Goal: Task Accomplishment & Management: Use online tool/utility

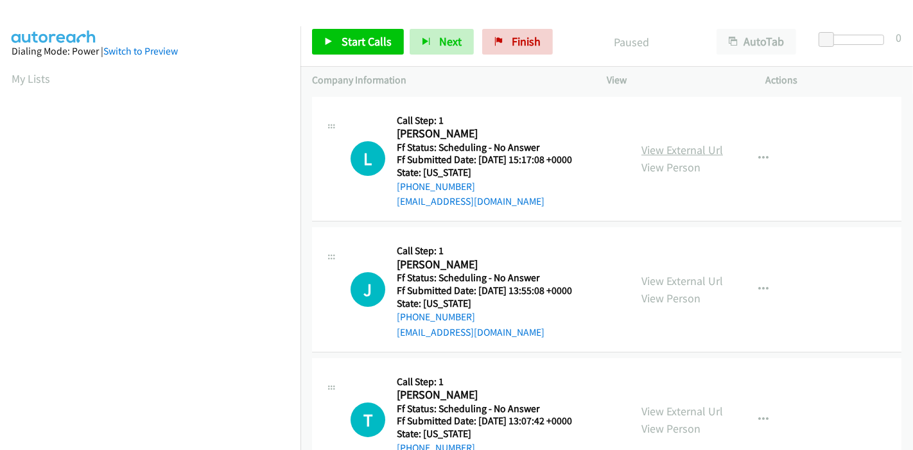
click at [696, 149] on link "View External Url" at bounding box center [683, 150] width 82 height 15
click at [655, 276] on link "View External Url" at bounding box center [683, 281] width 82 height 15
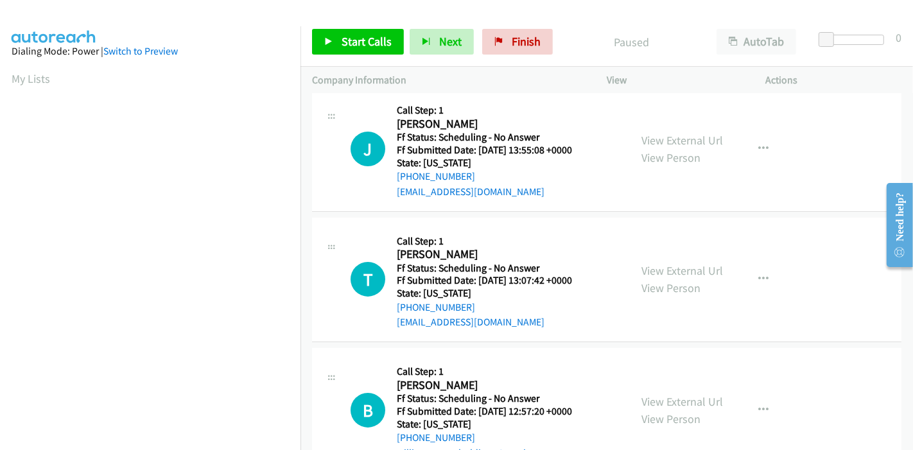
scroll to position [143, 0]
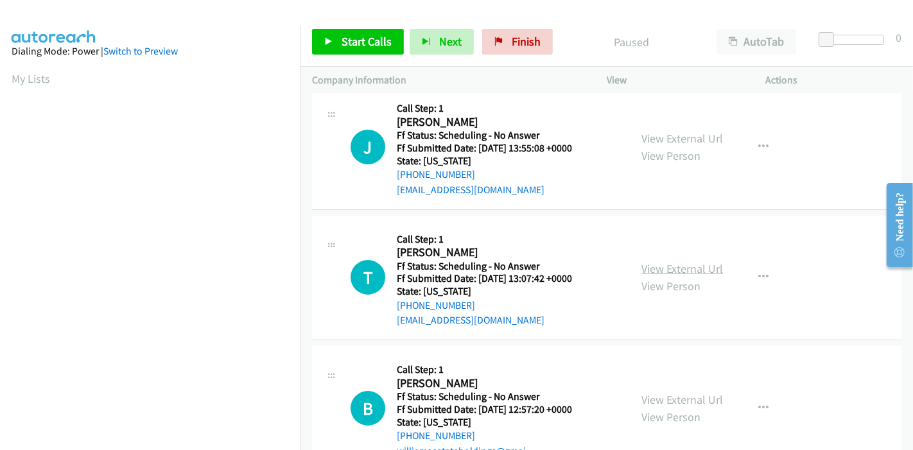
click at [667, 265] on link "View External Url" at bounding box center [683, 268] width 82 height 15
click at [646, 397] on link "View External Url" at bounding box center [683, 399] width 82 height 15
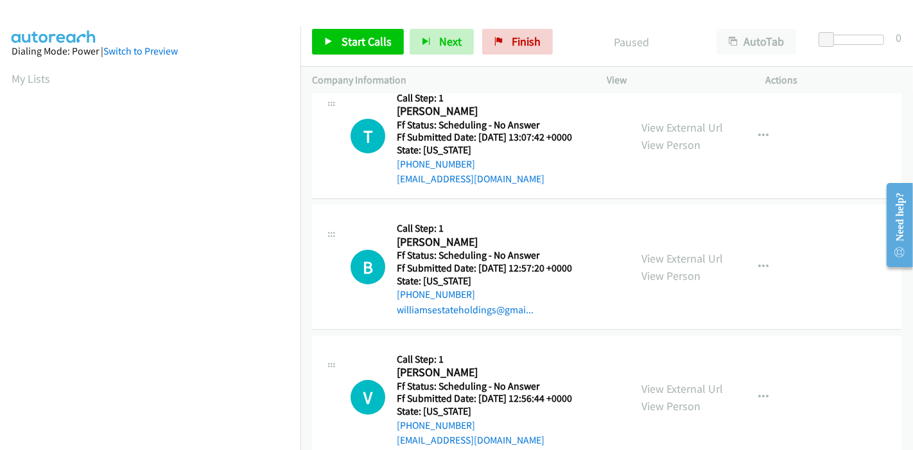
scroll to position [285, 0]
click at [656, 381] on link "View External Url" at bounding box center [683, 387] width 82 height 15
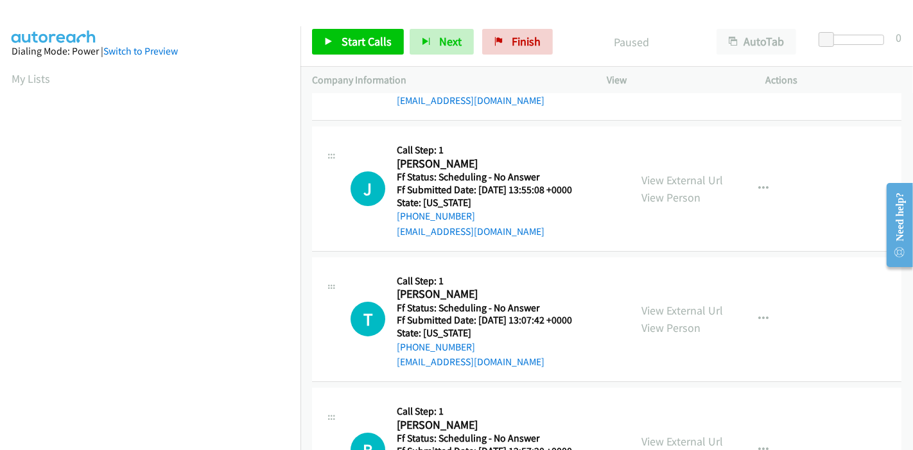
scroll to position [0, 0]
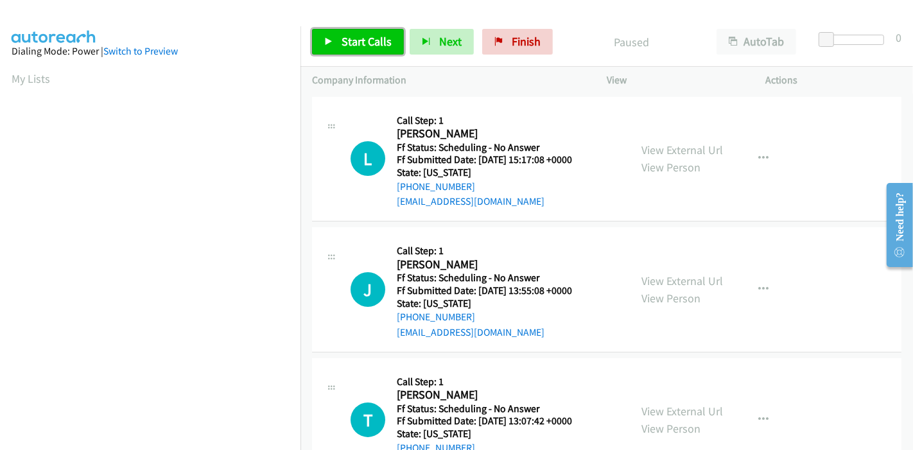
click at [322, 37] on link "Start Calls" at bounding box center [358, 42] width 92 height 26
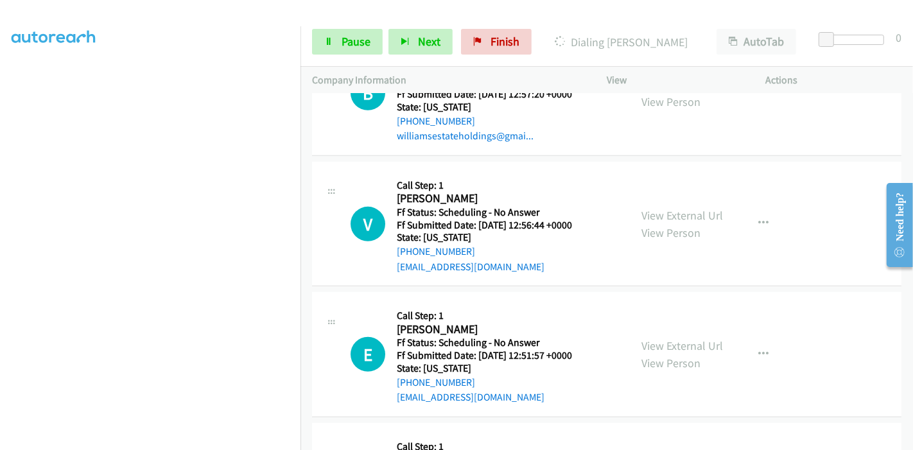
scroll to position [441, 0]
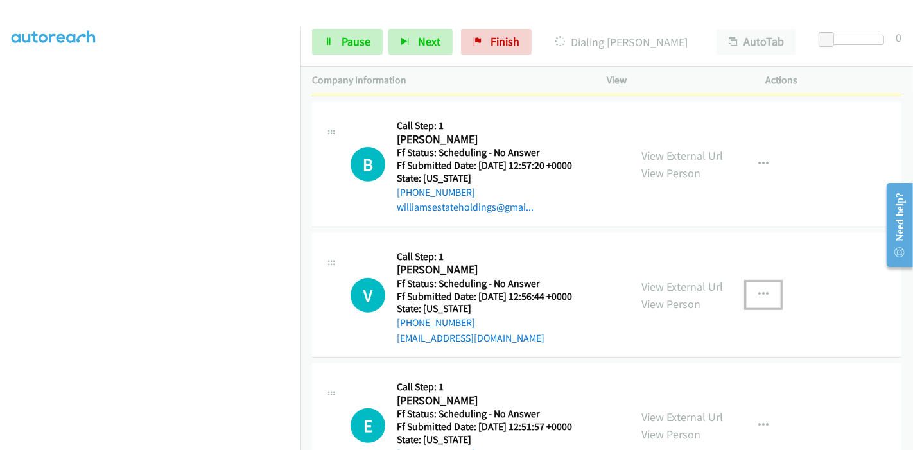
click at [759, 294] on icon "button" at bounding box center [764, 295] width 10 height 10
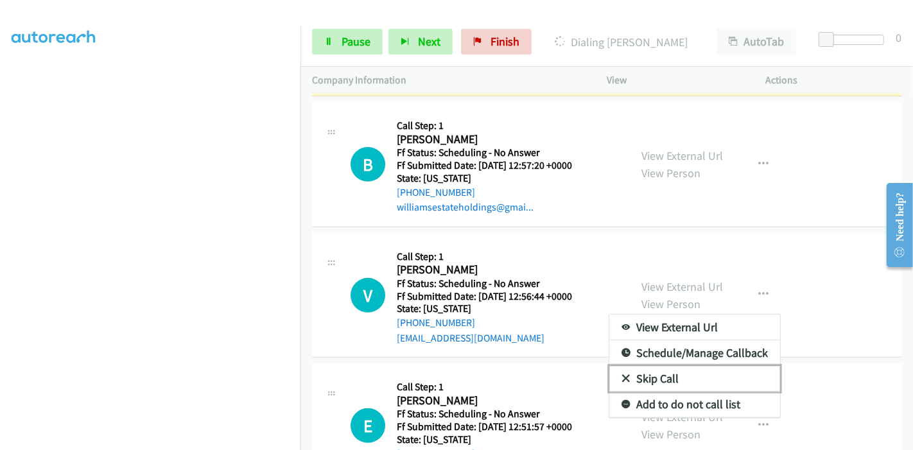
click at [662, 372] on link "Skip Call" at bounding box center [695, 379] width 171 height 26
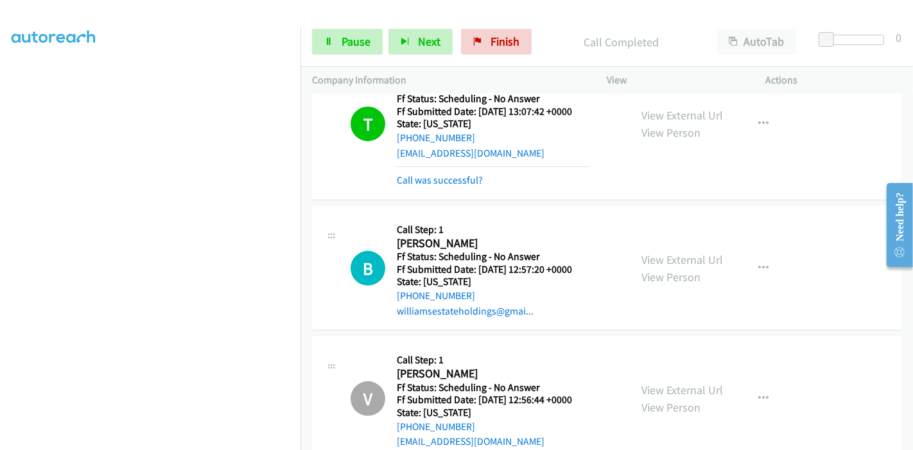
scroll to position [370, 0]
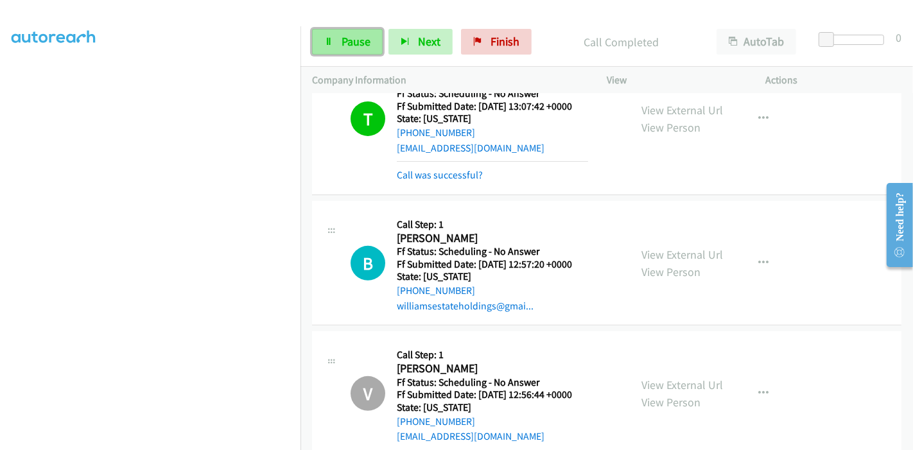
click at [360, 42] on span "Pause" at bounding box center [356, 41] width 29 height 15
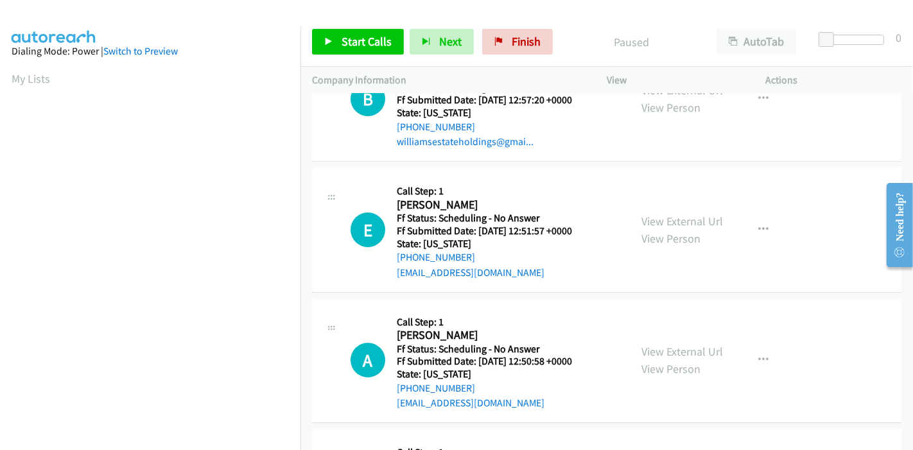
scroll to position [143, 0]
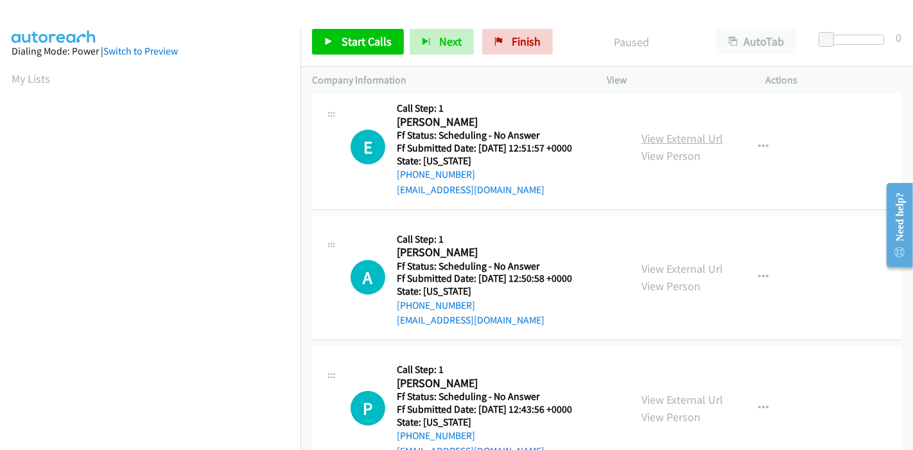
click at [683, 142] on link "View External Url" at bounding box center [683, 138] width 82 height 15
click at [664, 268] on link "View External Url" at bounding box center [683, 268] width 82 height 15
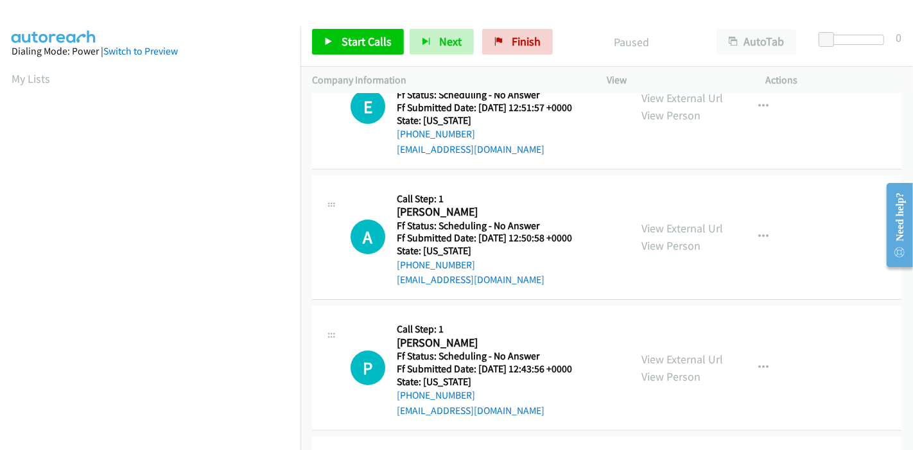
scroll to position [214, 0]
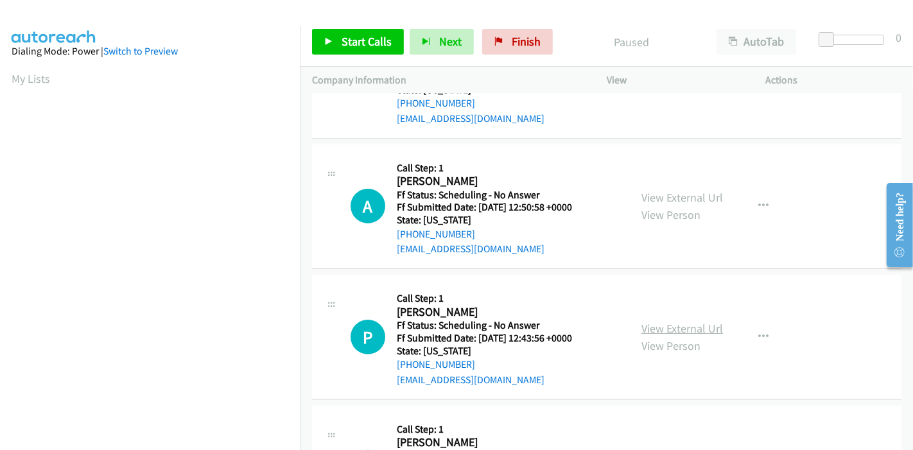
click at [651, 329] on link "View External Url" at bounding box center [683, 328] width 82 height 15
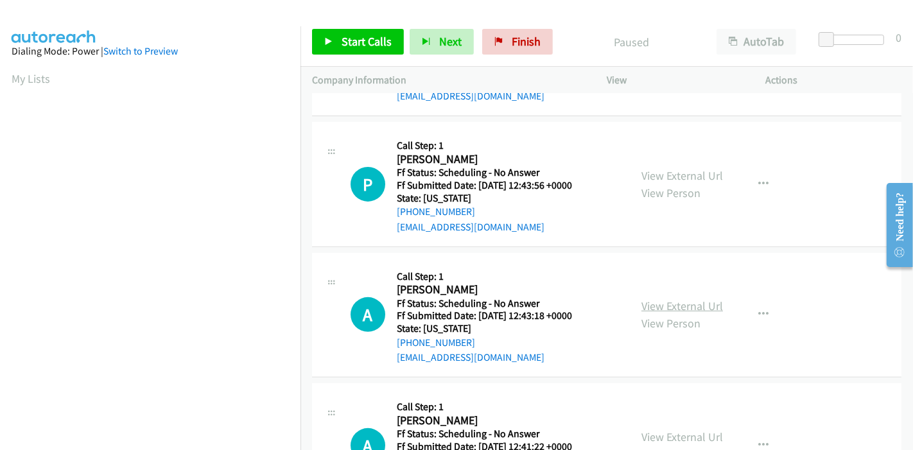
scroll to position [428, 0]
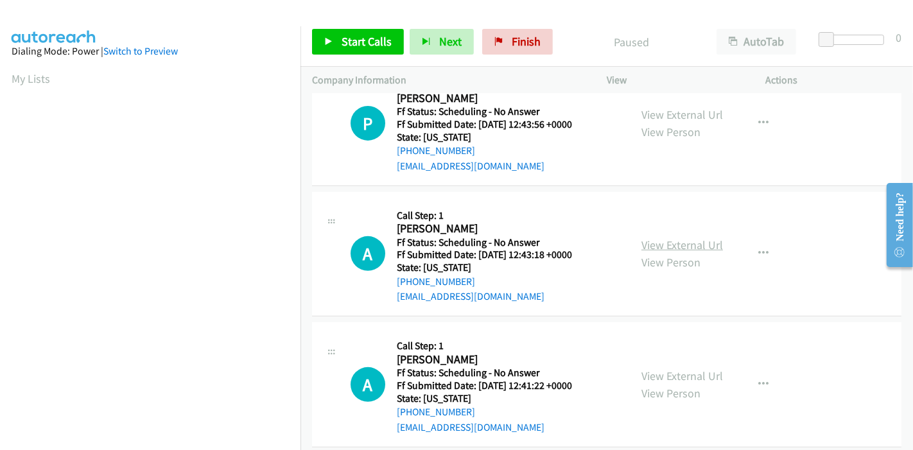
click at [673, 247] on link "View External Url" at bounding box center [683, 245] width 82 height 15
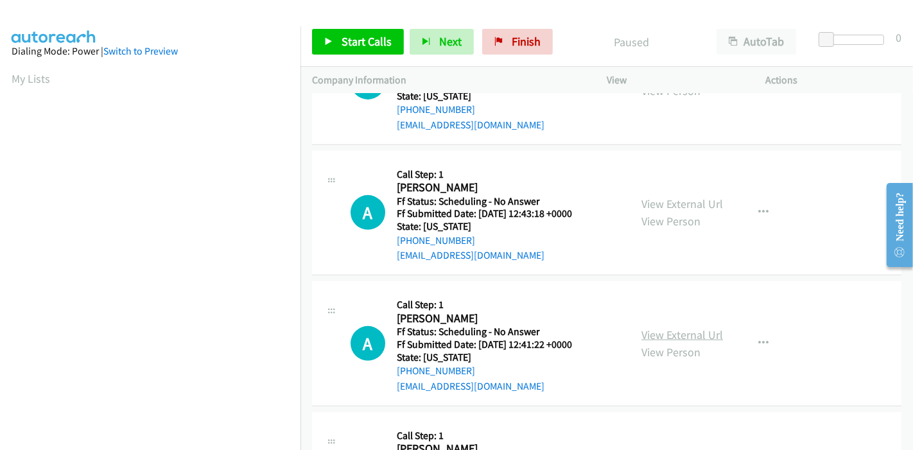
scroll to position [499, 0]
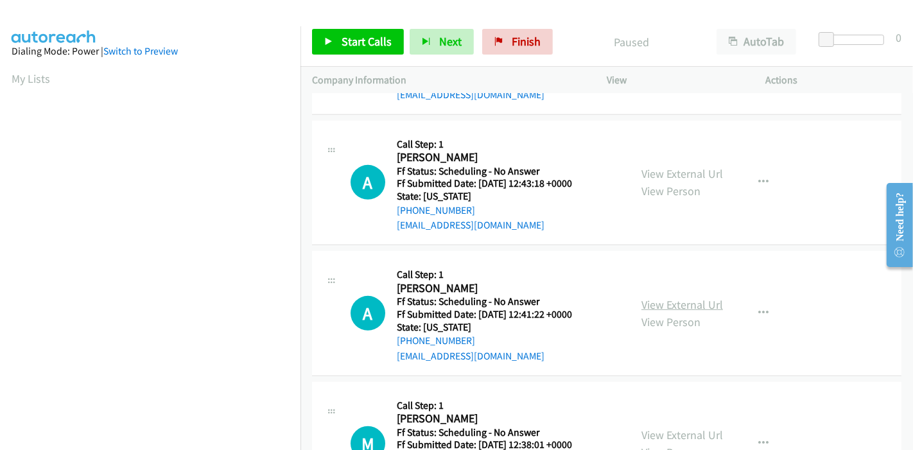
click at [643, 300] on link "View External Url" at bounding box center [683, 304] width 82 height 15
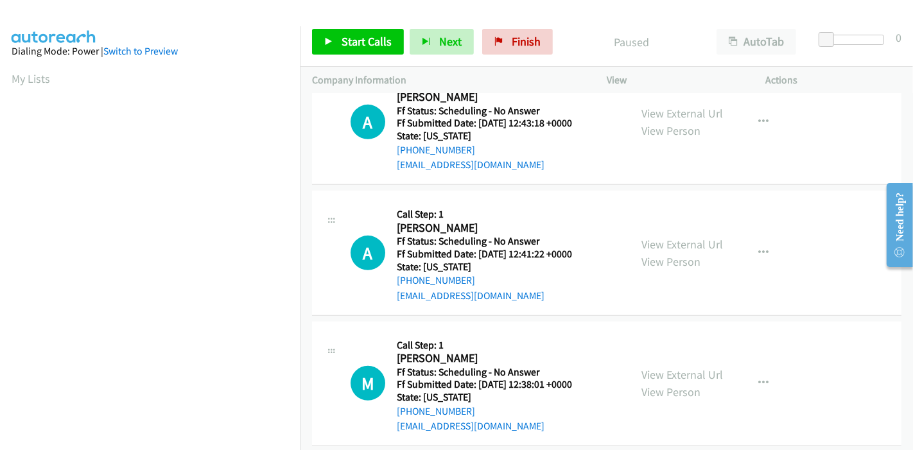
scroll to position [642, 0]
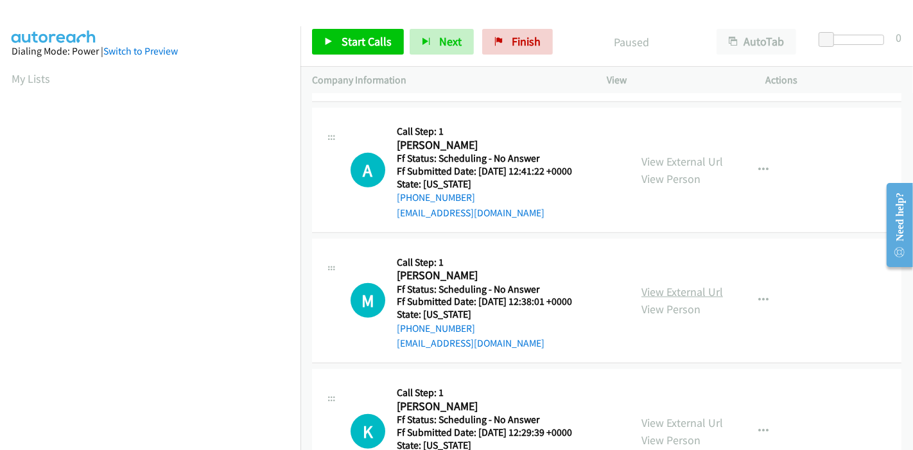
click at [642, 289] on link "View External Url" at bounding box center [683, 292] width 82 height 15
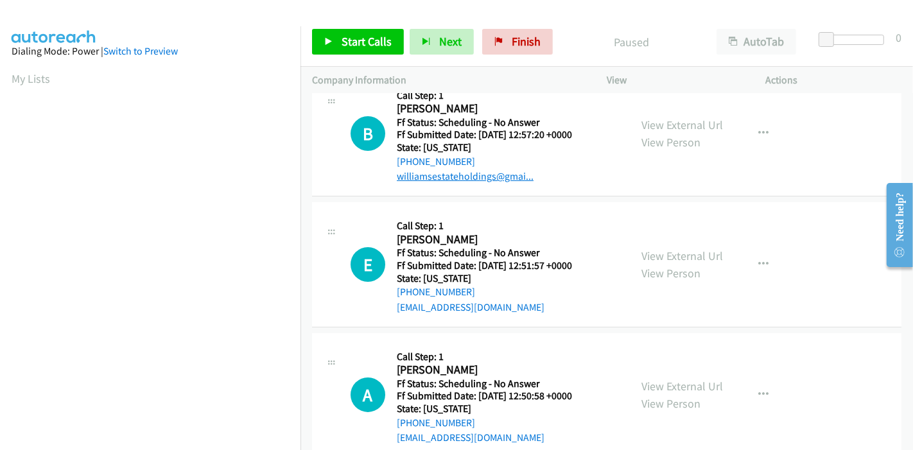
scroll to position [0, 0]
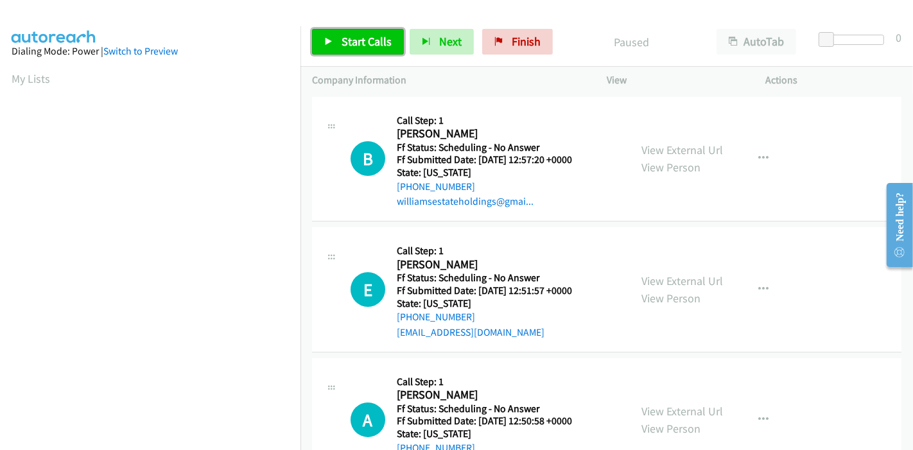
click at [336, 45] on link "Start Calls" at bounding box center [358, 42] width 92 height 26
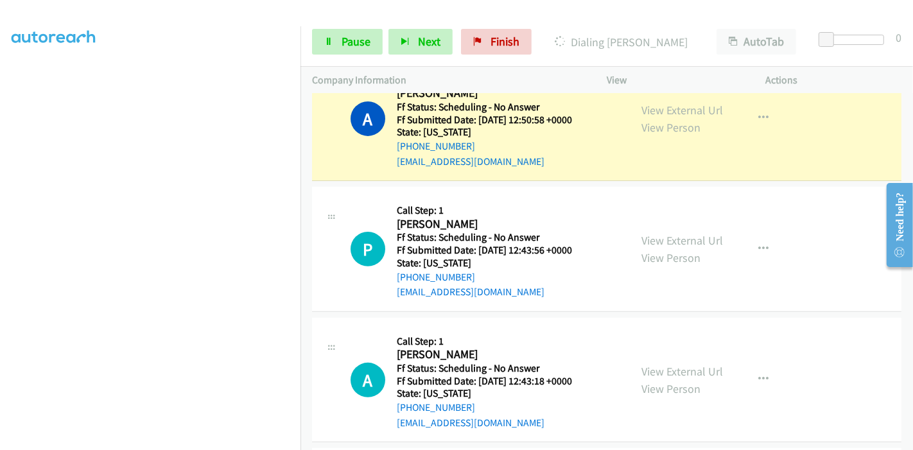
scroll to position [271, 0]
click at [332, 39] on icon at bounding box center [328, 42] width 9 height 9
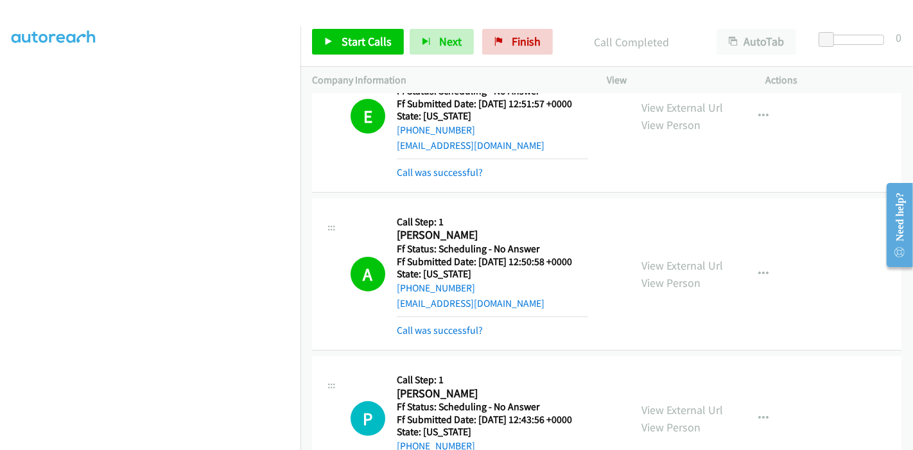
scroll to position [214, 0]
click at [417, 335] on link "Call was successful?" at bounding box center [440, 331] width 86 height 12
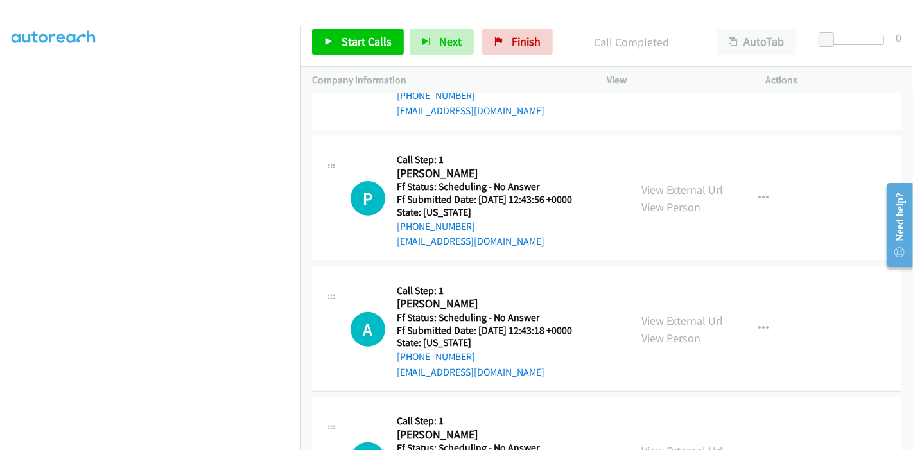
scroll to position [428, 0]
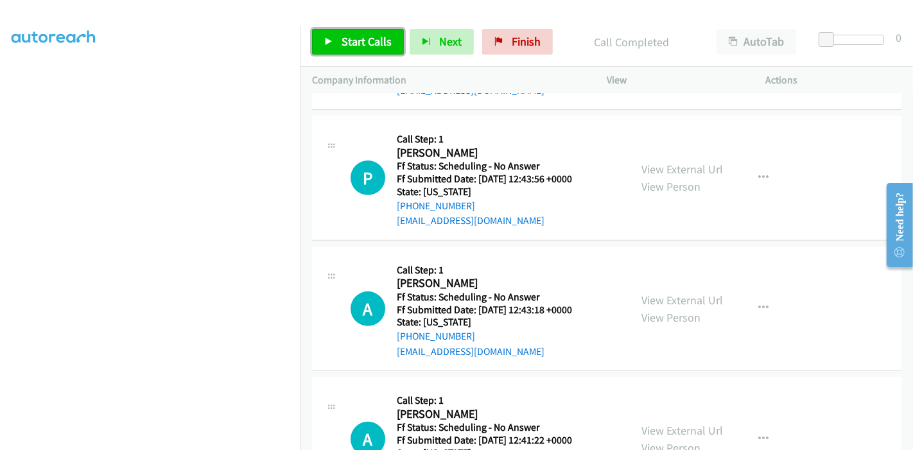
click at [347, 40] on span "Start Calls" at bounding box center [367, 41] width 50 height 15
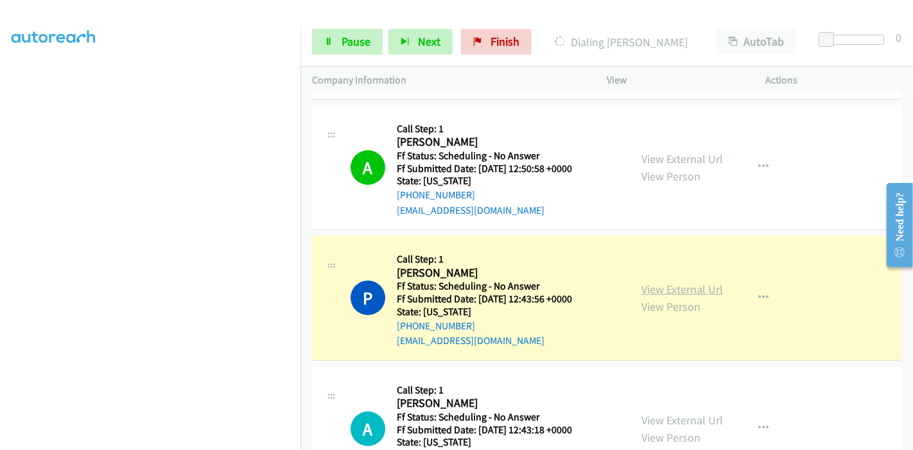
scroll to position [285, 0]
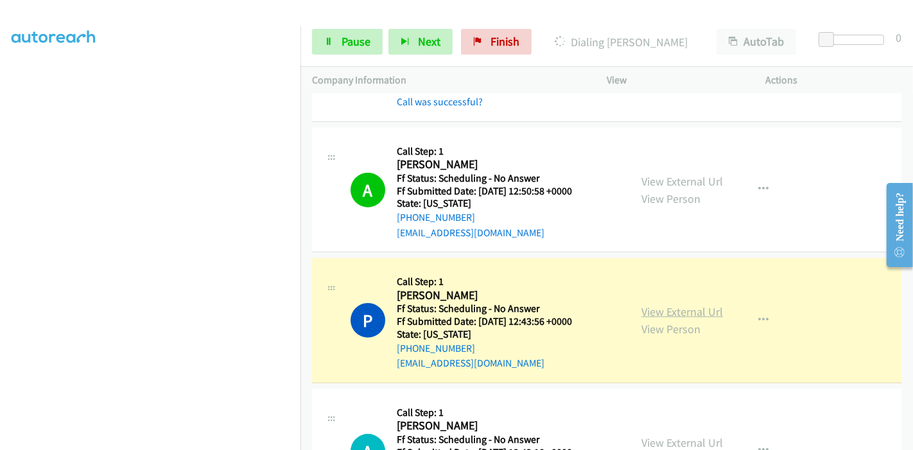
click at [677, 311] on link "View External Url" at bounding box center [683, 311] width 82 height 15
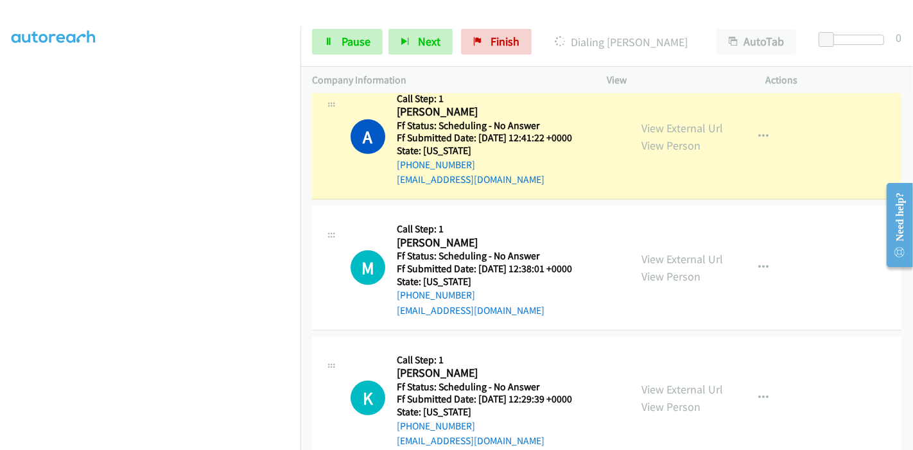
scroll to position [714, 0]
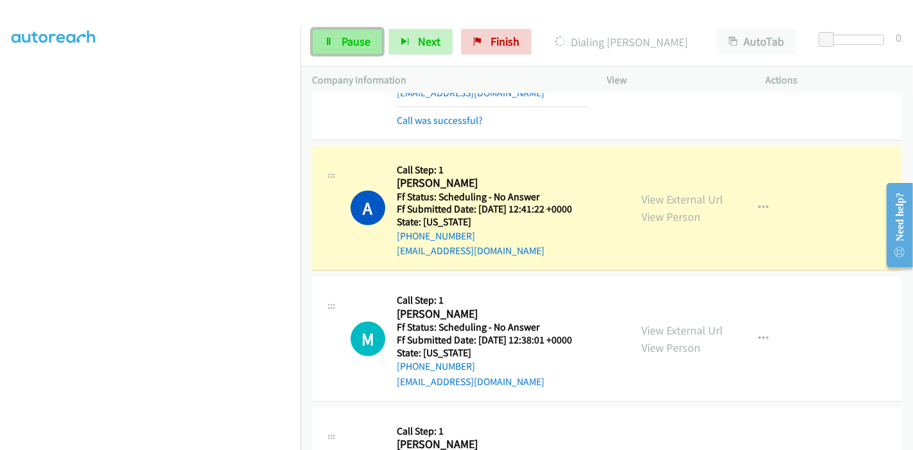
click at [334, 48] on link "Pause" at bounding box center [347, 42] width 71 height 26
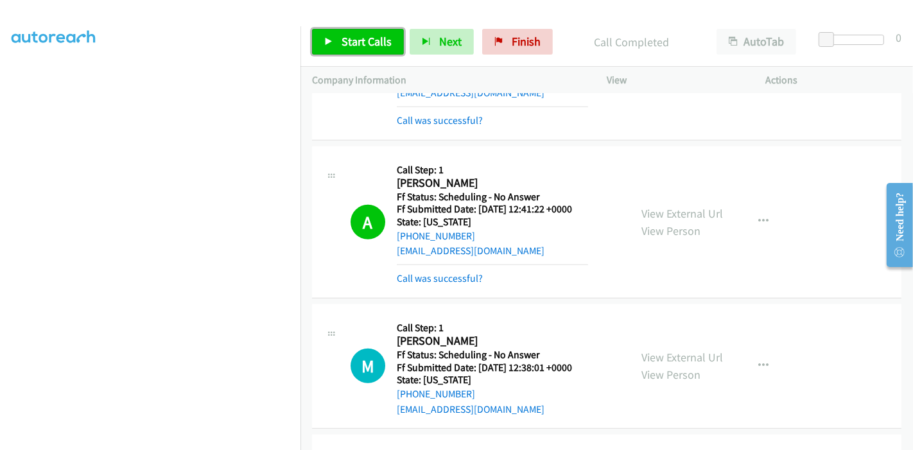
click at [340, 39] on link "Start Calls" at bounding box center [358, 42] width 92 height 26
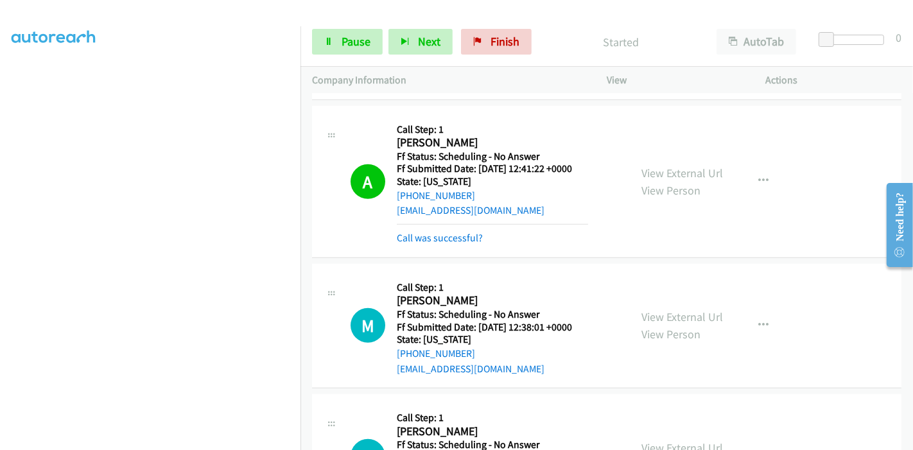
scroll to position [785, 0]
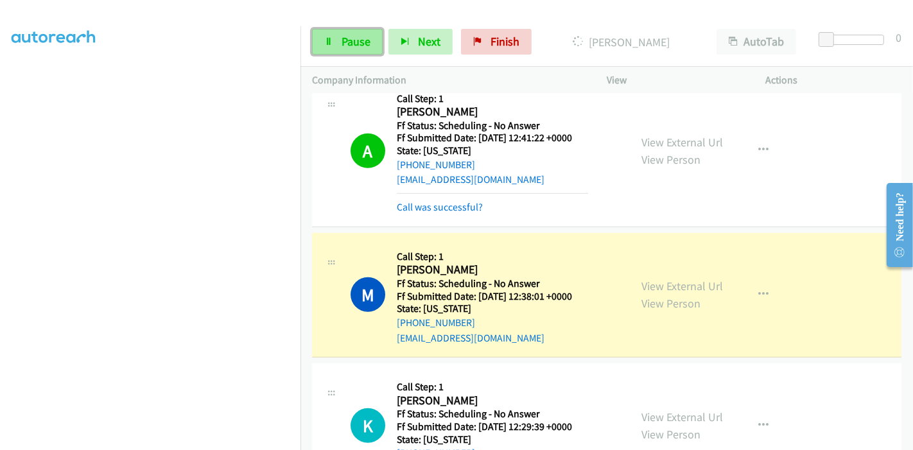
click at [335, 38] on link "Pause" at bounding box center [347, 42] width 71 height 26
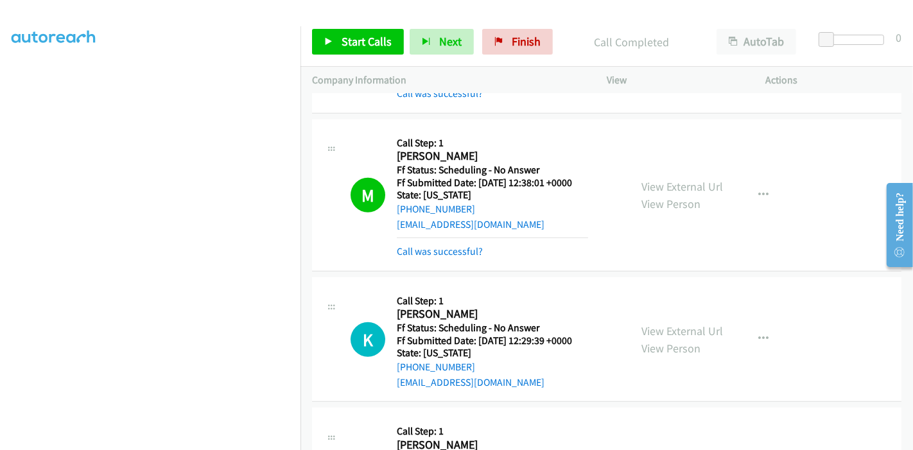
scroll to position [927, 0]
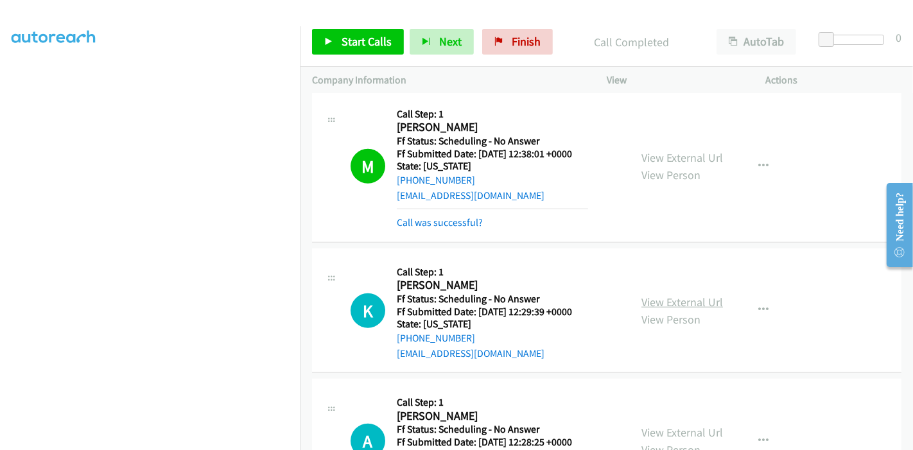
click at [674, 295] on link "View External Url" at bounding box center [683, 302] width 82 height 15
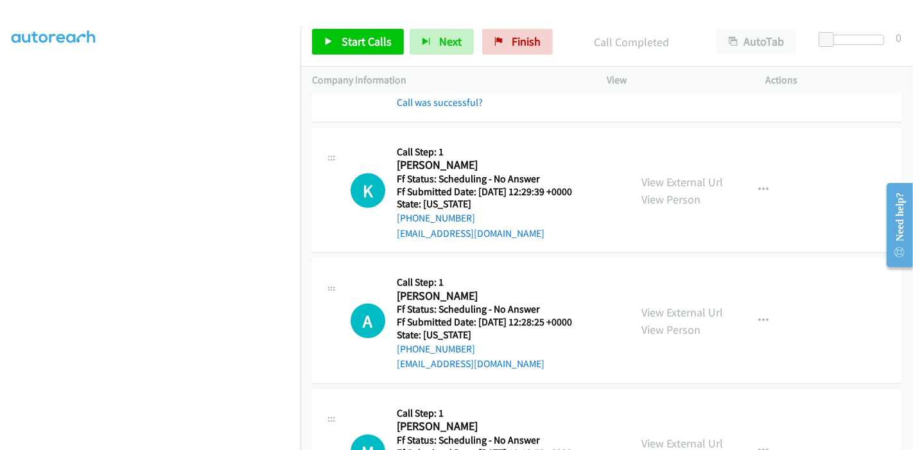
scroll to position [1070, 0]
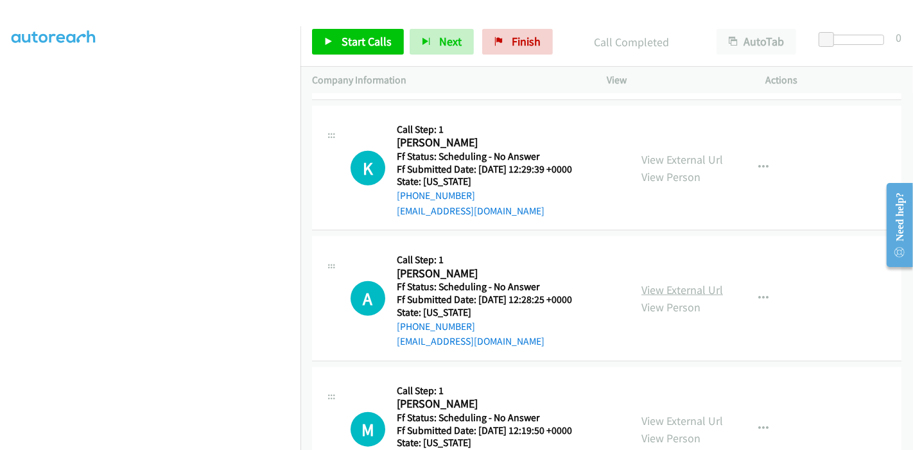
click at [671, 285] on link "View External Url" at bounding box center [683, 290] width 82 height 15
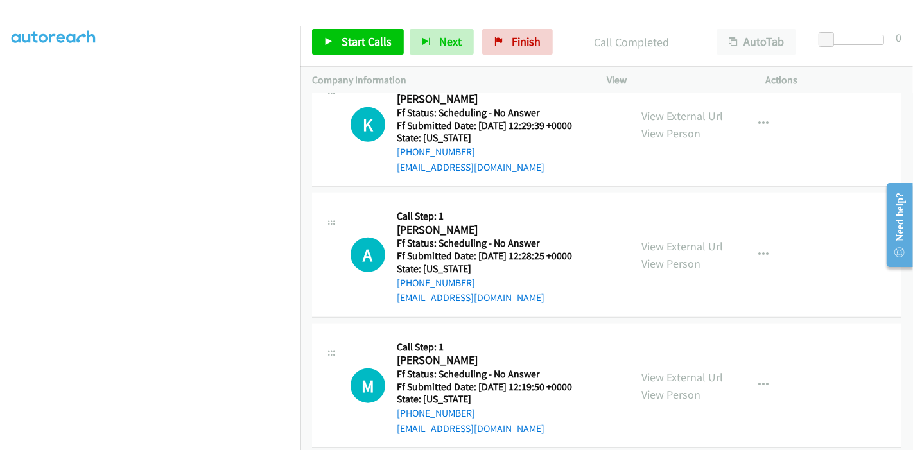
scroll to position [1213, 0]
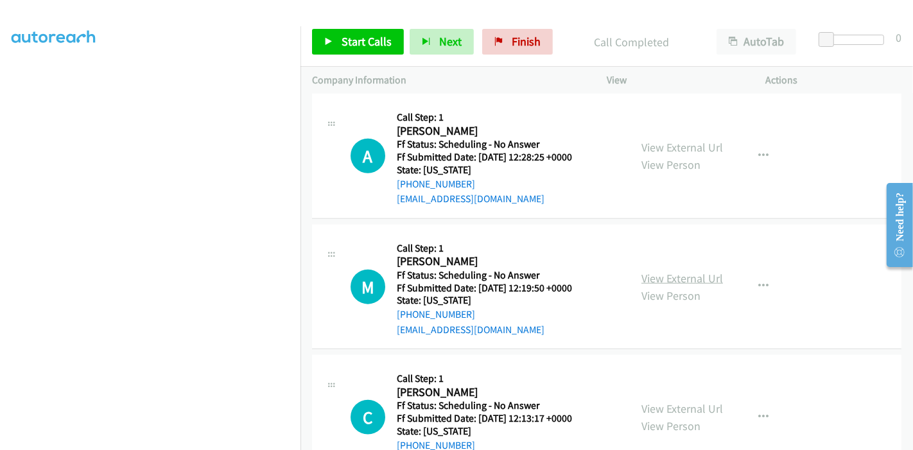
click at [675, 276] on link "View External Url" at bounding box center [683, 278] width 82 height 15
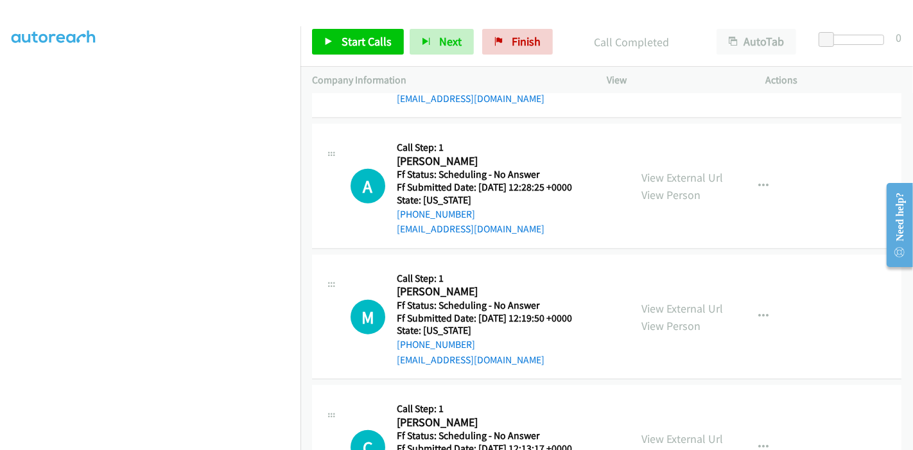
scroll to position [1285, 0]
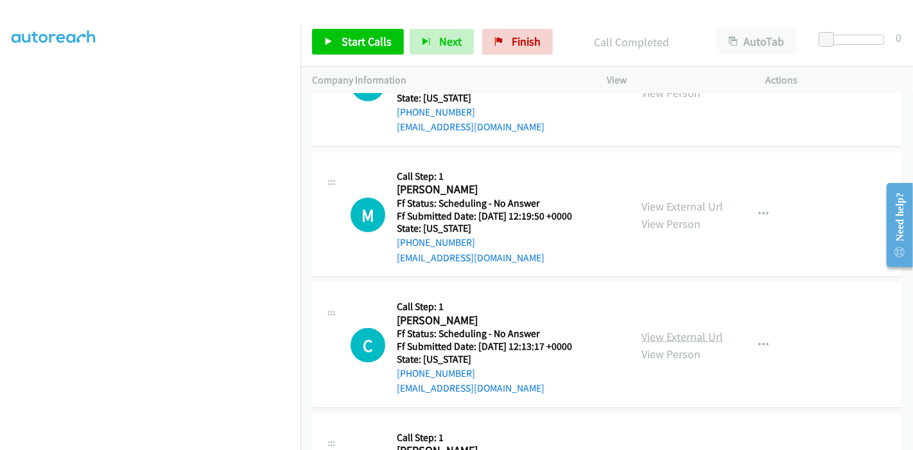
click at [690, 337] on link "View External Url" at bounding box center [683, 337] width 82 height 15
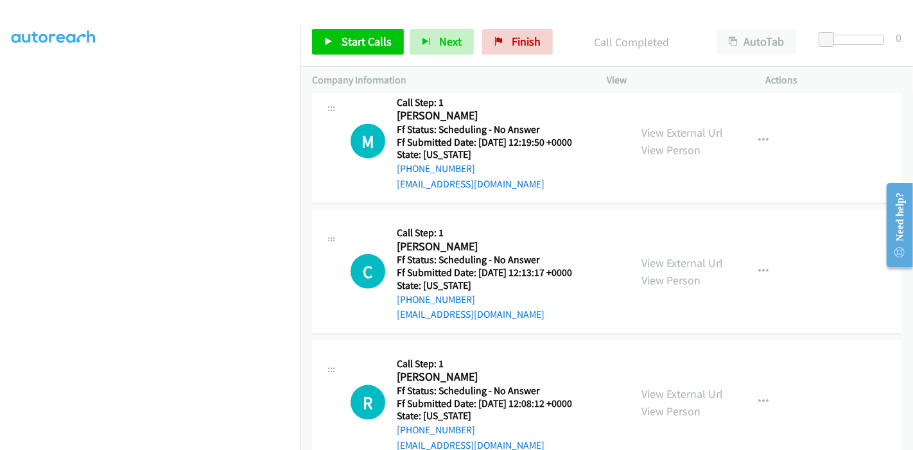
scroll to position [1427, 0]
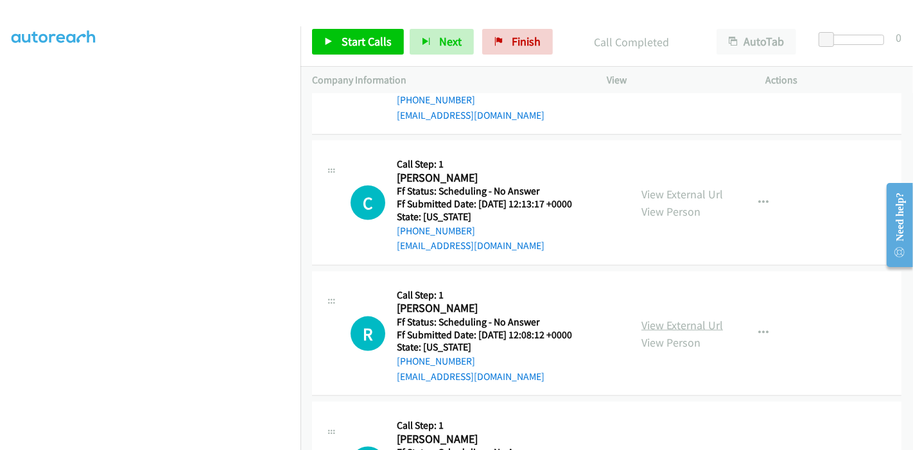
click at [674, 318] on link "View External Url" at bounding box center [683, 325] width 82 height 15
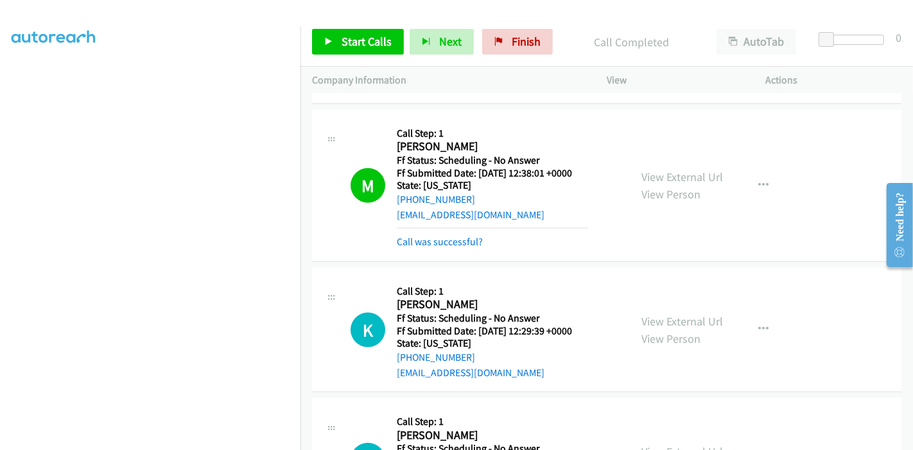
scroll to position [927, 0]
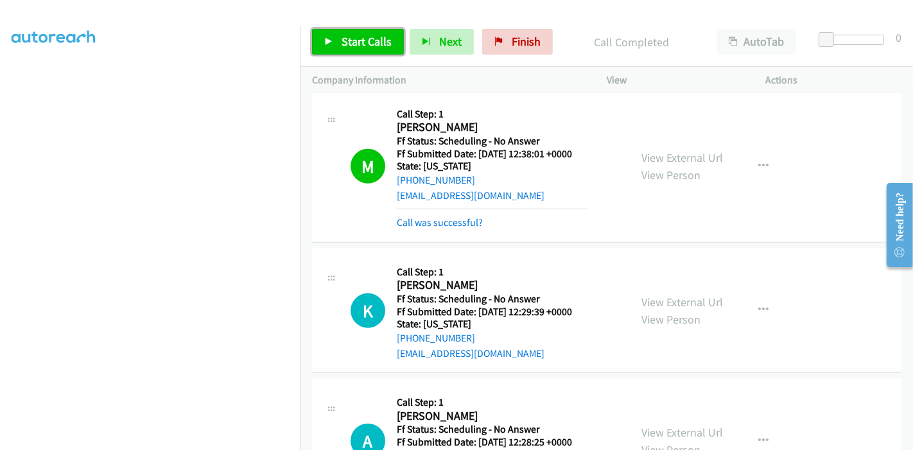
click at [324, 41] on icon at bounding box center [328, 42] width 9 height 9
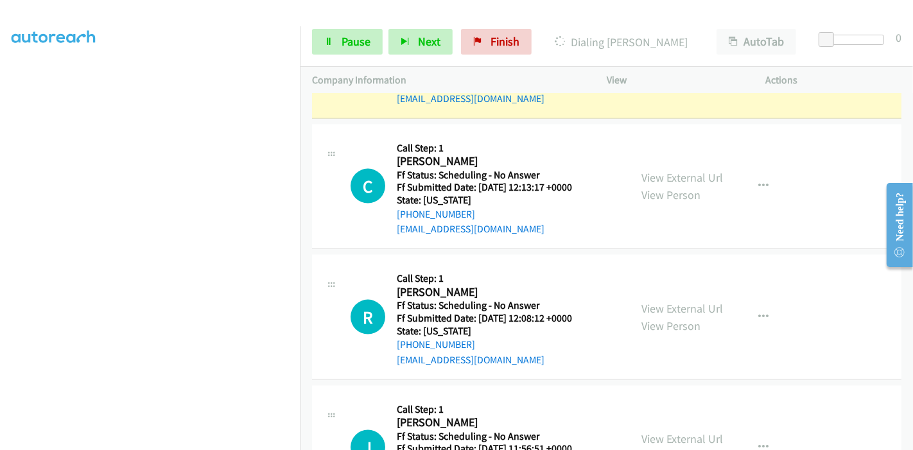
scroll to position [1427, 0]
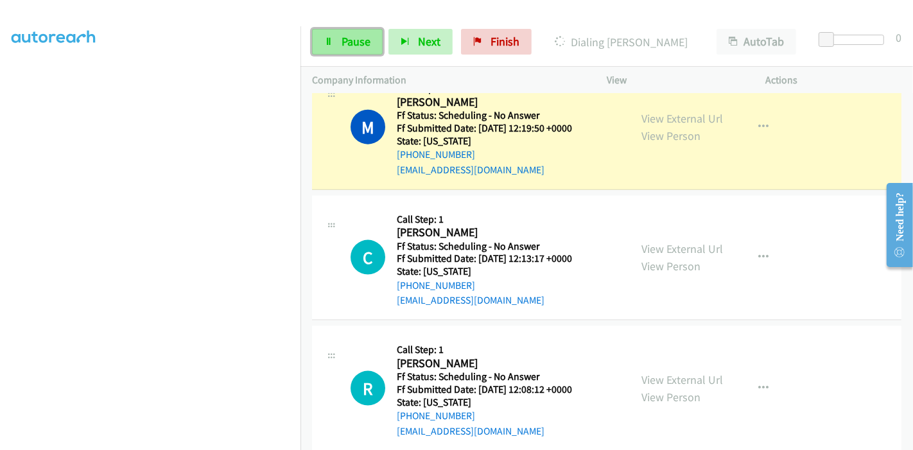
click at [337, 42] on link "Pause" at bounding box center [347, 42] width 71 height 26
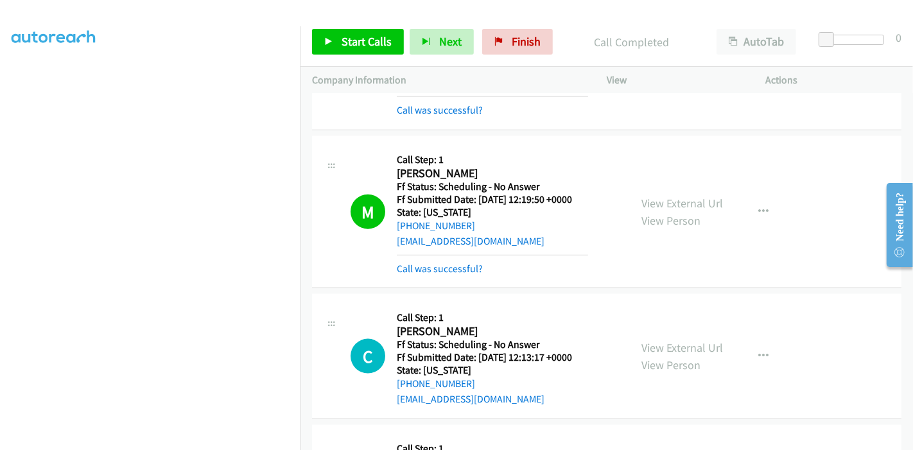
scroll to position [271, 0]
click at [355, 37] on span "Start Calls" at bounding box center [367, 41] width 50 height 15
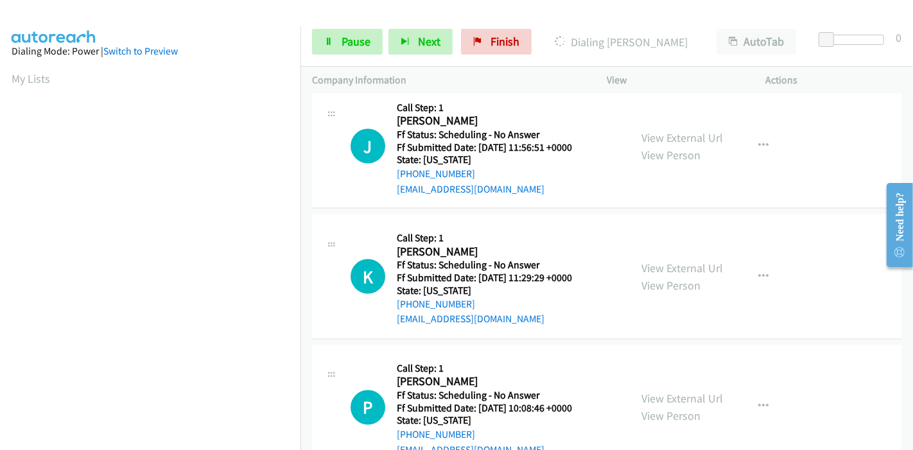
scroll to position [1868, 0]
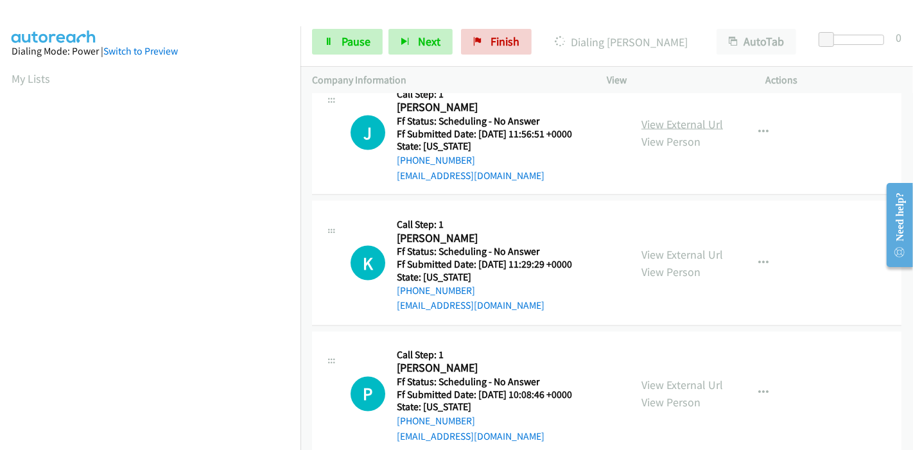
click at [669, 121] on link "View External Url" at bounding box center [683, 124] width 82 height 15
click at [663, 250] on link "View External Url" at bounding box center [683, 254] width 82 height 15
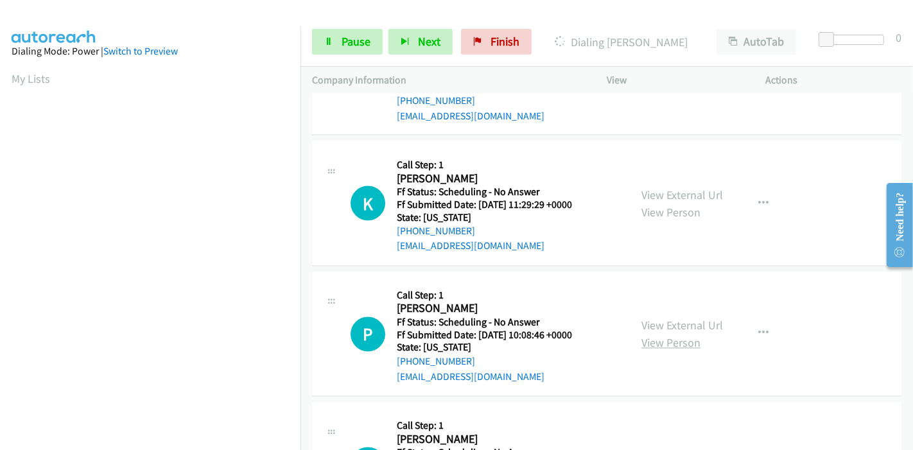
scroll to position [2011, 0]
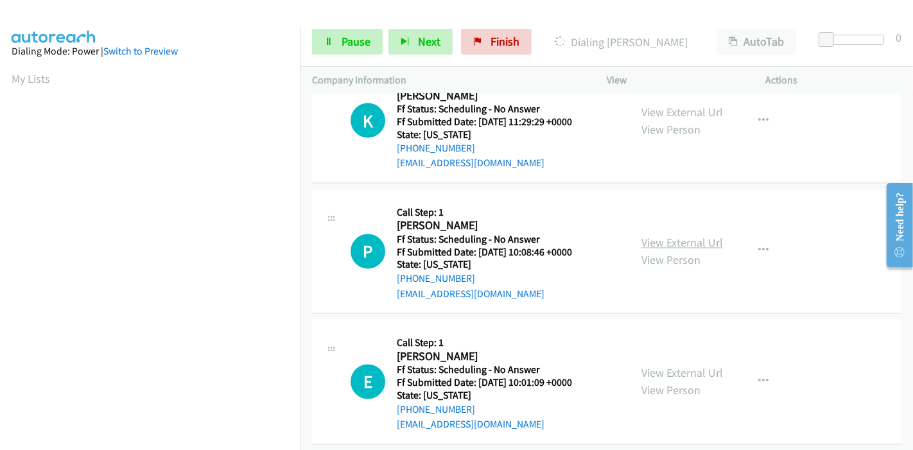
click at [664, 239] on link "View External Url" at bounding box center [683, 243] width 82 height 15
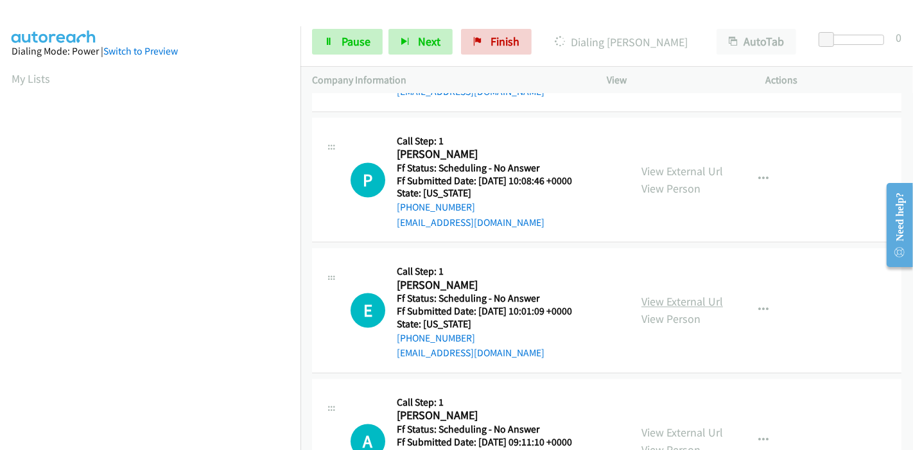
click at [662, 299] on link "View External Url" at bounding box center [683, 302] width 82 height 15
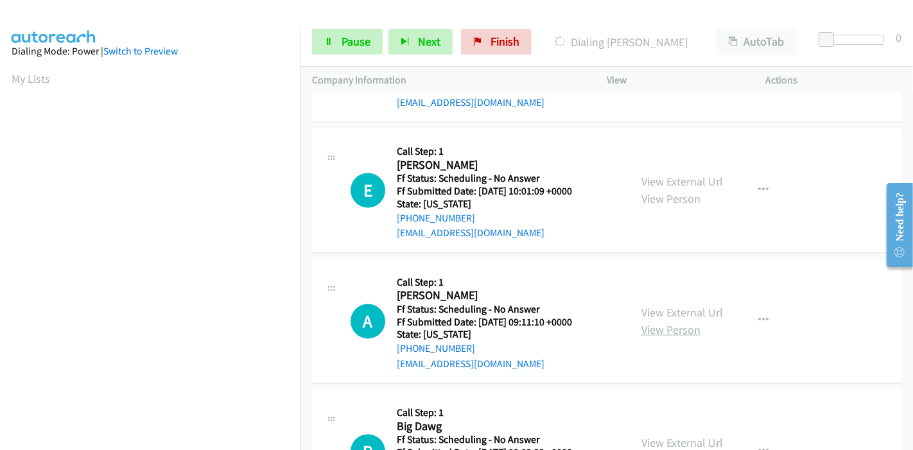
scroll to position [2226, 0]
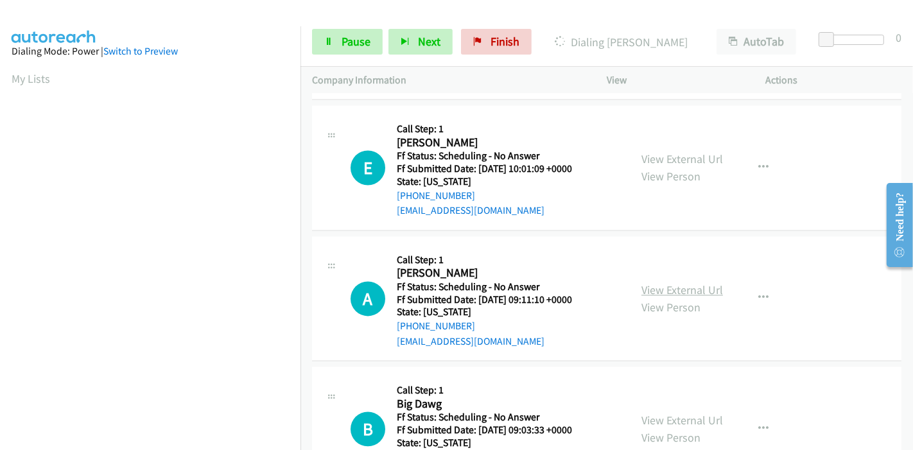
click at [664, 283] on link "View External Url" at bounding box center [683, 290] width 82 height 15
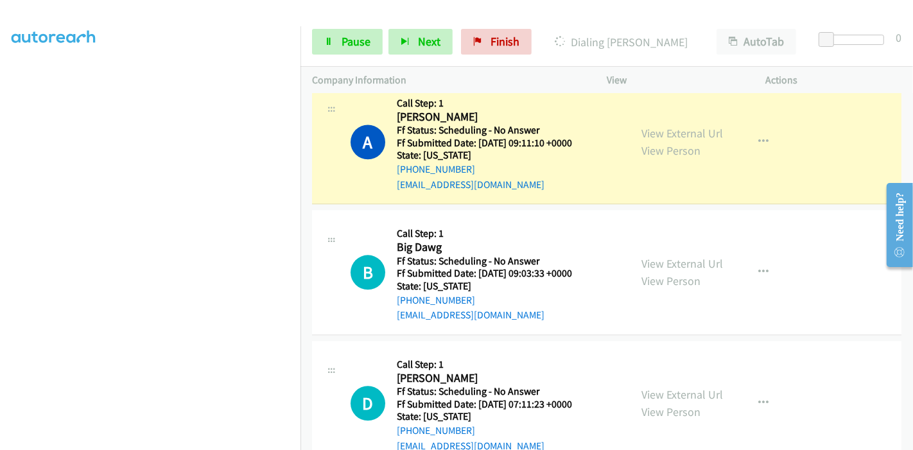
scroll to position [2582, 0]
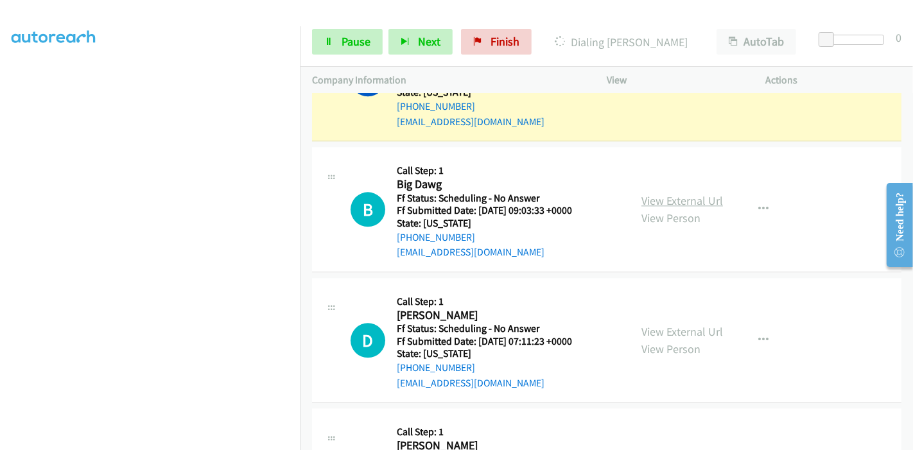
click at [691, 193] on link "View External Url" at bounding box center [683, 200] width 82 height 15
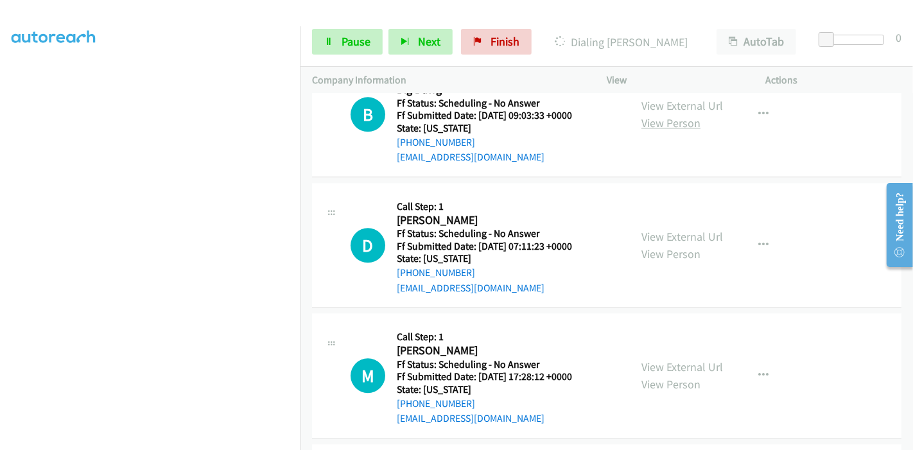
scroll to position [2725, 0]
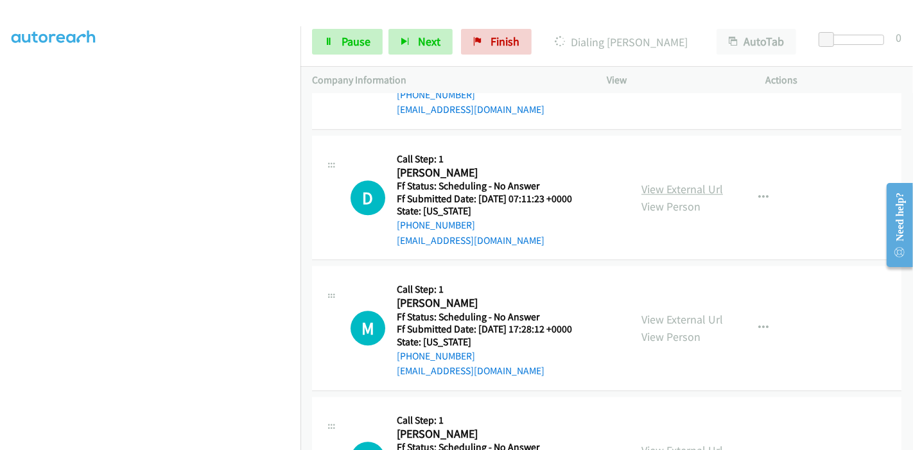
click at [658, 182] on link "View External Url" at bounding box center [683, 189] width 82 height 15
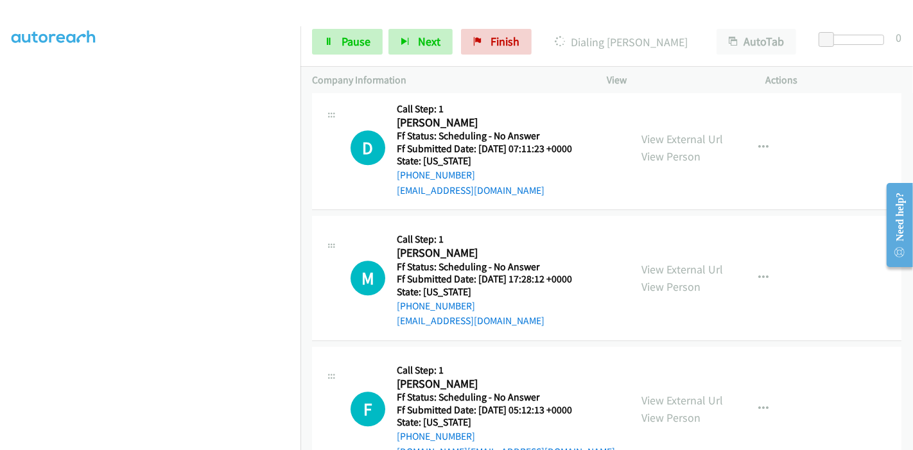
scroll to position [2797, 0]
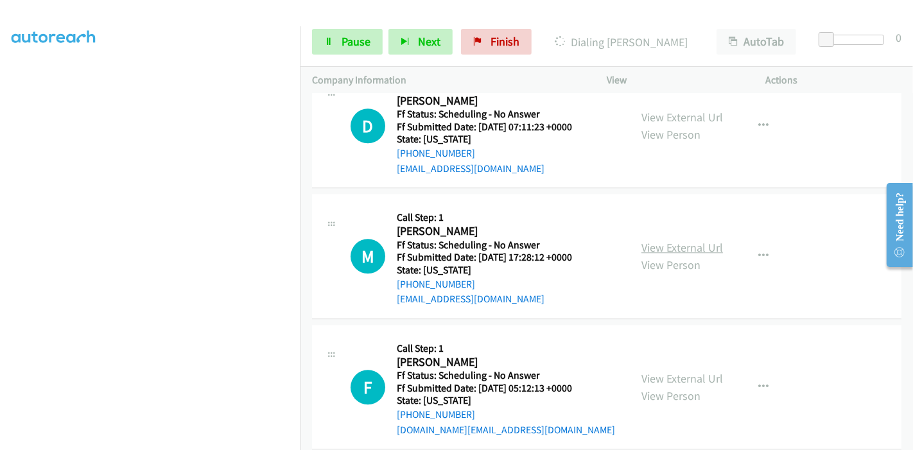
click at [655, 243] on link "View External Url" at bounding box center [683, 247] width 82 height 15
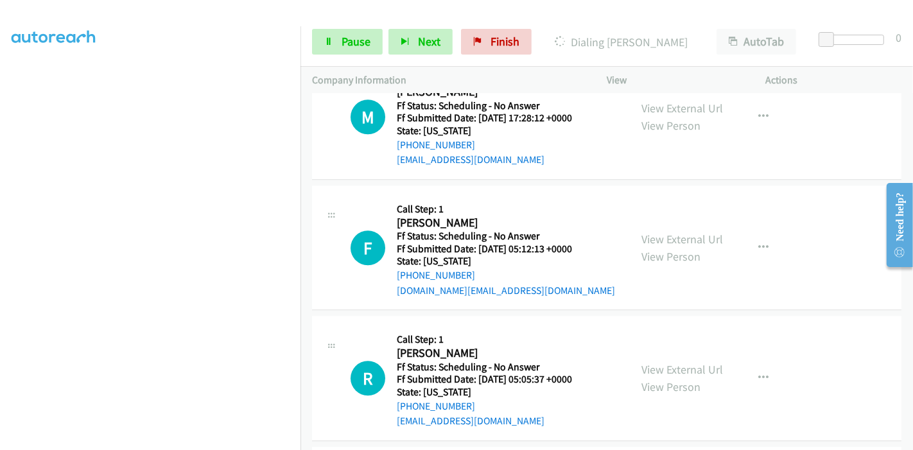
scroll to position [2939, 0]
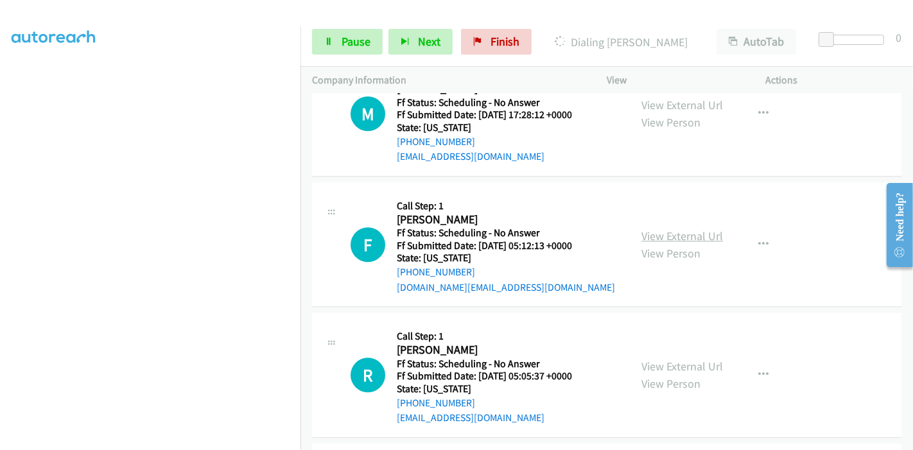
click at [649, 235] on link "View External Url" at bounding box center [683, 236] width 82 height 15
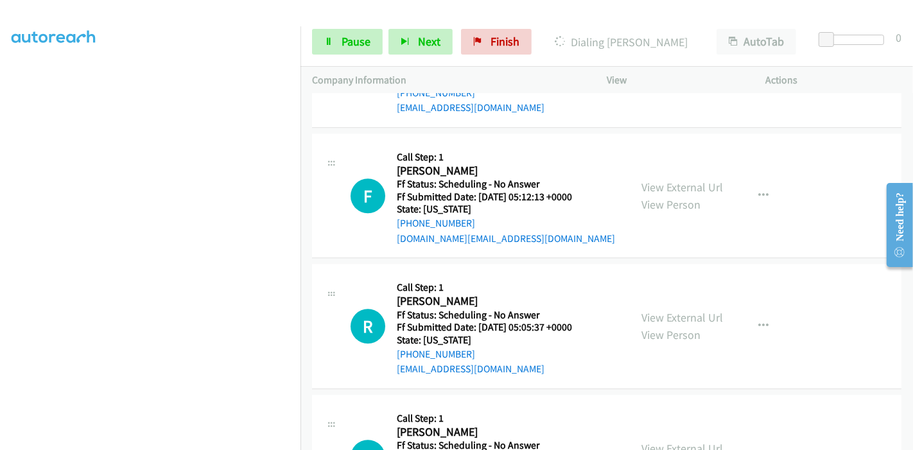
scroll to position [3010, 0]
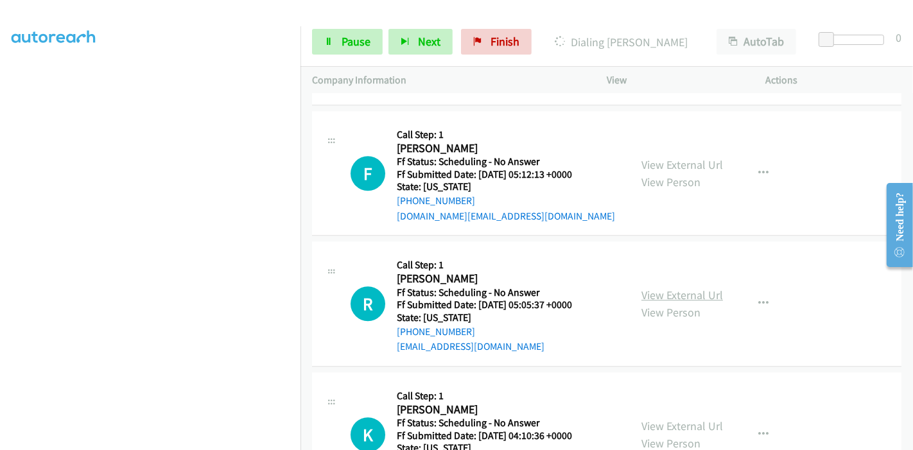
click at [670, 289] on link "View External Url" at bounding box center [683, 295] width 82 height 15
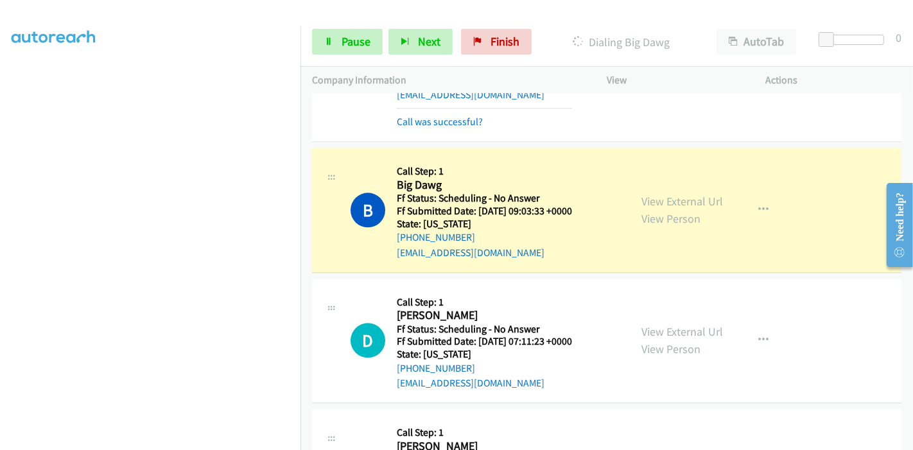
scroll to position [271, 0]
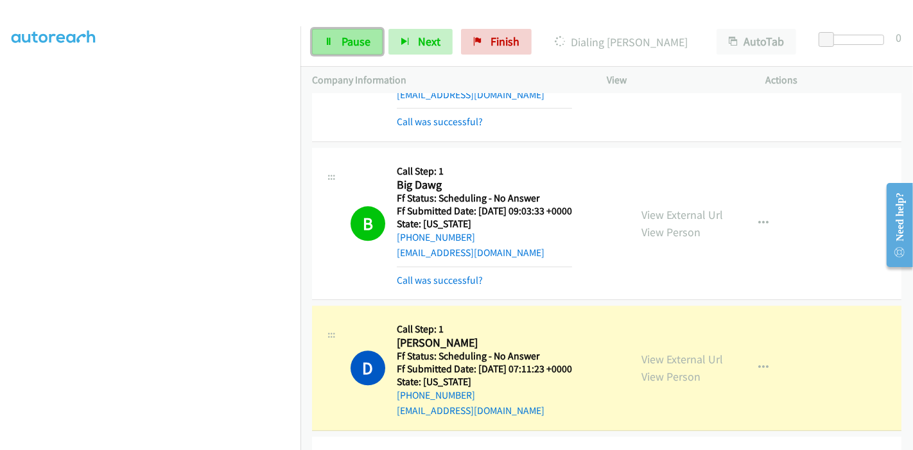
click at [330, 39] on icon at bounding box center [328, 42] width 9 height 9
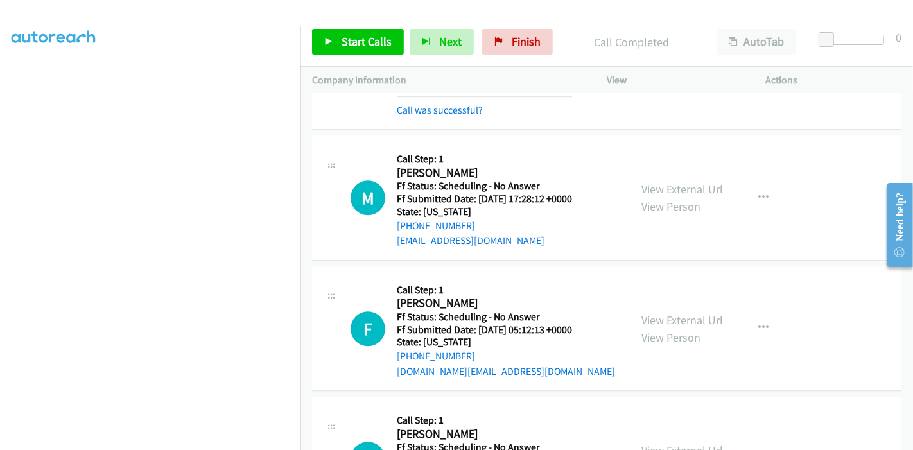
scroll to position [2966, 0]
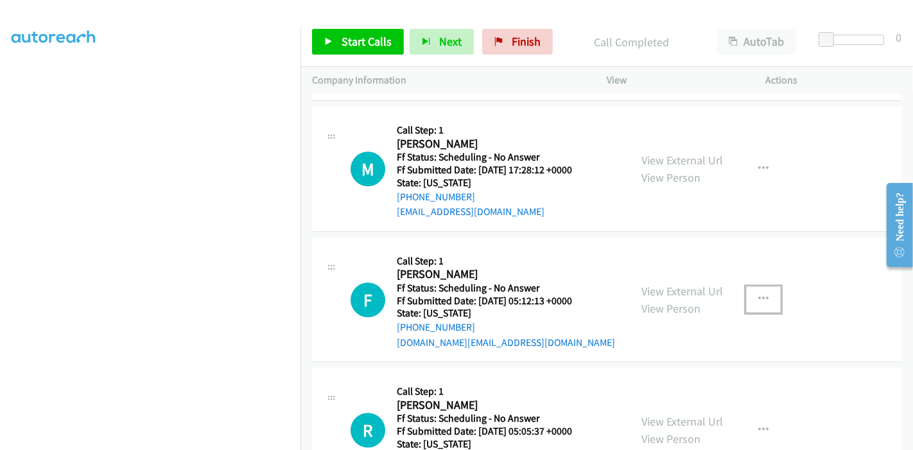
click at [759, 294] on icon "button" at bounding box center [764, 299] width 10 height 10
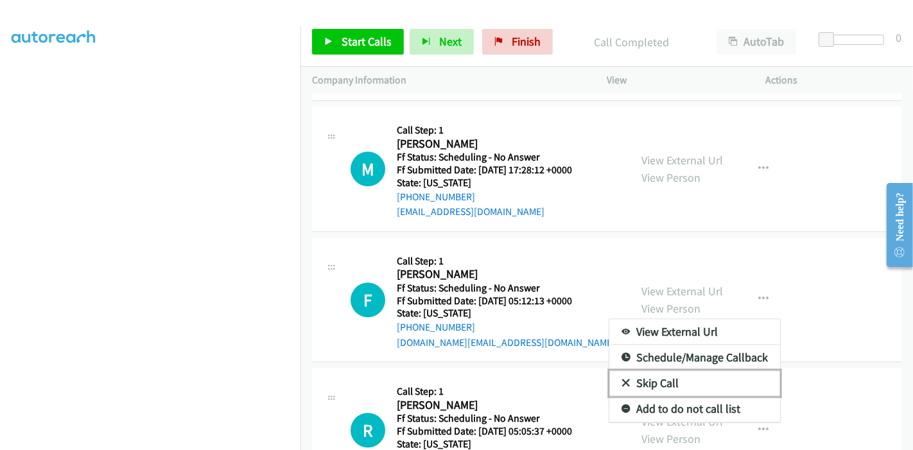
click at [662, 374] on link "Skip Call" at bounding box center [695, 384] width 171 height 26
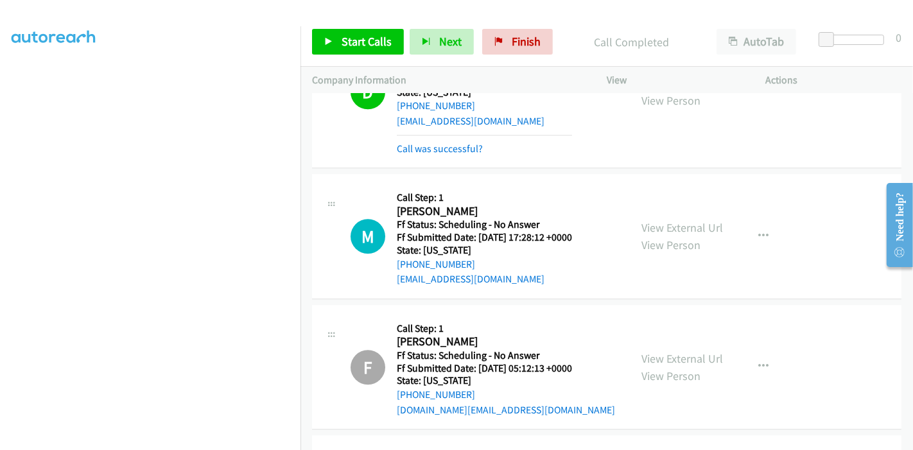
scroll to position [2824, 0]
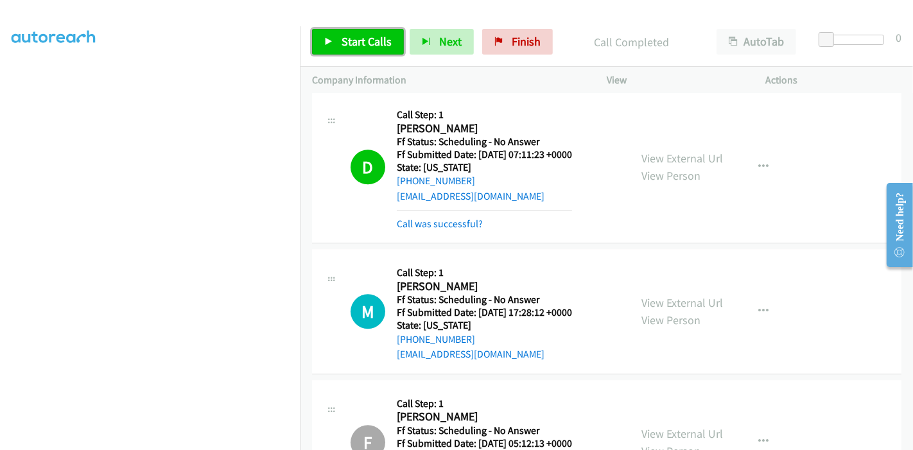
click at [359, 46] on span "Start Calls" at bounding box center [367, 41] width 50 height 15
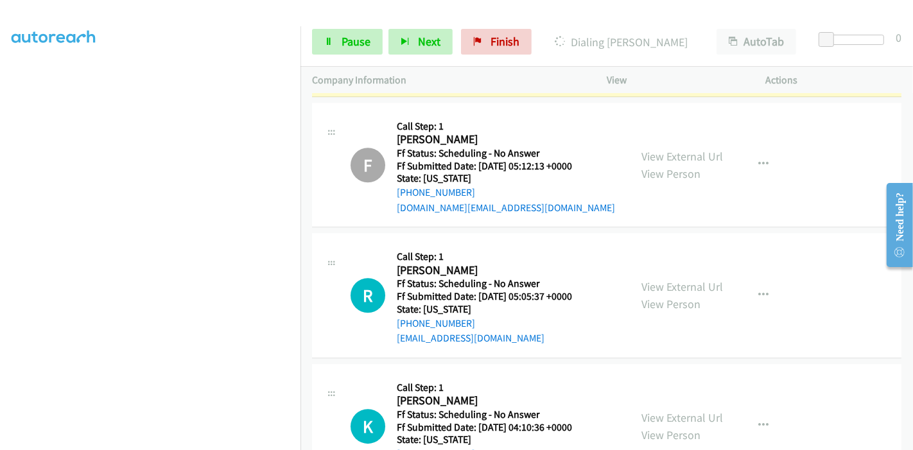
scroll to position [3037, 0]
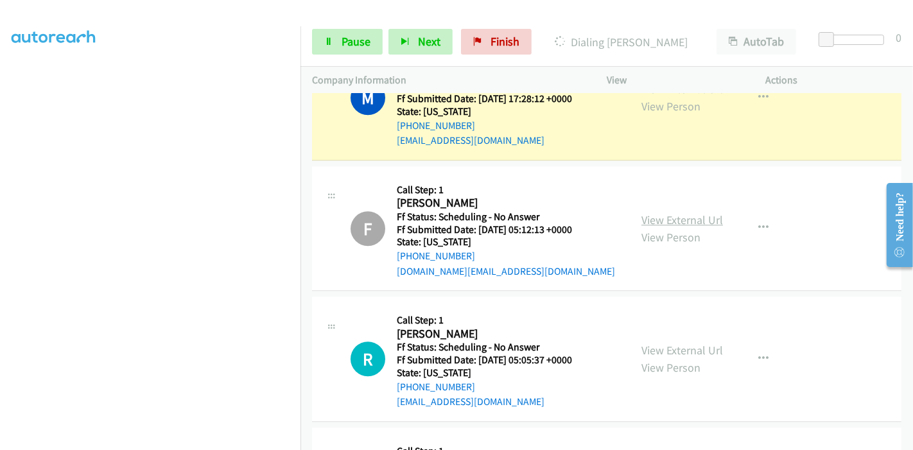
click at [692, 213] on link "View External Url" at bounding box center [683, 220] width 82 height 15
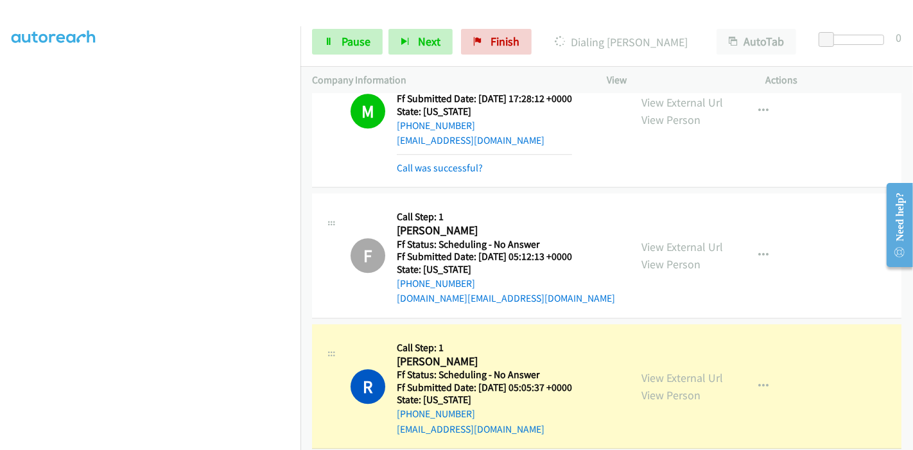
scroll to position [3052, 0]
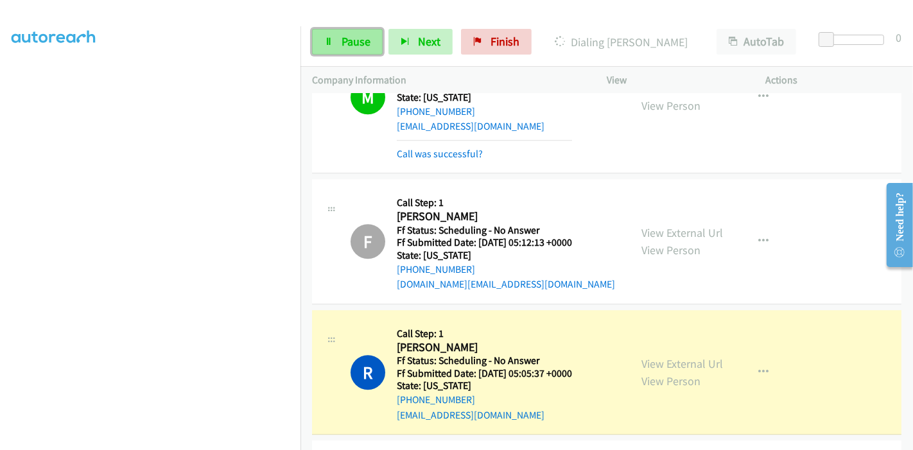
click at [347, 39] on span "Pause" at bounding box center [356, 41] width 29 height 15
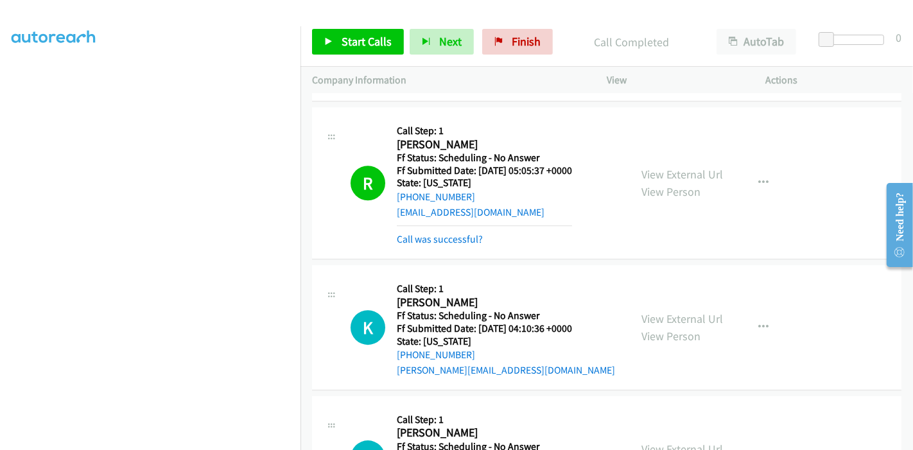
scroll to position [3337, 0]
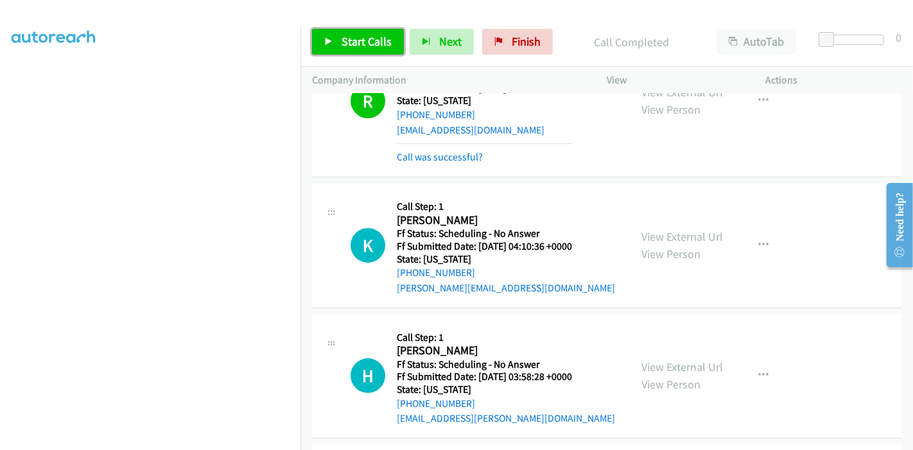
click at [362, 47] on span "Start Calls" at bounding box center [367, 41] width 50 height 15
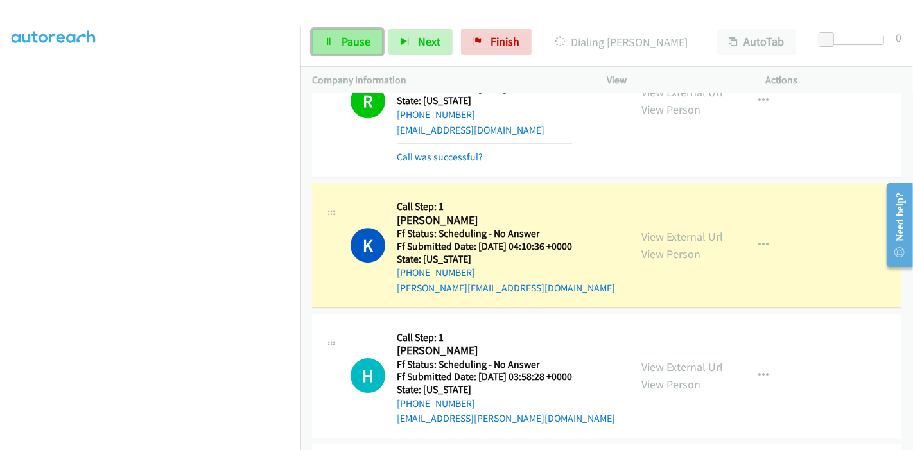
click at [339, 47] on link "Pause" at bounding box center [347, 42] width 71 height 26
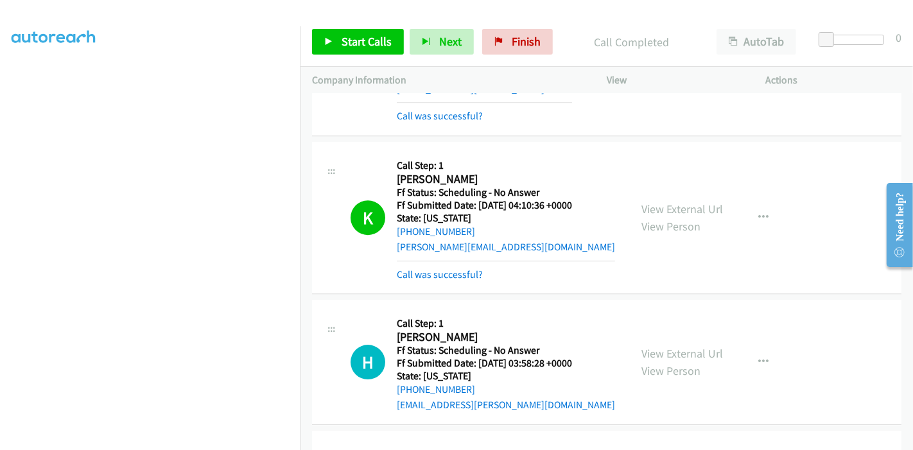
scroll to position [3408, 0]
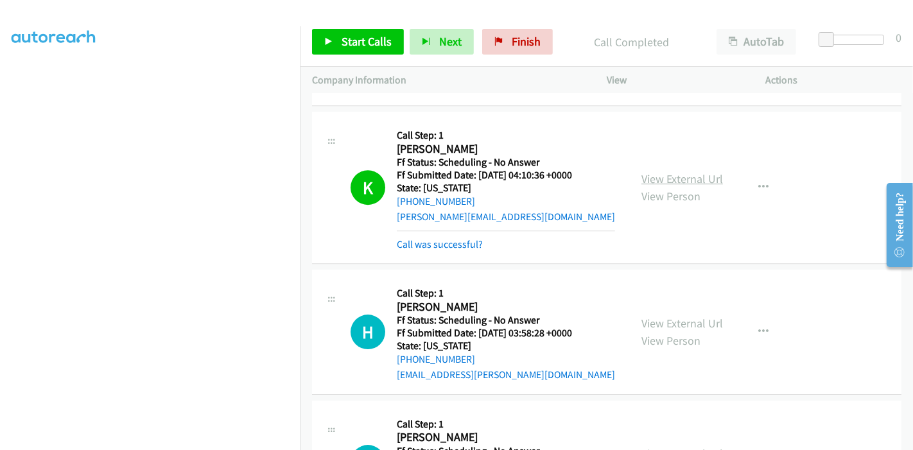
click at [673, 171] on link "View External Url" at bounding box center [683, 178] width 82 height 15
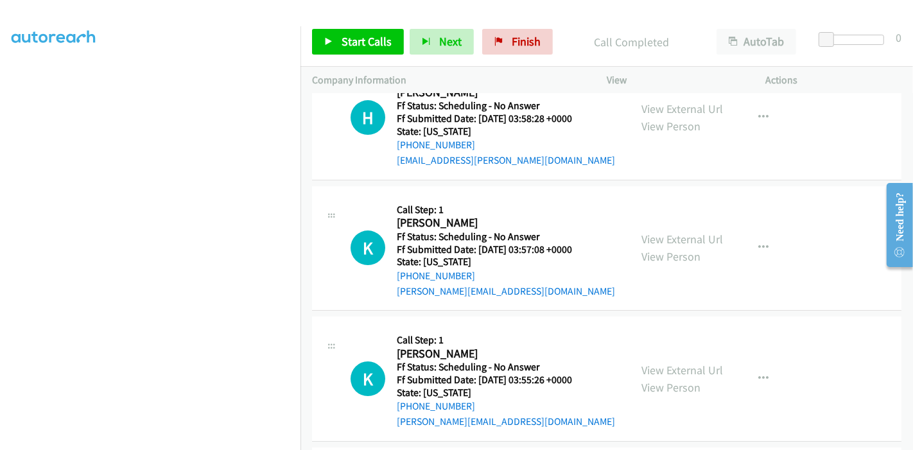
scroll to position [3479, 0]
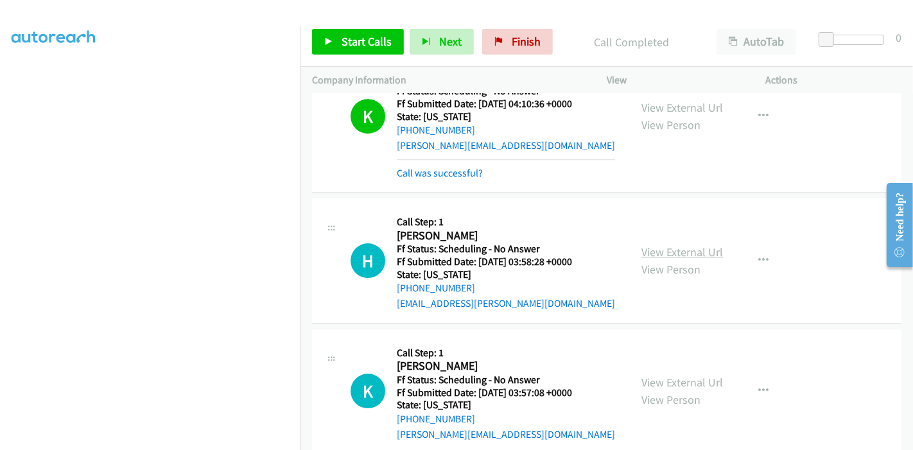
click at [662, 245] on link "View External Url" at bounding box center [683, 252] width 82 height 15
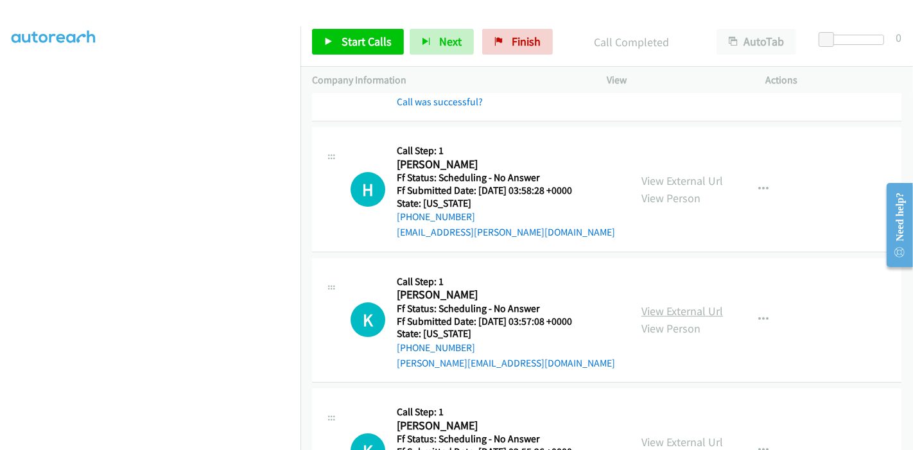
click at [662, 304] on link "View External Url" at bounding box center [683, 311] width 82 height 15
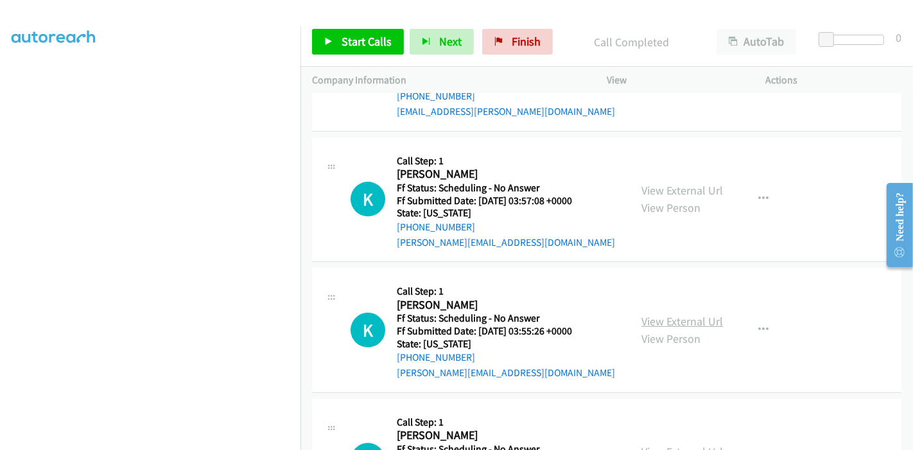
scroll to position [3694, 0]
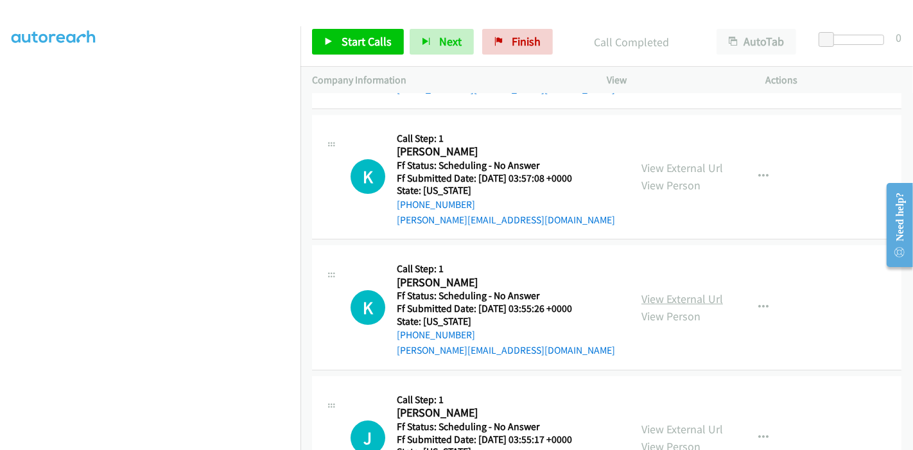
click at [657, 292] on link "View External Url" at bounding box center [683, 299] width 82 height 15
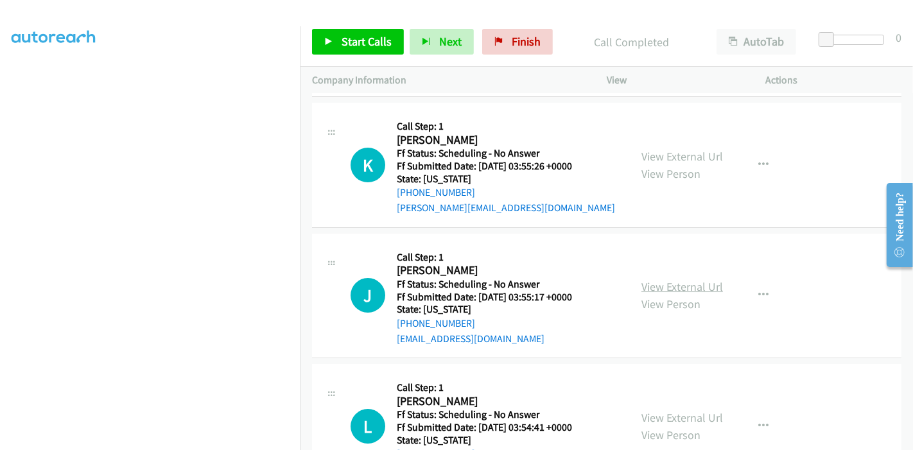
click at [656, 279] on link "View External Url" at bounding box center [683, 286] width 82 height 15
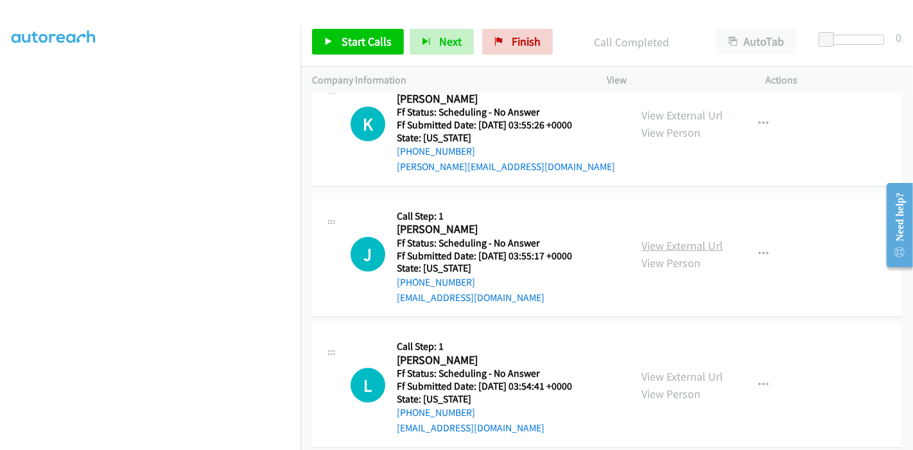
scroll to position [3908, 0]
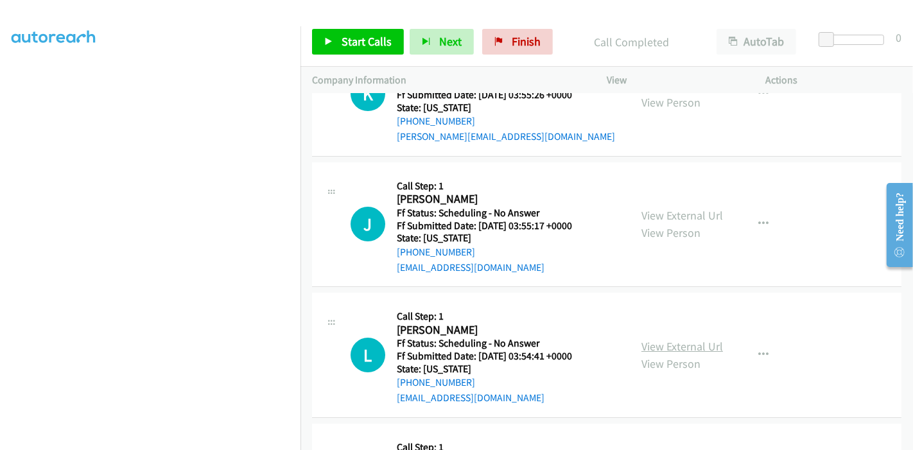
click at [653, 339] on link "View External Url" at bounding box center [683, 346] width 82 height 15
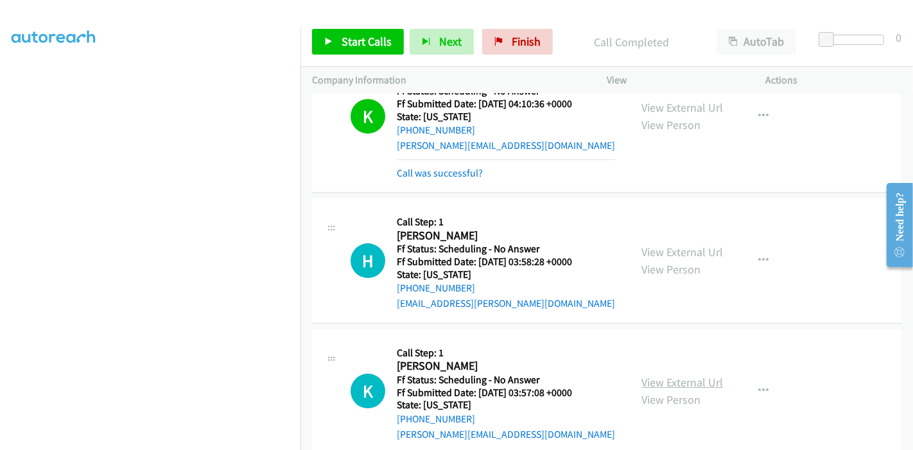
scroll to position [3623, 0]
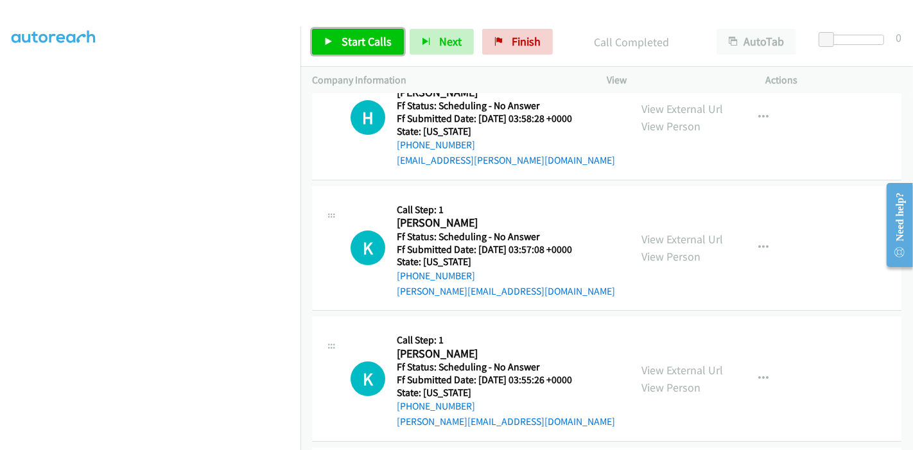
click at [355, 41] on span "Start Calls" at bounding box center [367, 41] width 50 height 15
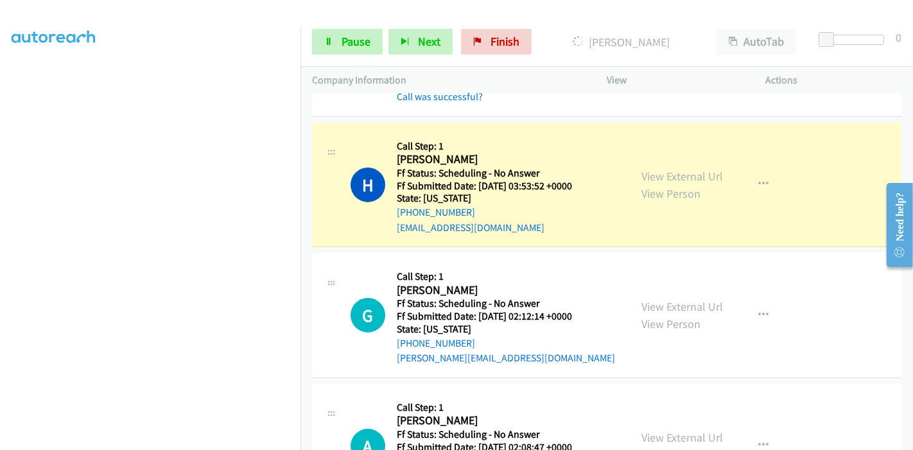
scroll to position [4350, 0]
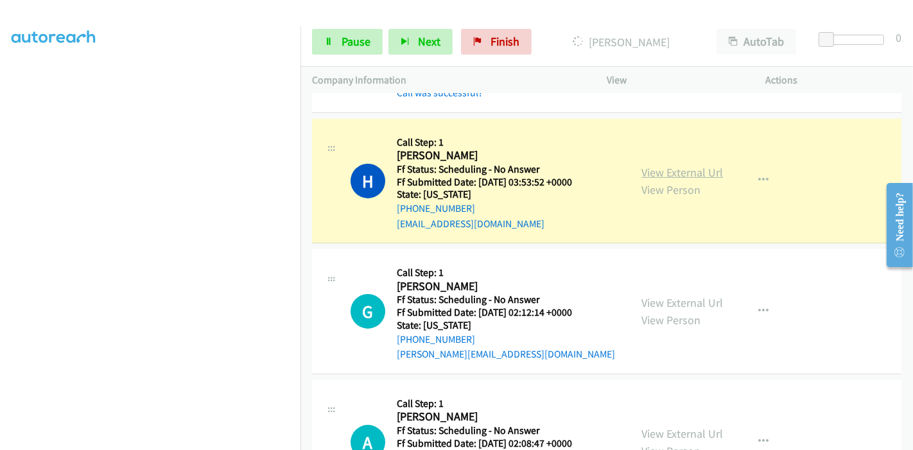
click at [681, 165] on link "View External Url" at bounding box center [683, 172] width 82 height 15
click at [658, 295] on link "View External Url" at bounding box center [683, 302] width 82 height 15
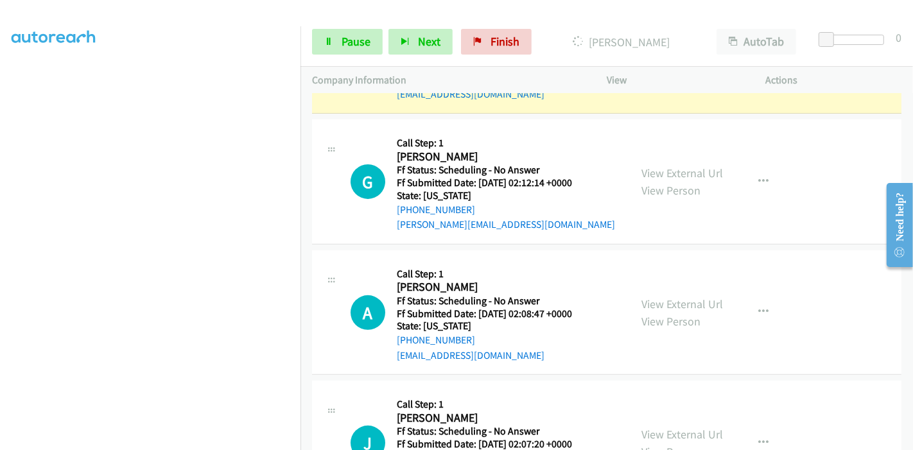
scroll to position [4492, 0]
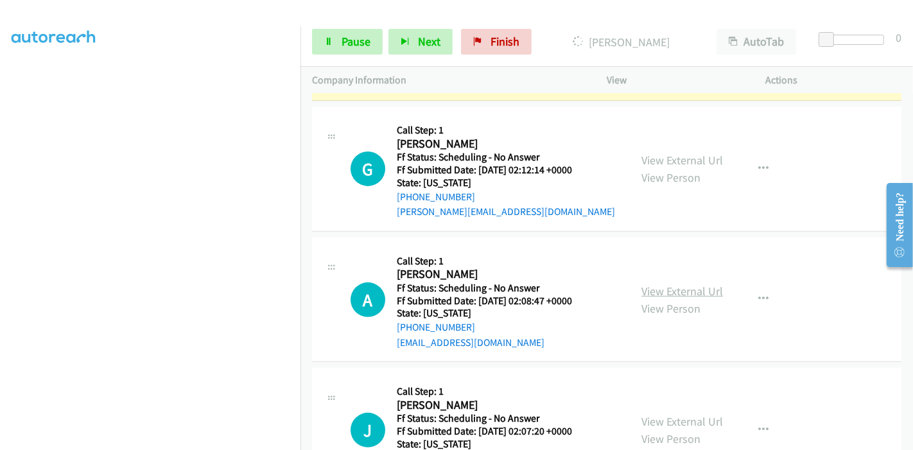
click at [653, 284] on link "View External Url" at bounding box center [683, 291] width 82 height 15
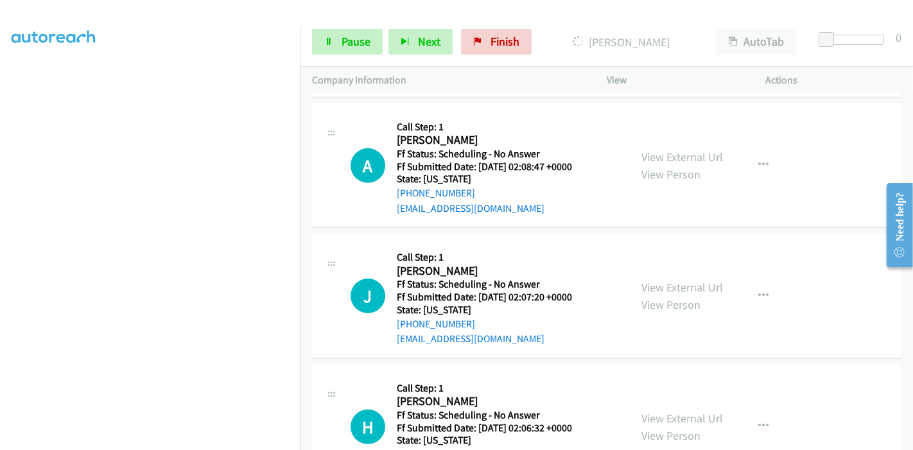
scroll to position [4635, 0]
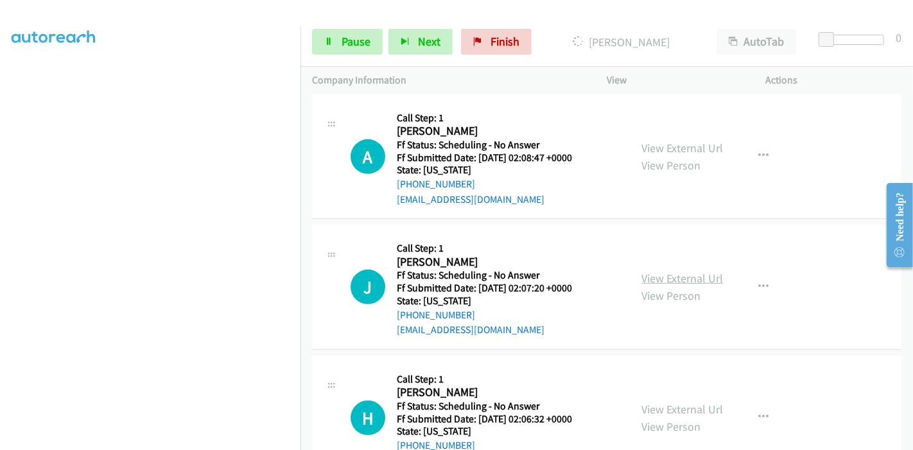
click at [670, 271] on link "View External Url" at bounding box center [683, 278] width 82 height 15
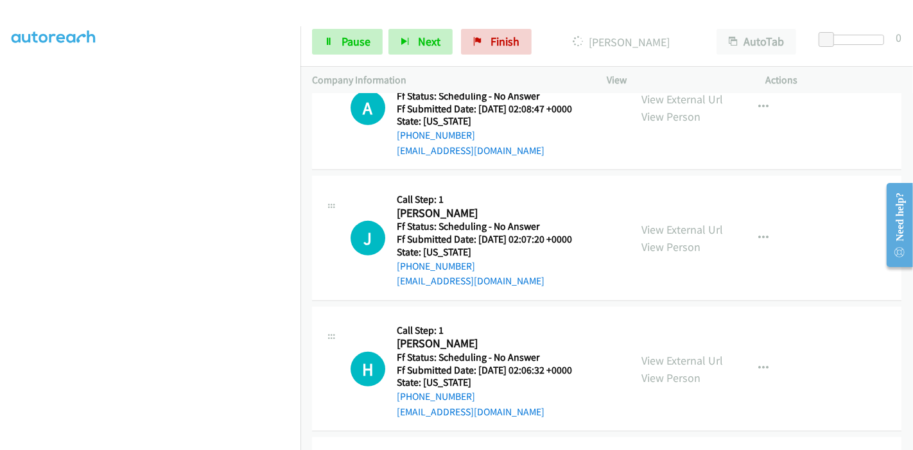
scroll to position [4707, 0]
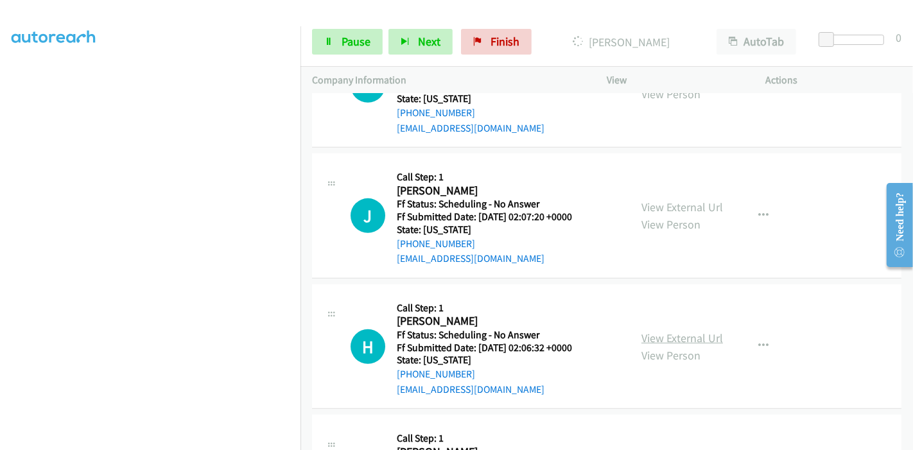
click at [667, 331] on link "View External Url" at bounding box center [683, 338] width 82 height 15
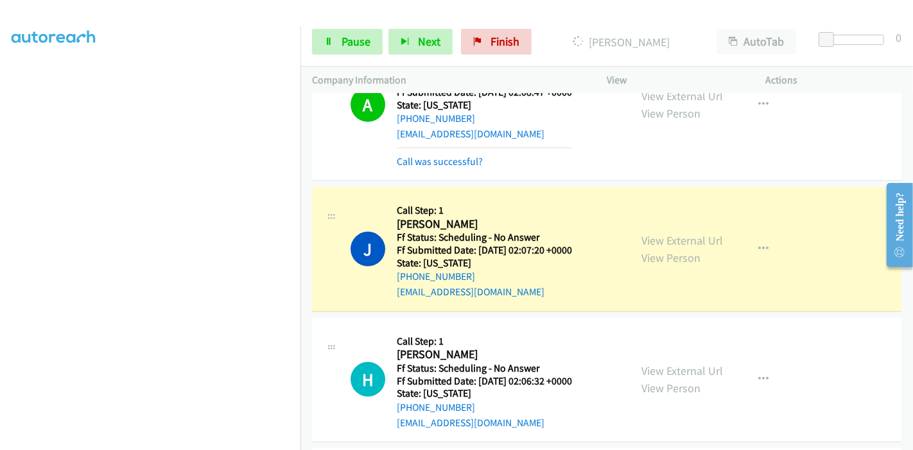
scroll to position [4778, 0]
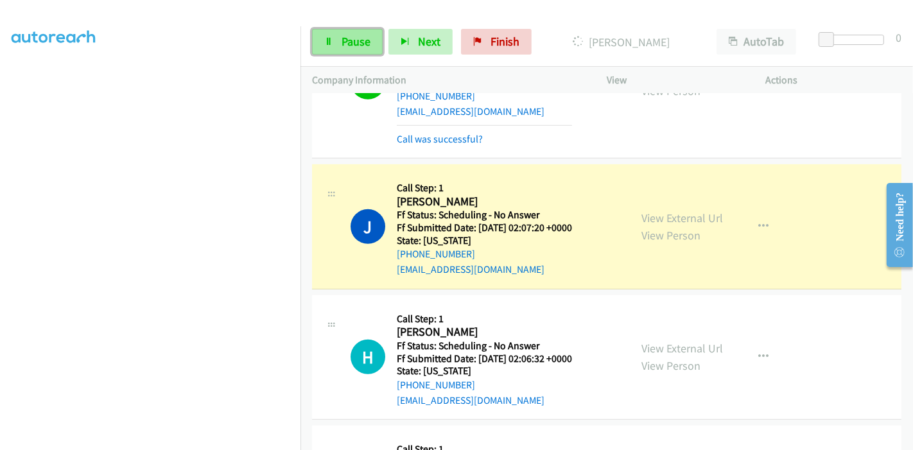
click at [337, 35] on link "Pause" at bounding box center [347, 42] width 71 height 26
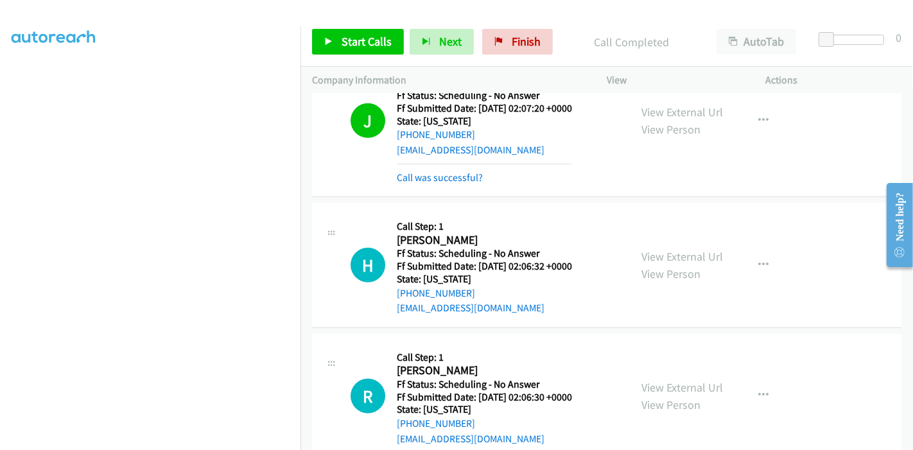
scroll to position [4921, 0]
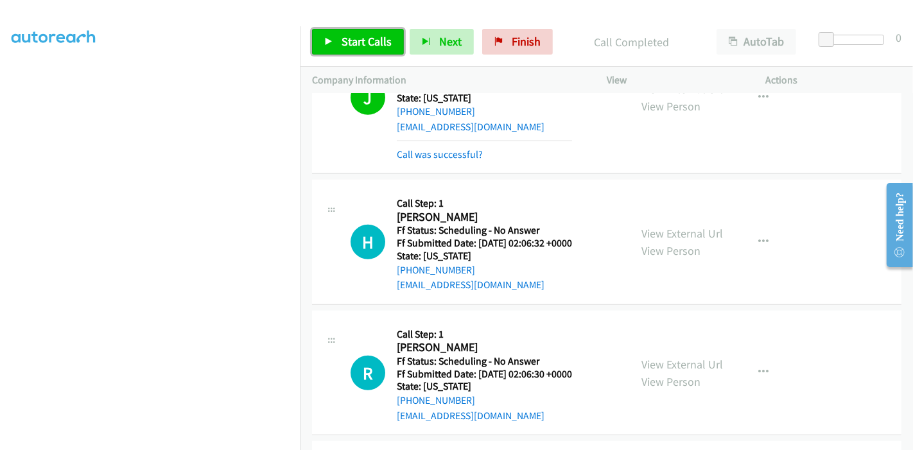
click at [348, 40] on span "Start Calls" at bounding box center [367, 41] width 50 height 15
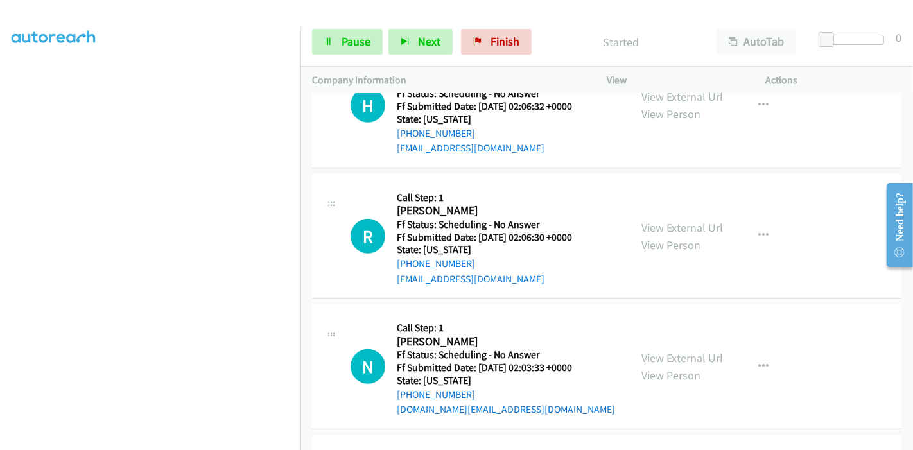
scroll to position [5063, 0]
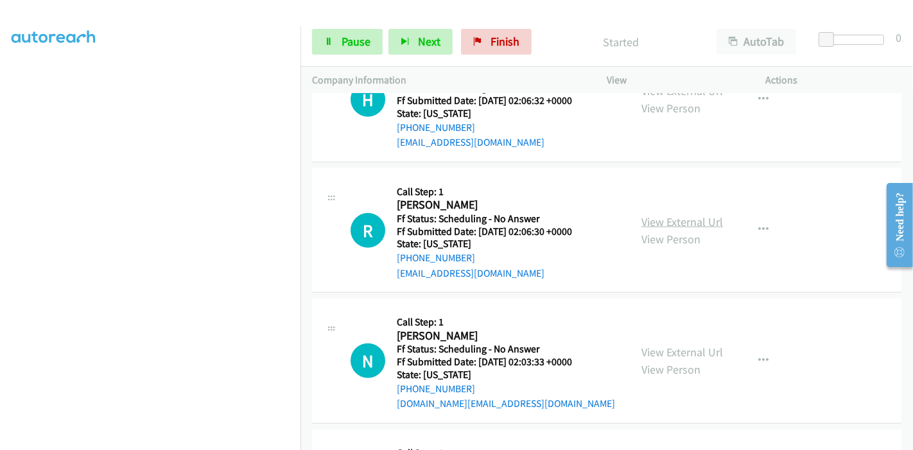
click at [661, 216] on link "View External Url" at bounding box center [683, 222] width 82 height 15
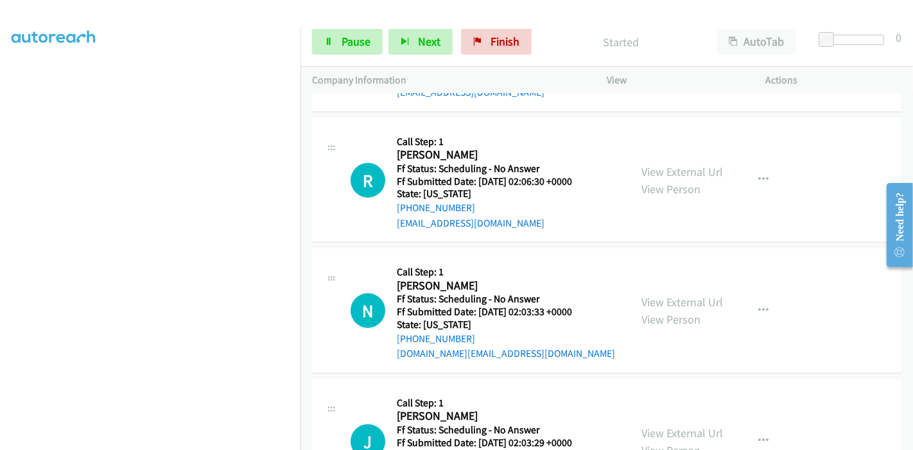
scroll to position [5135, 0]
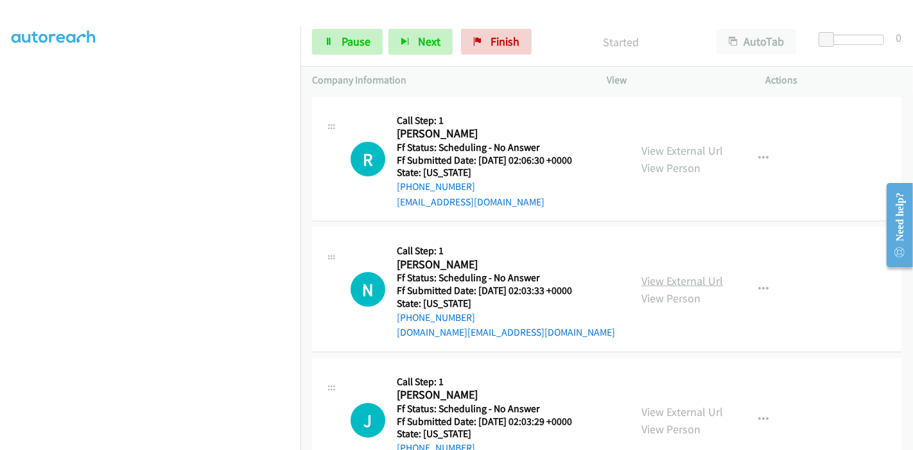
click at [662, 274] on link "View External Url" at bounding box center [683, 281] width 82 height 15
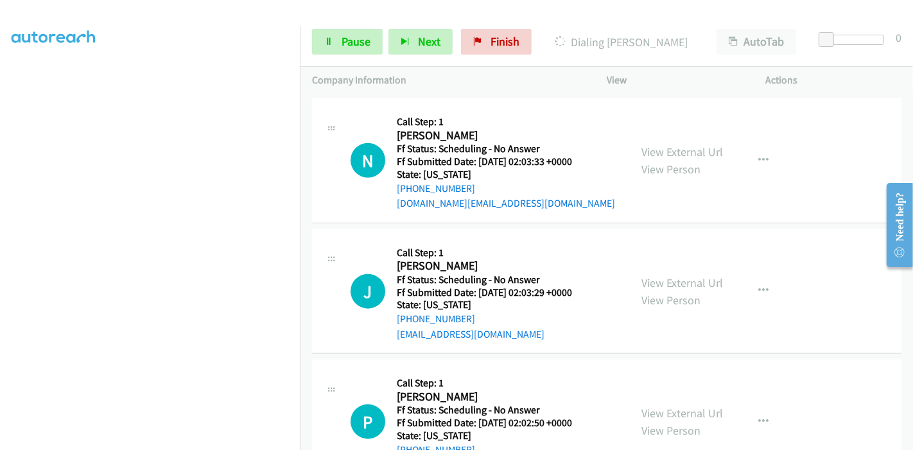
scroll to position [5278, 0]
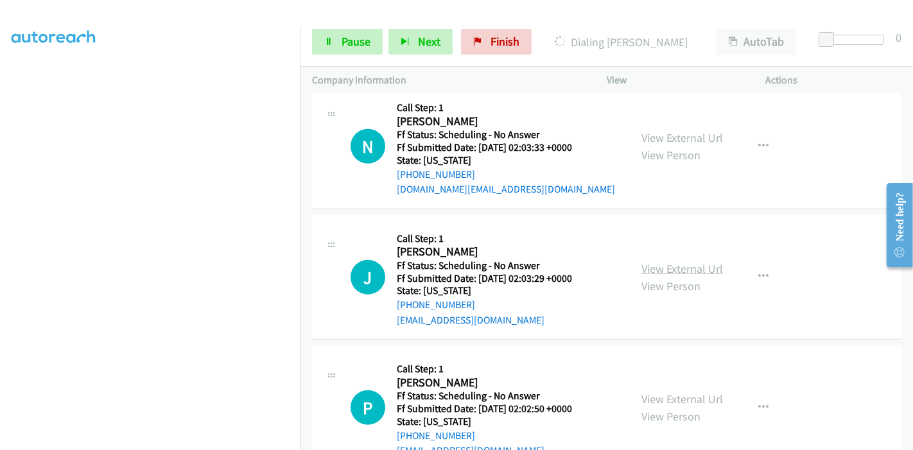
click at [665, 261] on link "View External Url" at bounding box center [683, 268] width 82 height 15
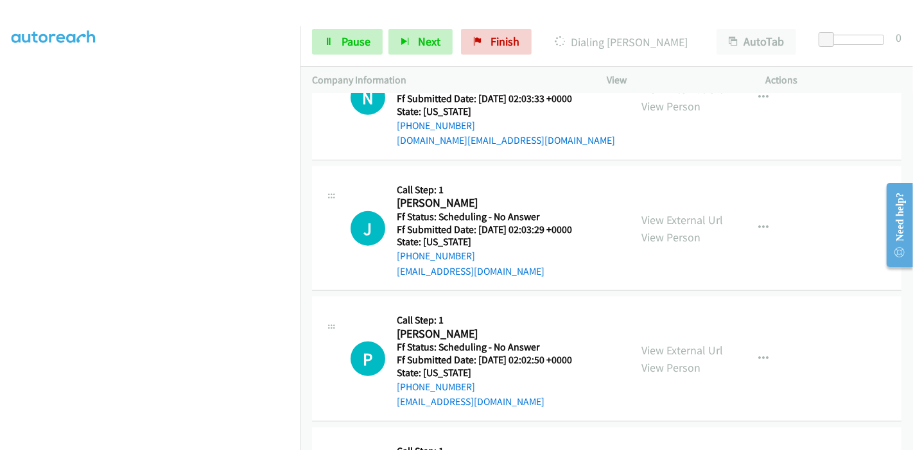
scroll to position [5349, 0]
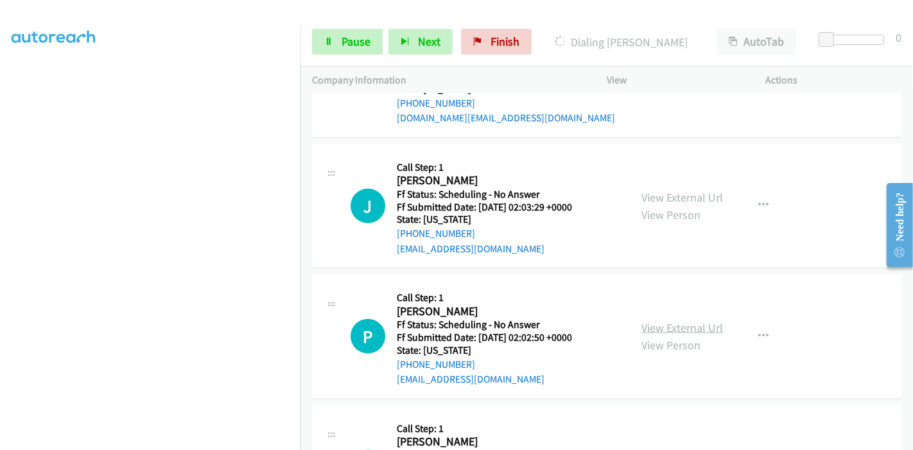
click at [666, 321] on link "View External Url" at bounding box center [683, 328] width 82 height 15
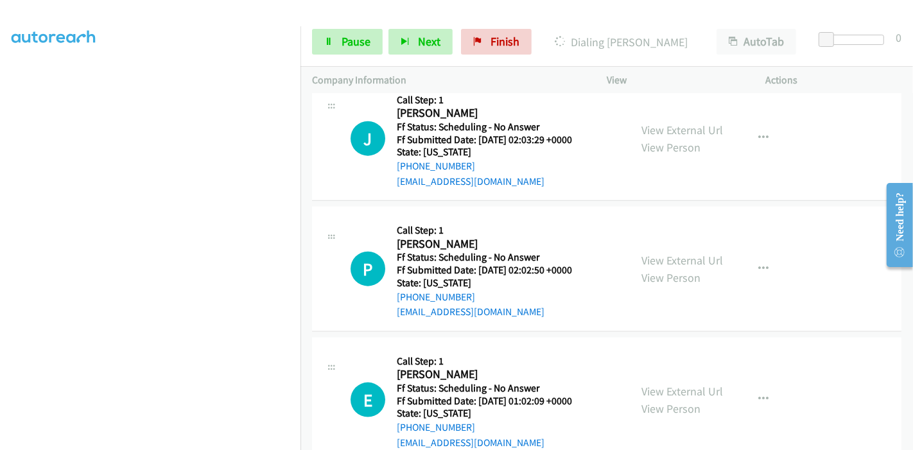
scroll to position [5492, 0]
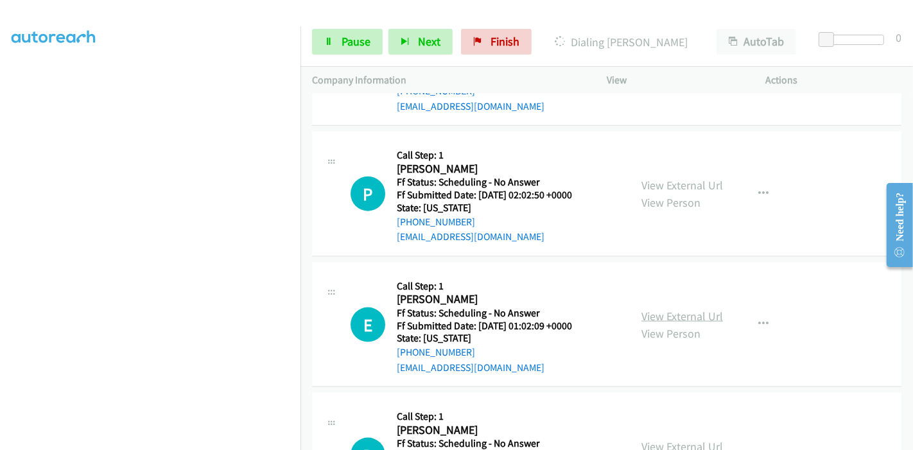
click at [676, 309] on link "View External Url" at bounding box center [683, 316] width 82 height 15
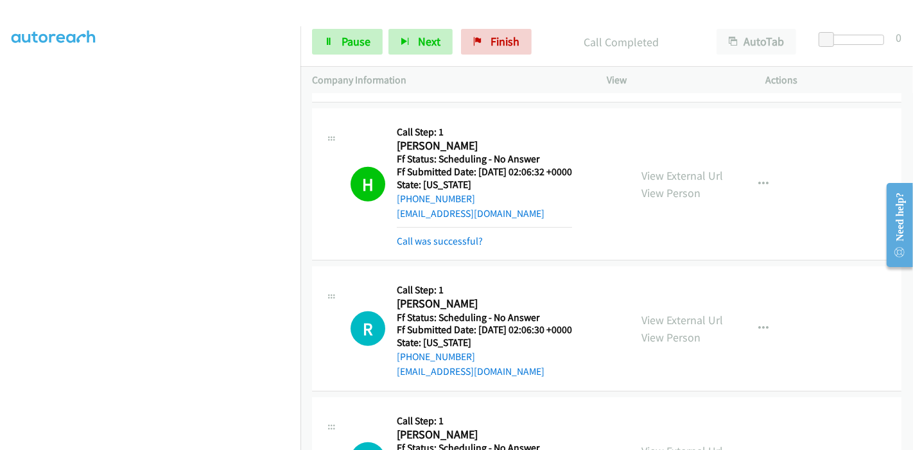
scroll to position [5063, 0]
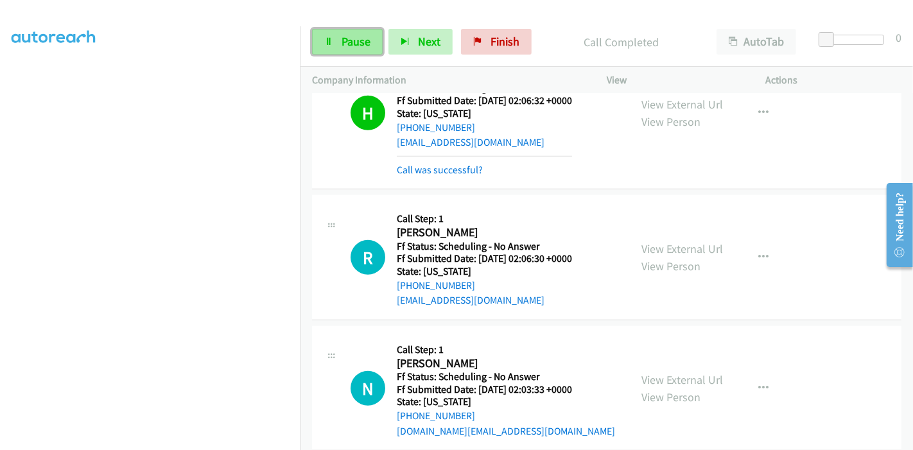
click at [342, 47] on span "Pause" at bounding box center [356, 41] width 29 height 15
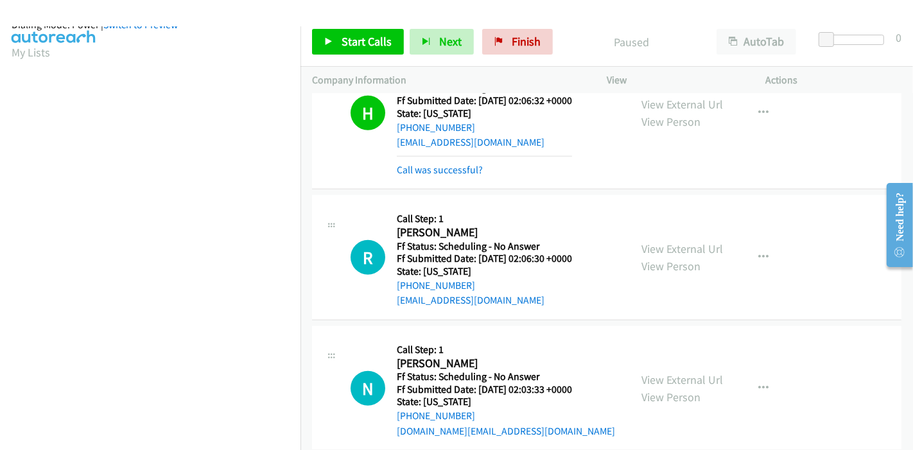
scroll to position [0, 0]
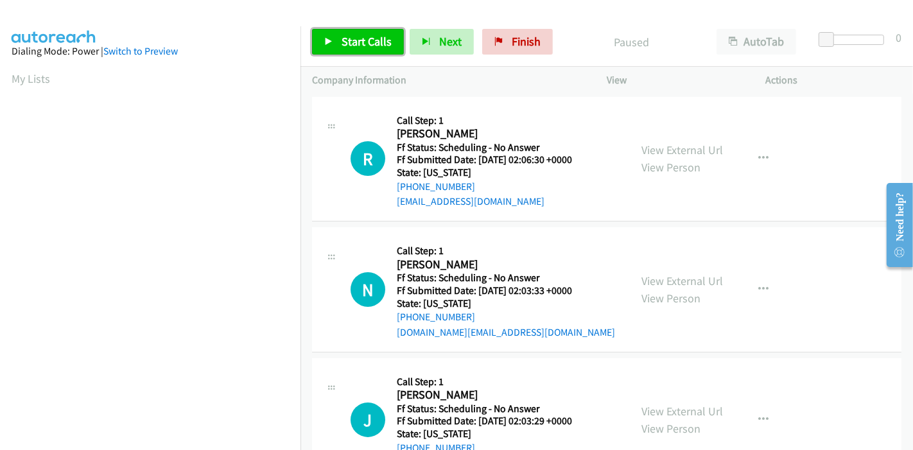
click at [346, 39] on span "Start Calls" at bounding box center [367, 41] width 50 height 15
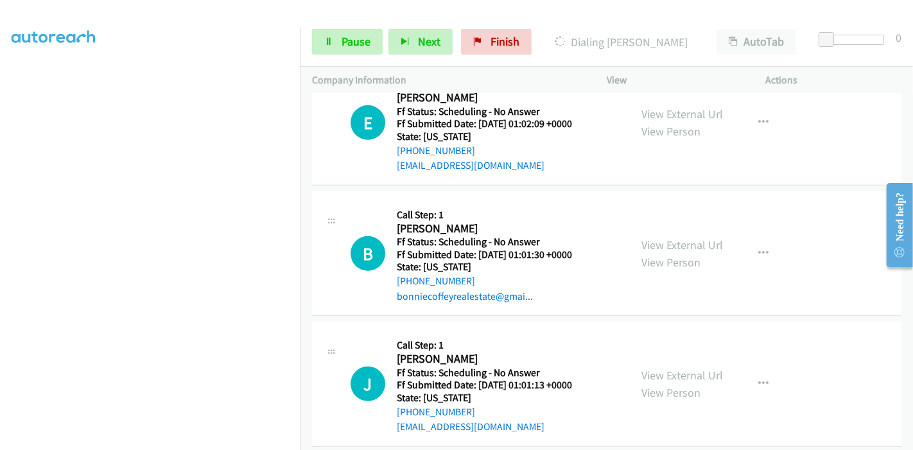
scroll to position [669, 0]
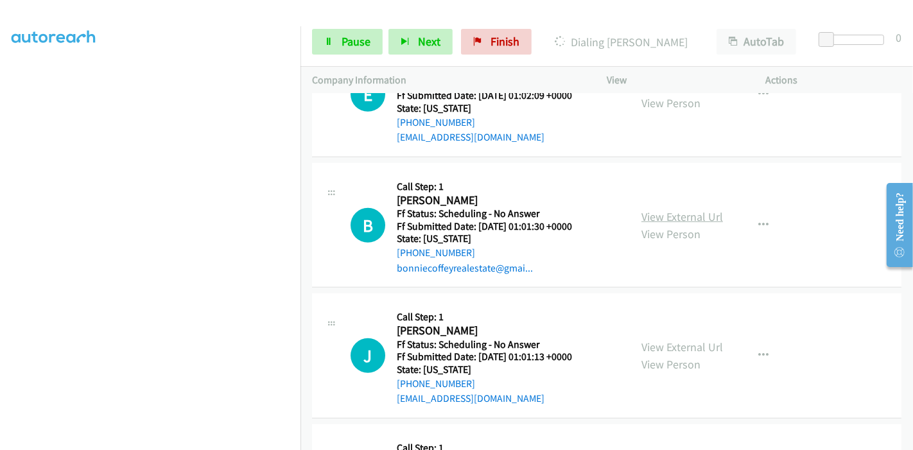
click at [651, 212] on link "View External Url" at bounding box center [683, 216] width 82 height 15
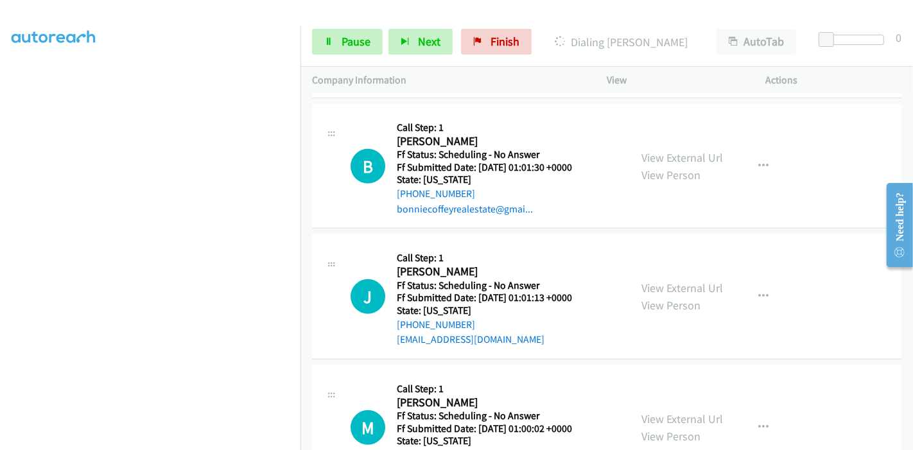
scroll to position [741, 0]
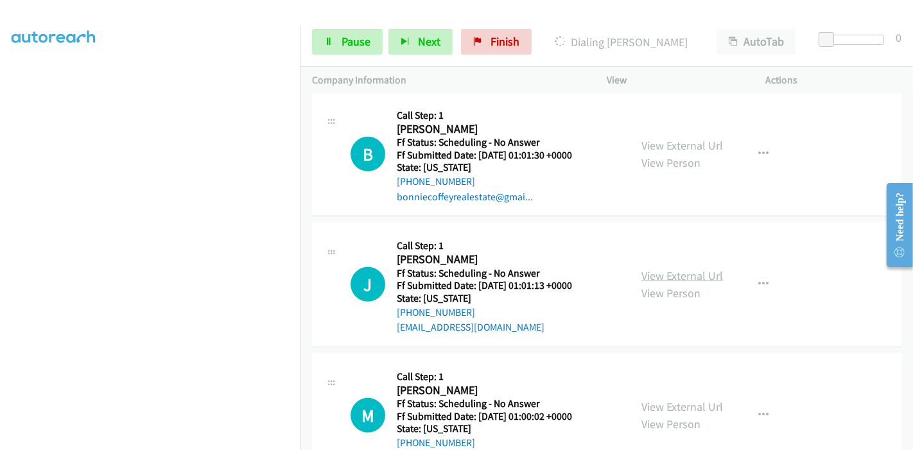
click at [667, 270] on link "View External Url" at bounding box center [683, 275] width 82 height 15
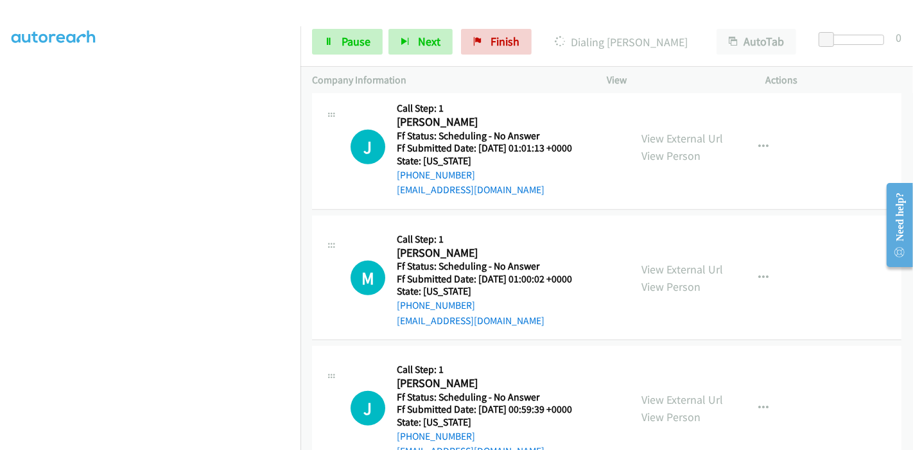
scroll to position [883, 0]
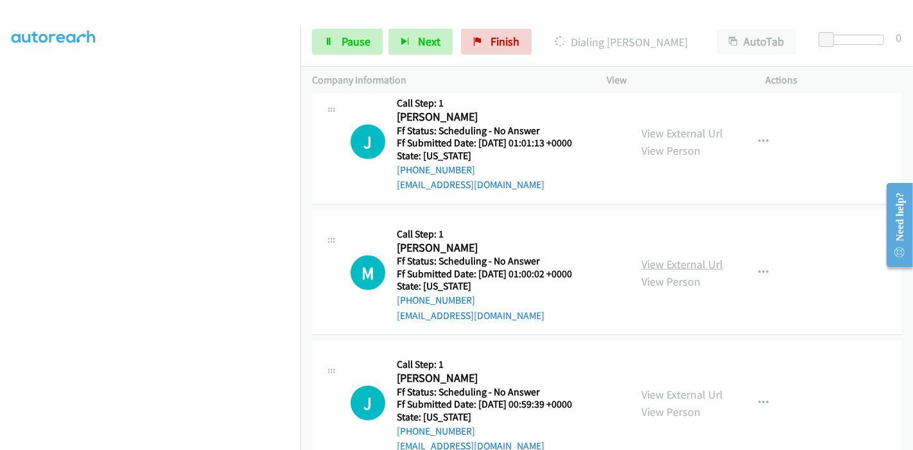
click at [676, 258] on link "View External Url" at bounding box center [683, 264] width 82 height 15
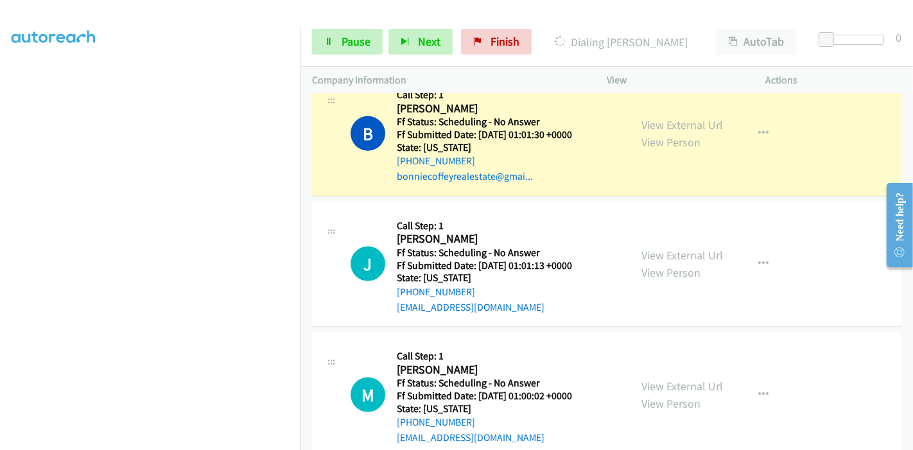
scroll to position [825, 0]
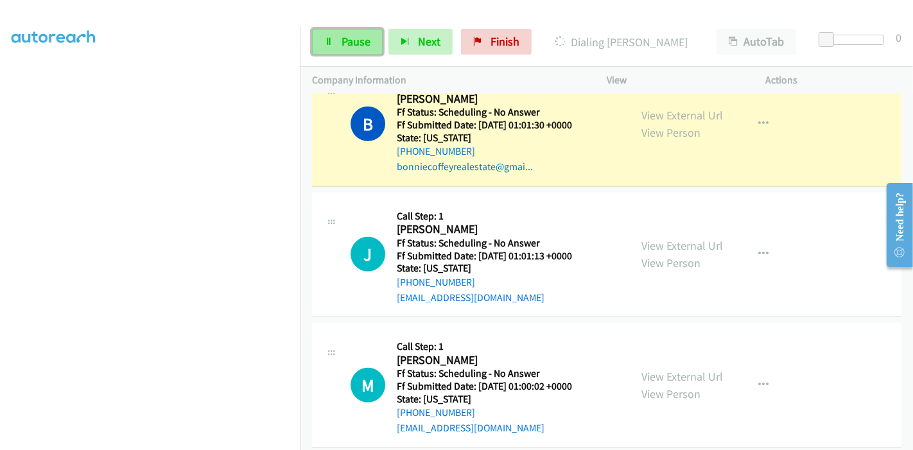
click at [335, 49] on link "Pause" at bounding box center [347, 42] width 71 height 26
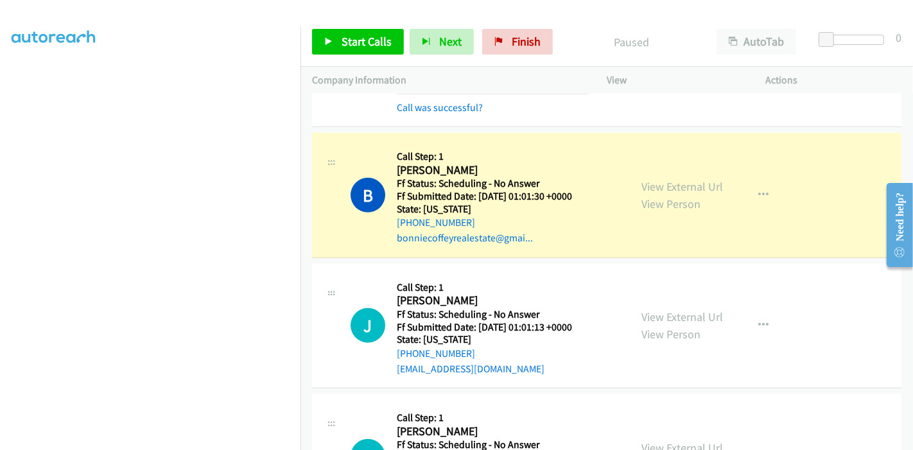
scroll to position [682, 0]
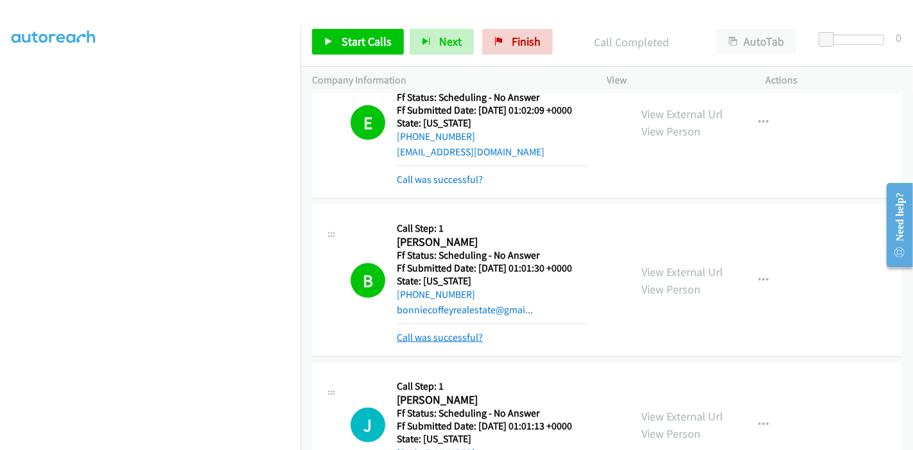
click at [414, 333] on link "Call was successful?" at bounding box center [440, 337] width 86 height 12
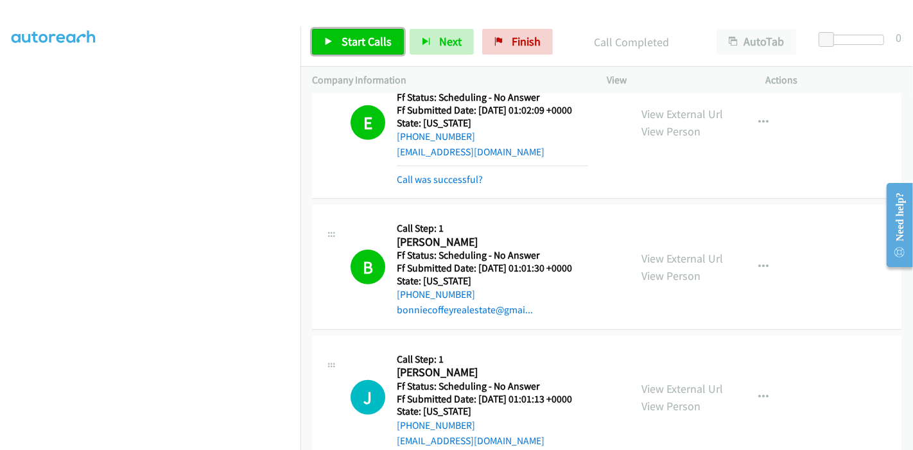
click at [342, 44] on span "Start Calls" at bounding box center [367, 41] width 50 height 15
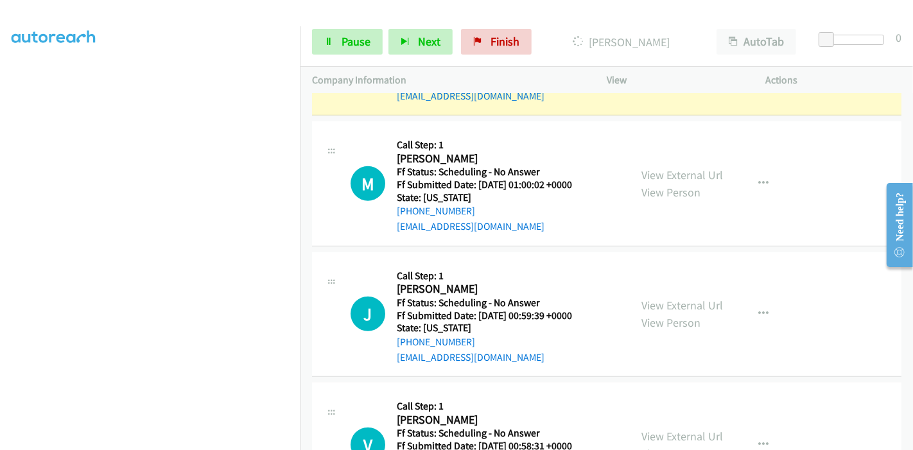
scroll to position [1039, 0]
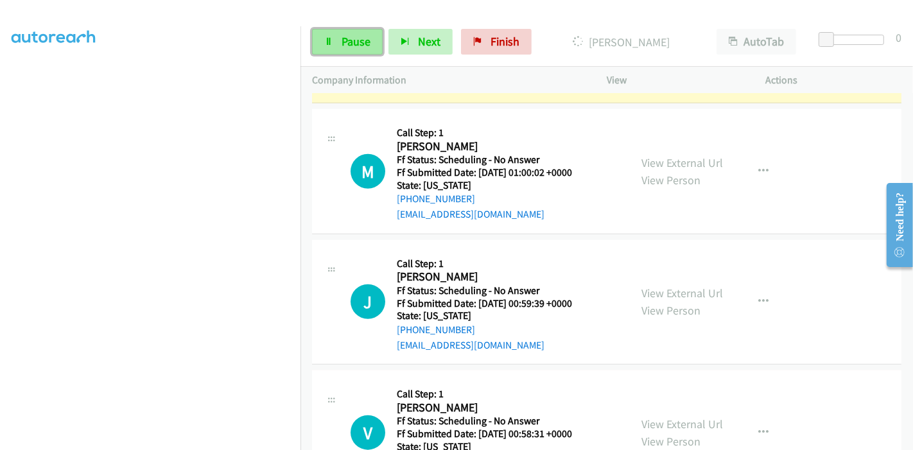
click at [361, 44] on span "Pause" at bounding box center [356, 41] width 29 height 15
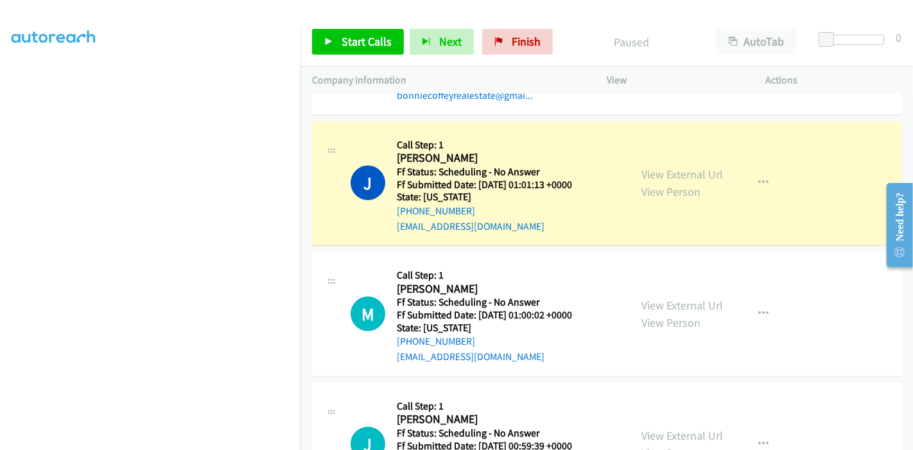
scroll to position [243, 0]
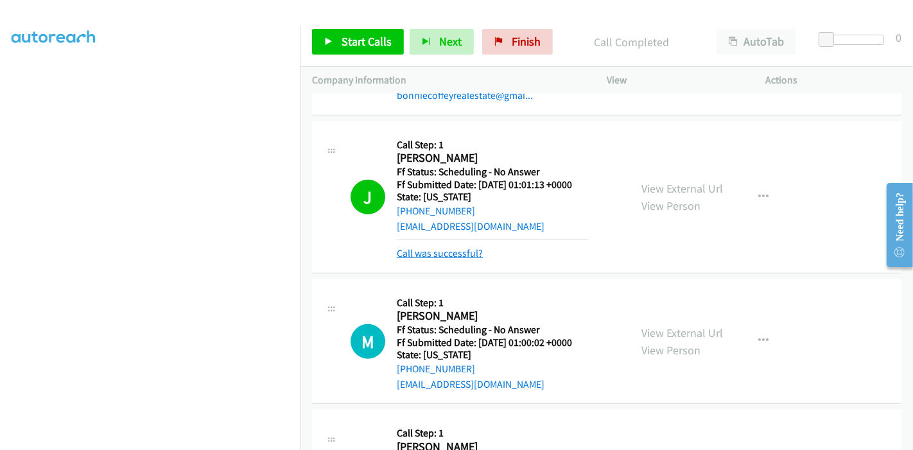
click at [454, 249] on link "Call was successful?" at bounding box center [440, 253] width 86 height 12
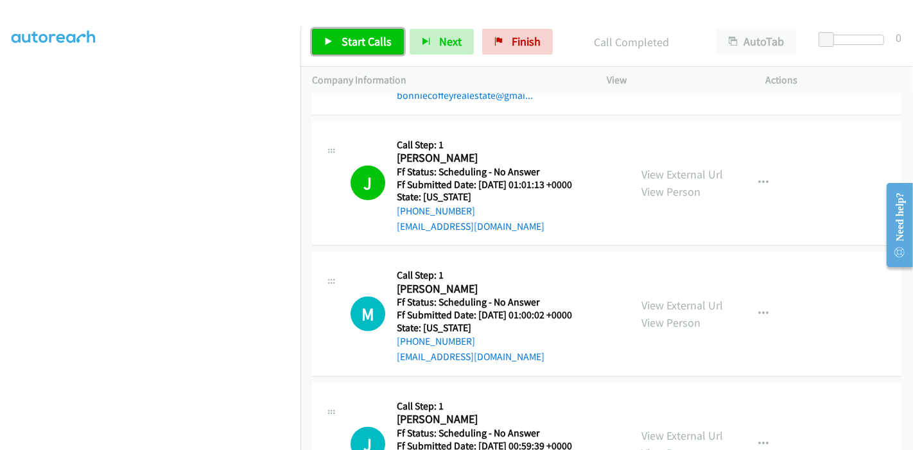
click at [358, 43] on span "Start Calls" at bounding box center [367, 41] width 50 height 15
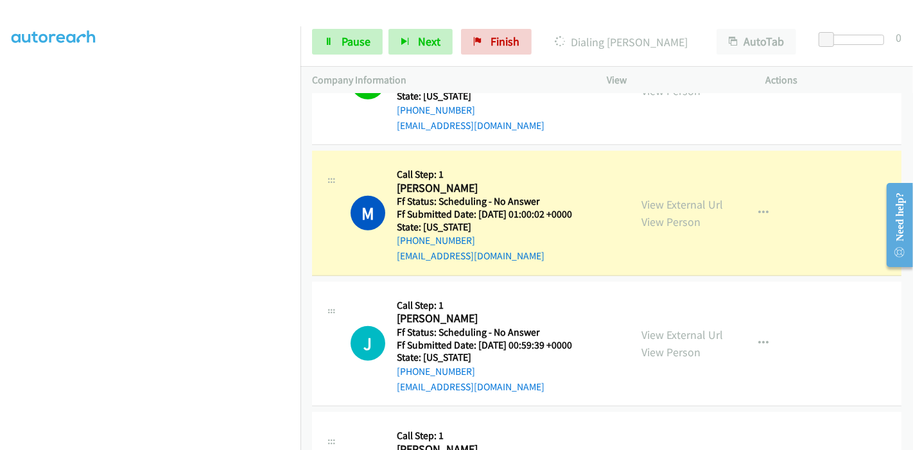
scroll to position [1039, 0]
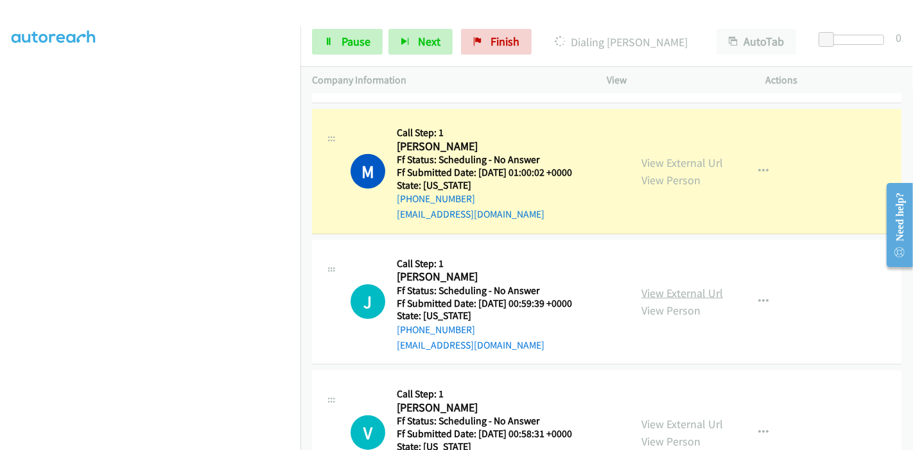
click at [651, 292] on link "View External Url" at bounding box center [683, 293] width 82 height 15
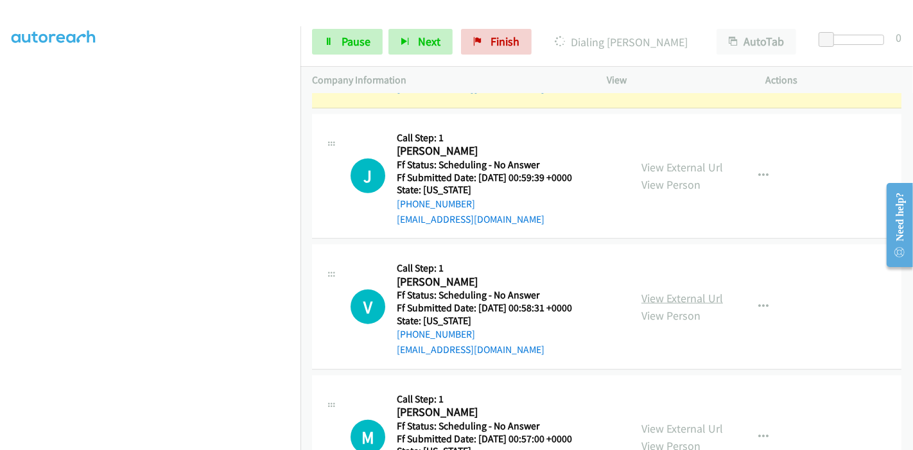
scroll to position [1182, 0]
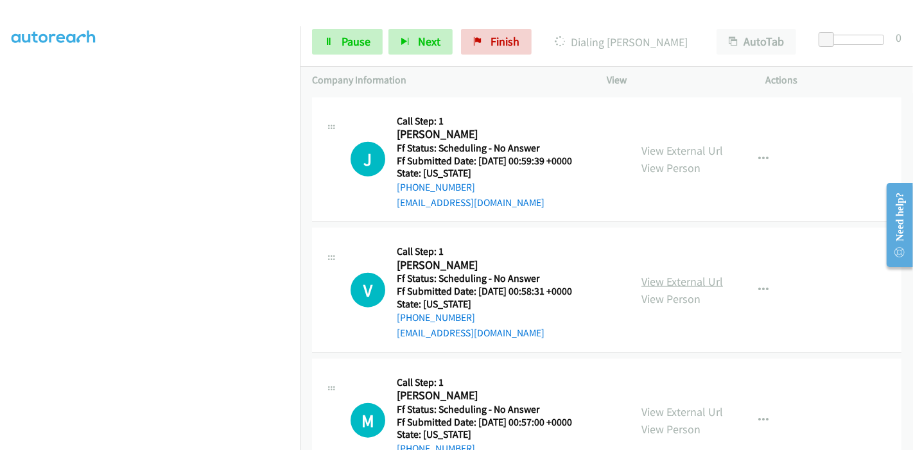
click at [667, 279] on link "View External Url" at bounding box center [683, 281] width 82 height 15
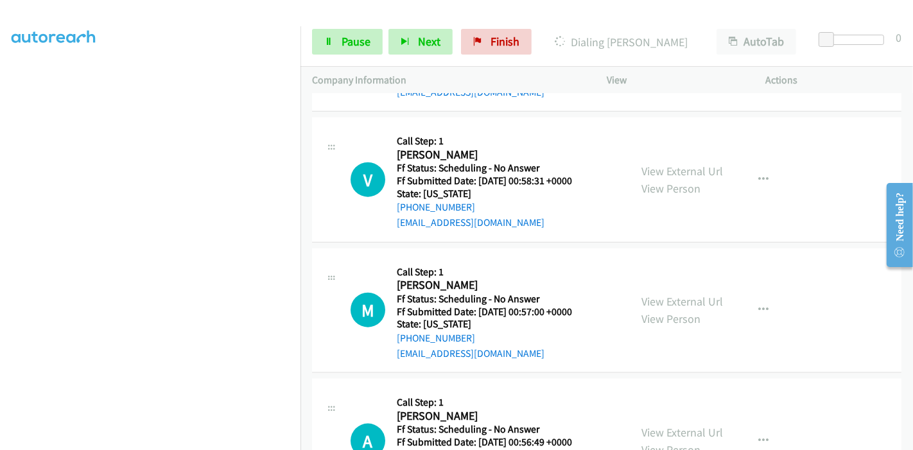
scroll to position [1324, 0]
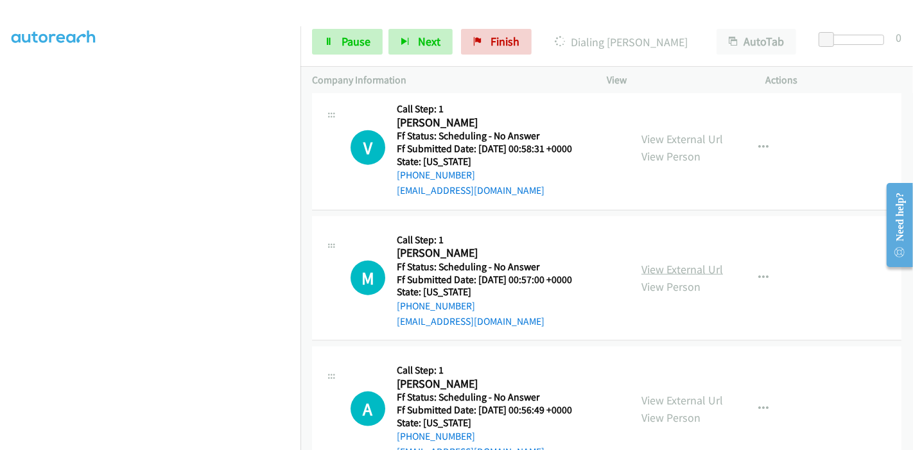
click at [646, 265] on link "View External Url" at bounding box center [683, 269] width 82 height 15
click at [344, 37] on span "Pause" at bounding box center [356, 41] width 29 height 15
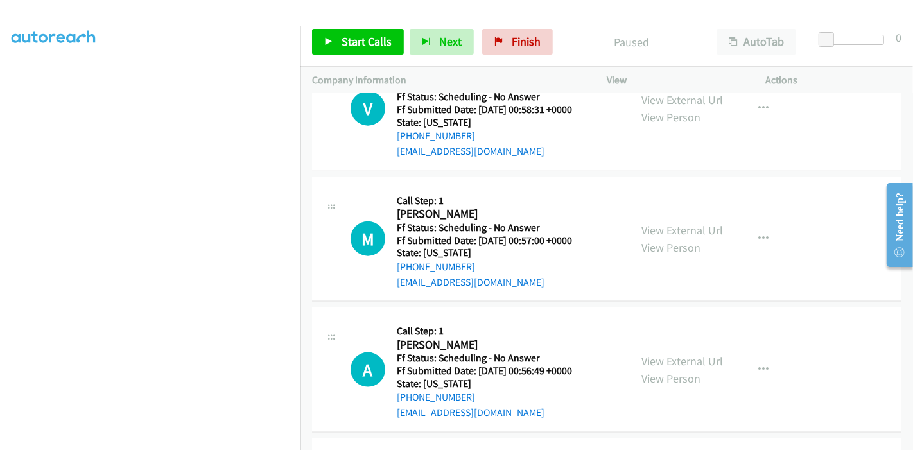
scroll to position [1396, 0]
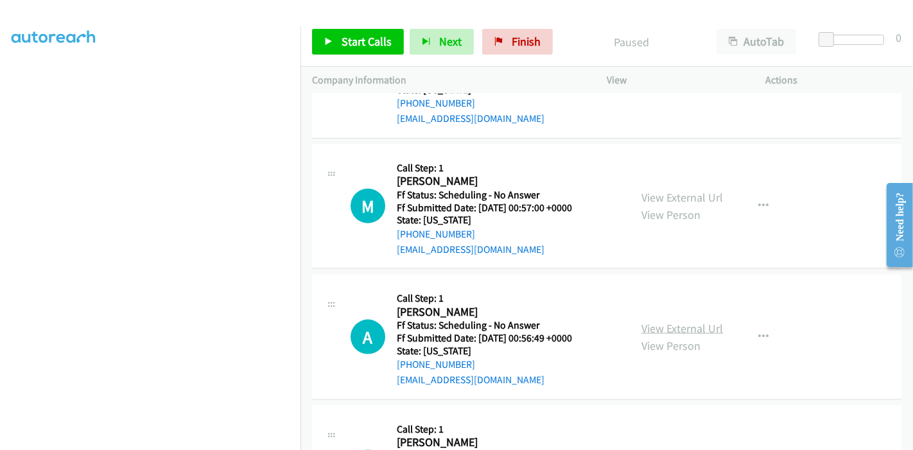
click at [654, 321] on link "View External Url" at bounding box center [683, 328] width 82 height 15
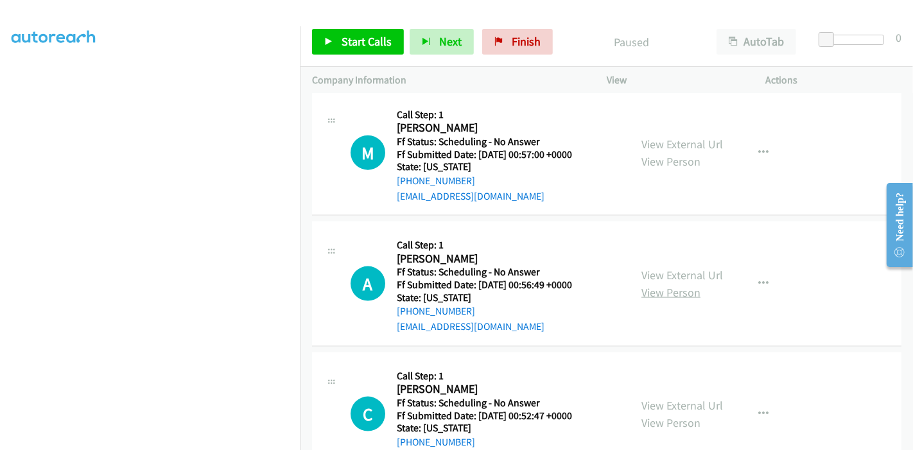
scroll to position [1468, 0]
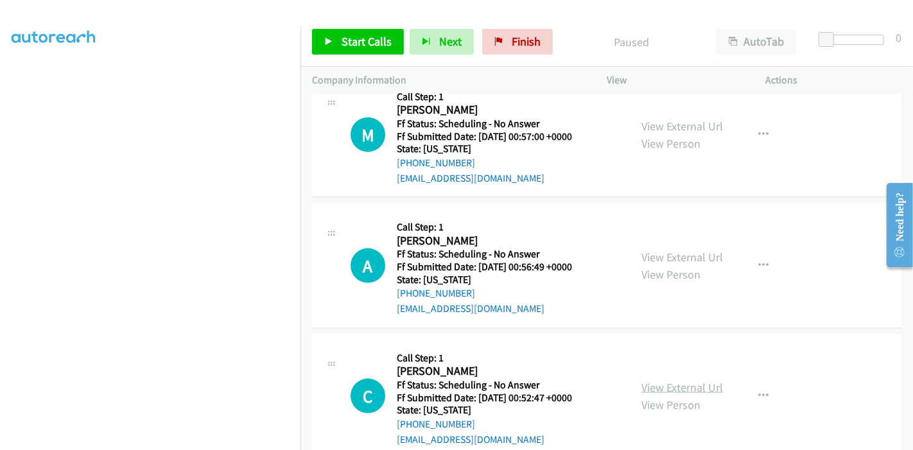
click at [654, 382] on link "View External Url" at bounding box center [683, 387] width 82 height 15
drag, startPoint x: 337, startPoint y: 36, endPoint x: 357, endPoint y: 40, distance: 20.4
click at [337, 36] on link "Start Calls" at bounding box center [358, 42] width 92 height 26
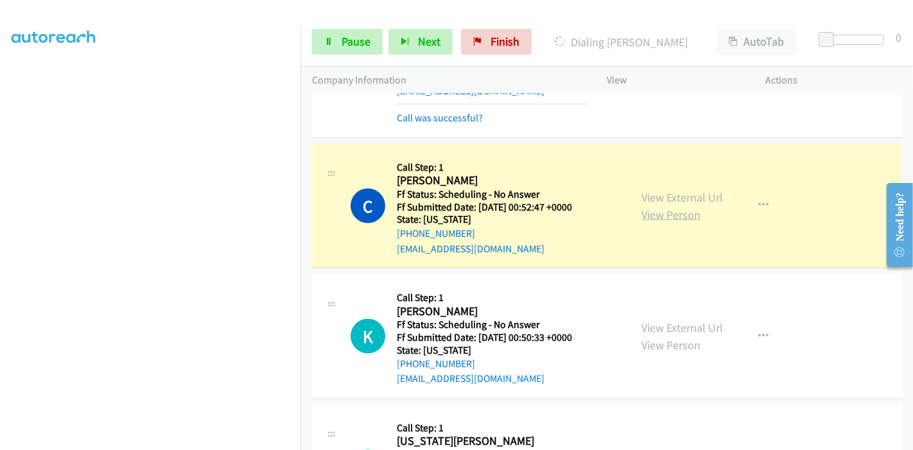
scroll to position [1865, 0]
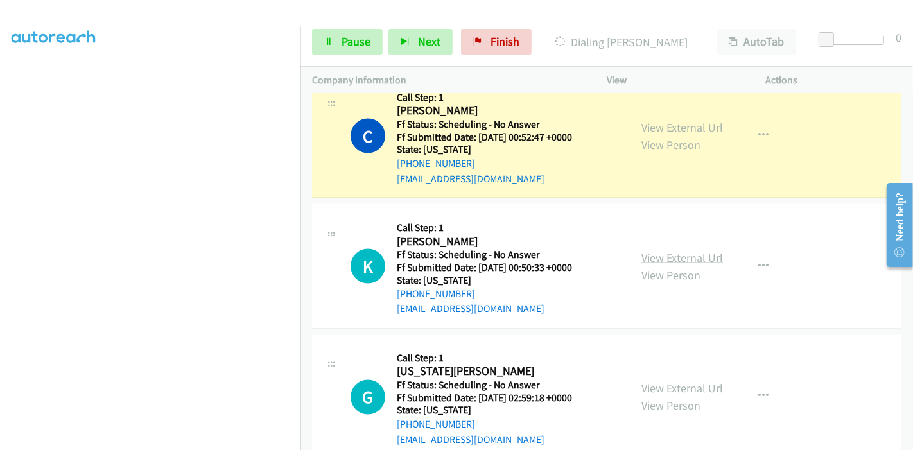
click at [658, 256] on link "View External Url" at bounding box center [683, 257] width 82 height 15
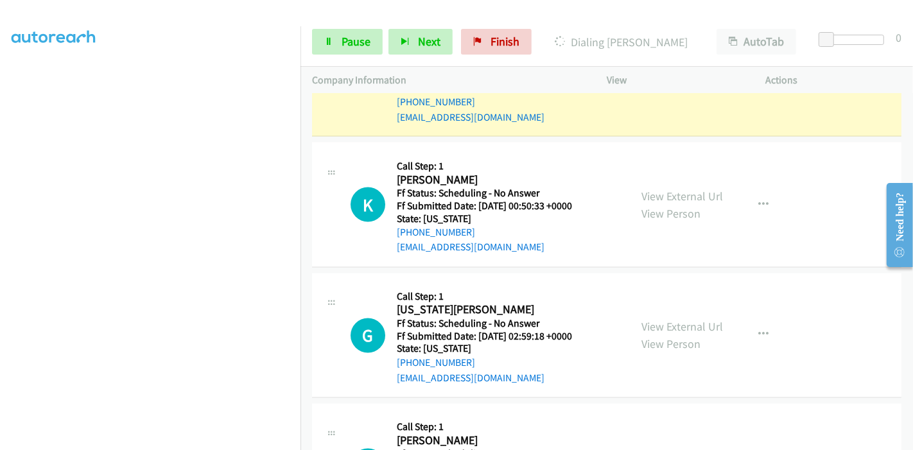
scroll to position [2008, 0]
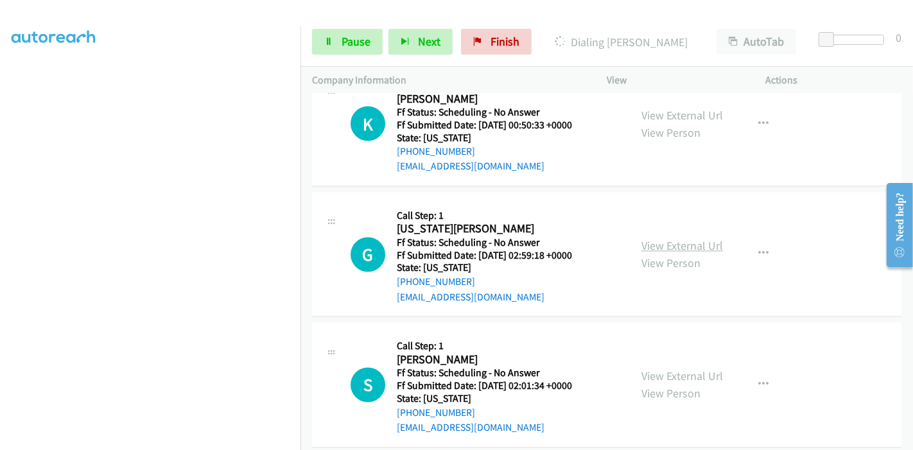
click at [656, 243] on link "View External Url" at bounding box center [683, 246] width 82 height 15
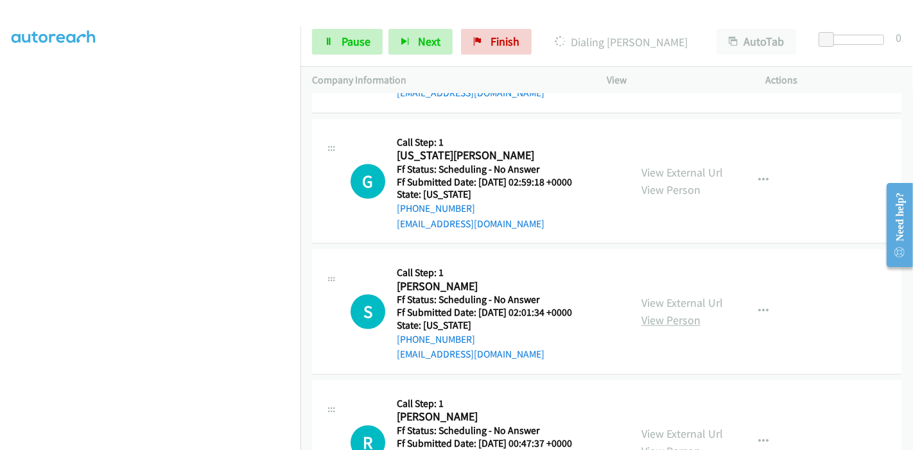
scroll to position [2150, 0]
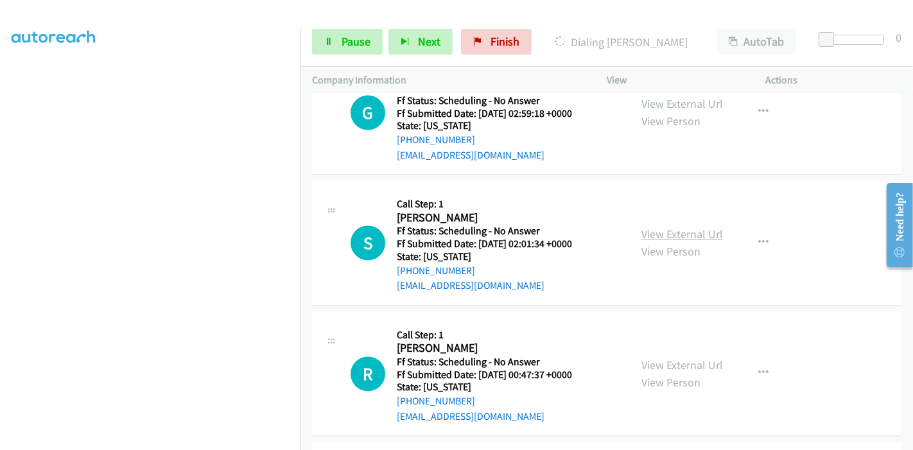
click at [668, 231] on link "View External Url" at bounding box center [683, 234] width 82 height 15
click at [650, 358] on link "View External Url" at bounding box center [683, 365] width 82 height 15
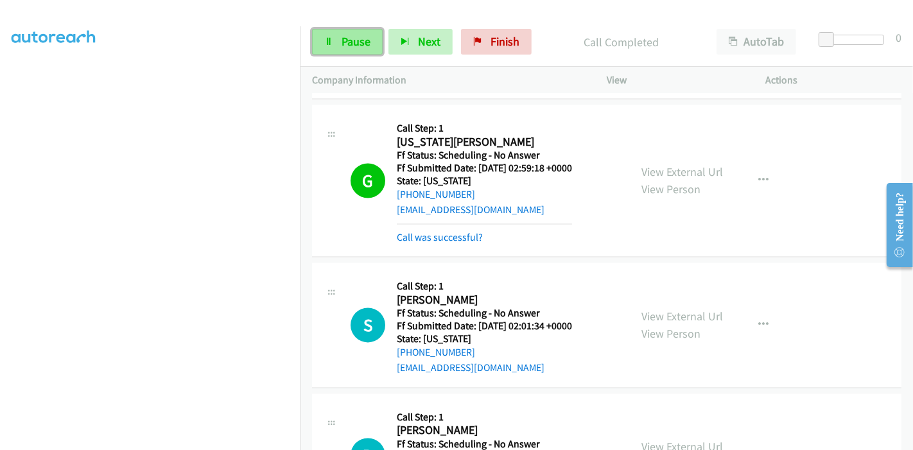
click at [335, 37] on link "Pause" at bounding box center [347, 42] width 71 height 26
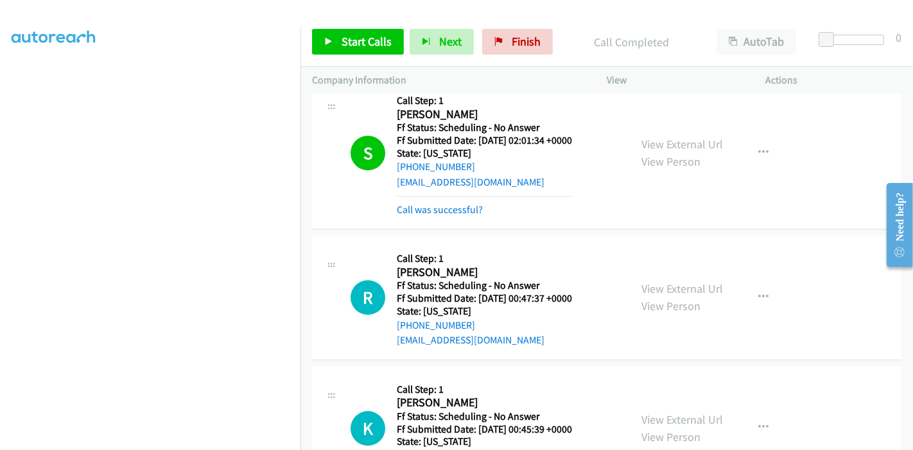
scroll to position [2365, 0]
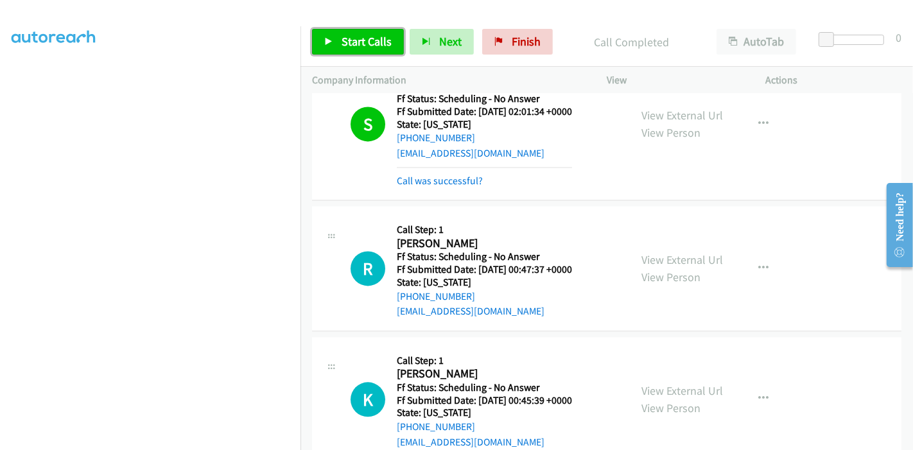
click at [338, 33] on link "Start Calls" at bounding box center [358, 42] width 92 height 26
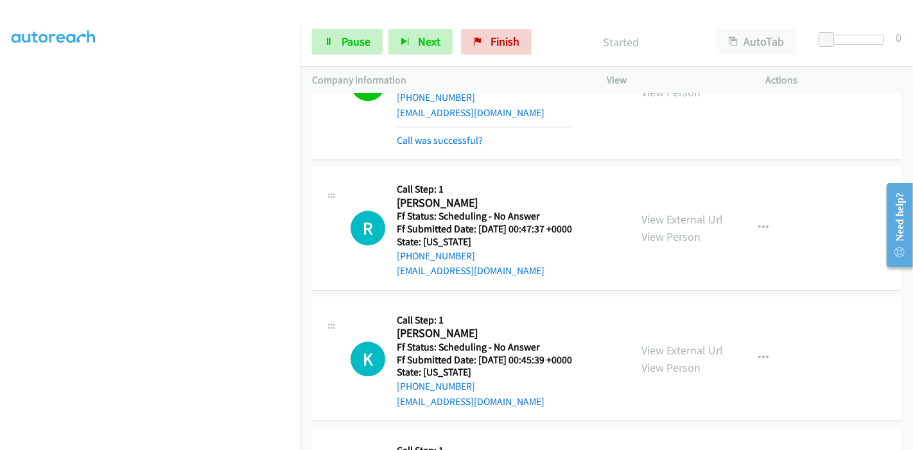
scroll to position [2436, 0]
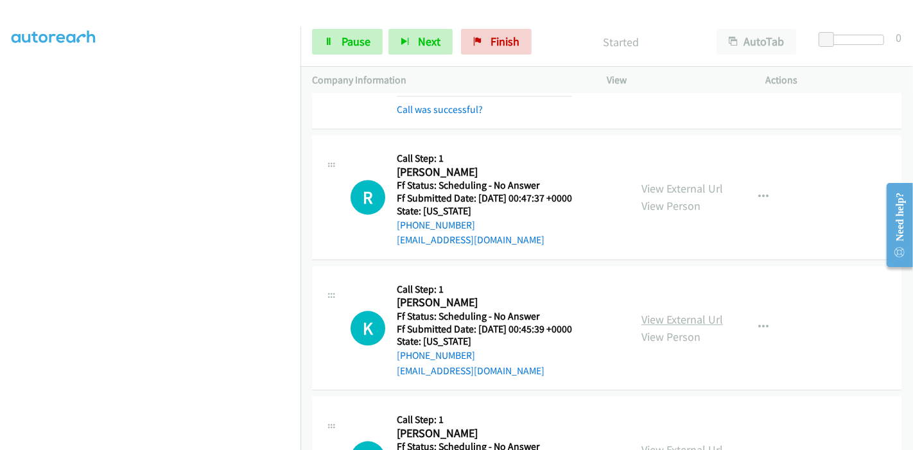
click at [673, 313] on link "View External Url" at bounding box center [683, 319] width 82 height 15
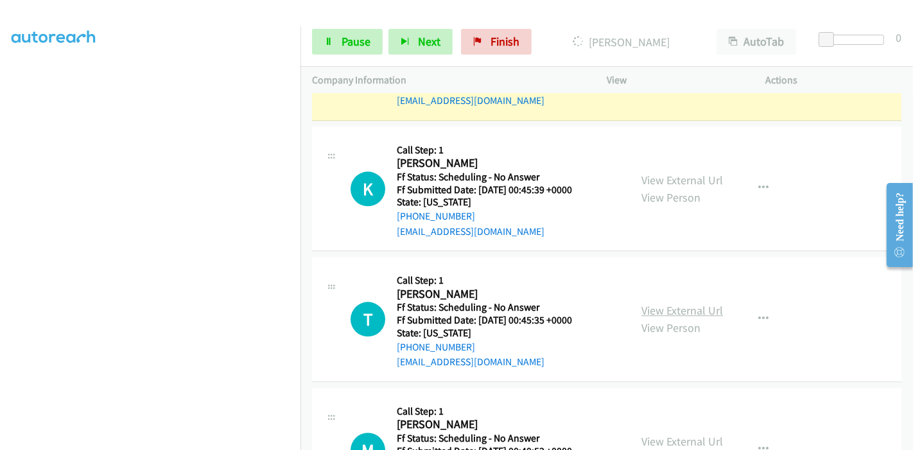
scroll to position [2579, 0]
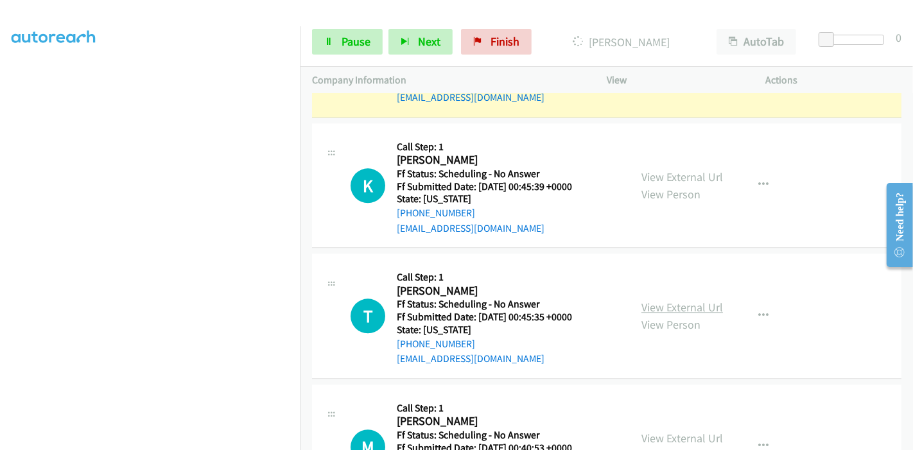
click at [663, 299] on div "View External Url View Person" at bounding box center [683, 316] width 82 height 35
click at [664, 300] on link "View External Url" at bounding box center [683, 307] width 82 height 15
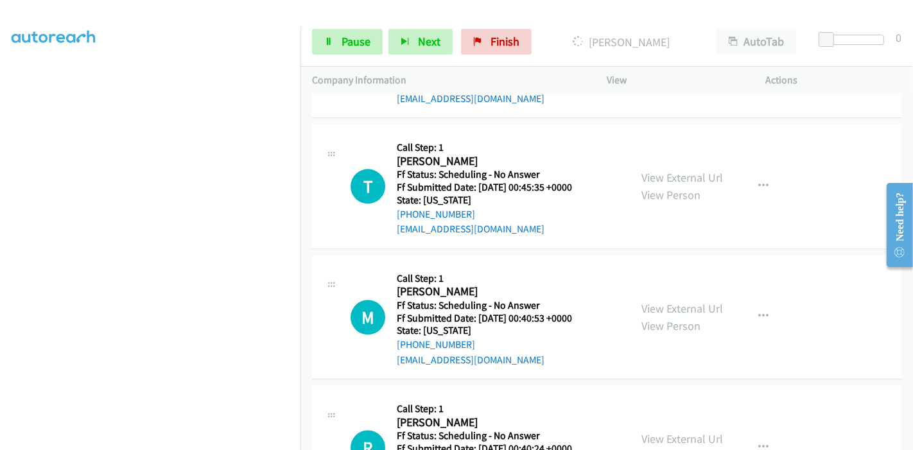
scroll to position [2721, 0]
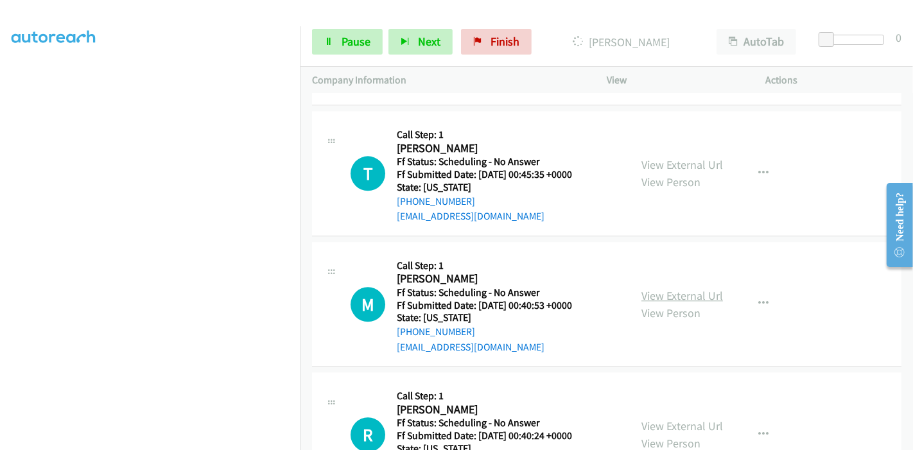
click at [666, 288] on link "View External Url" at bounding box center [683, 295] width 82 height 15
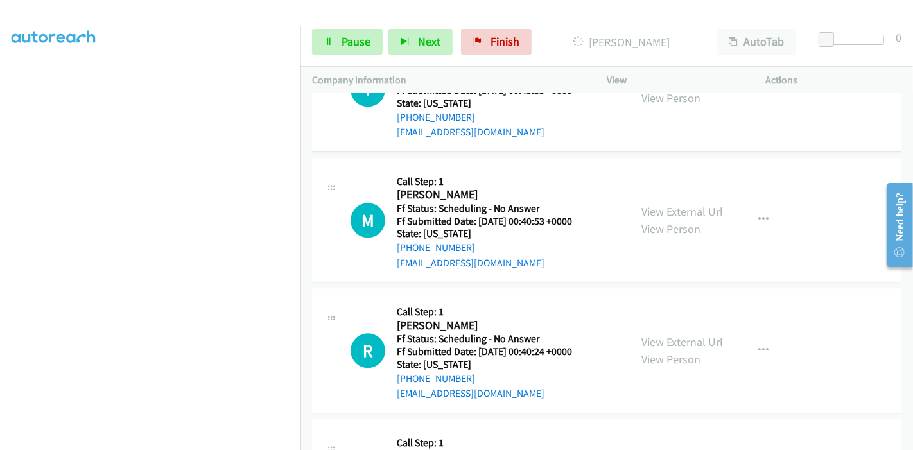
scroll to position [2865, 0]
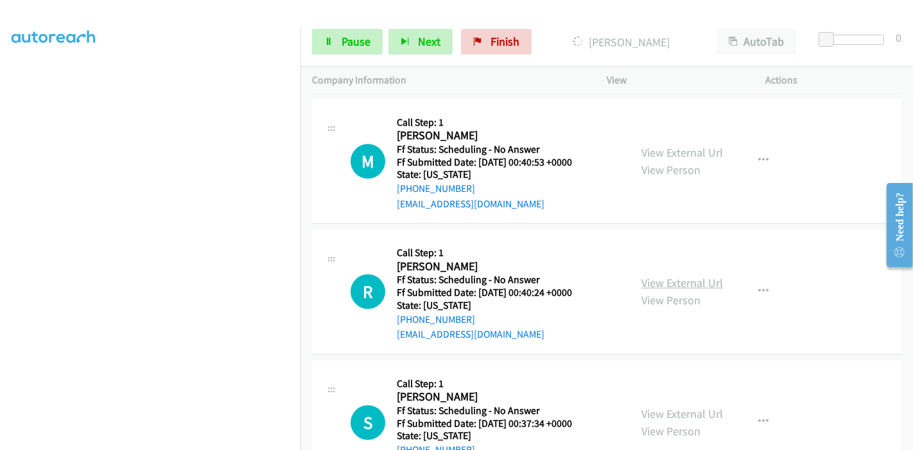
click at [642, 276] on link "View External Url" at bounding box center [683, 283] width 82 height 15
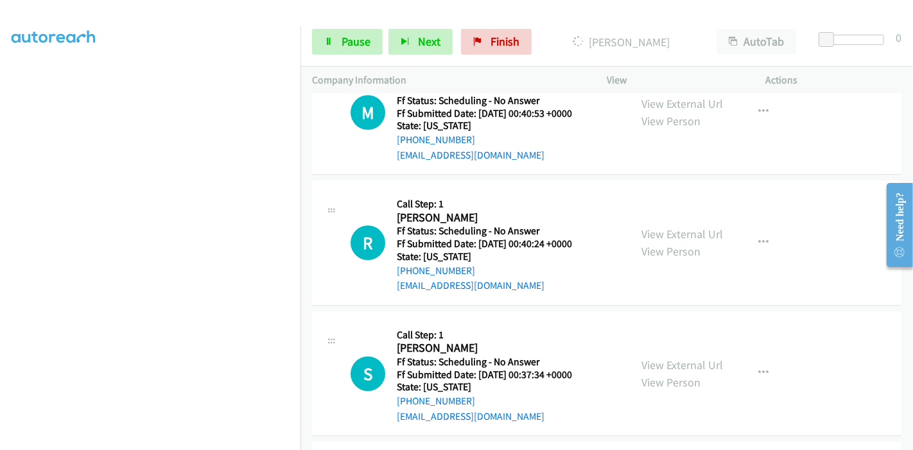
scroll to position [2936, 0]
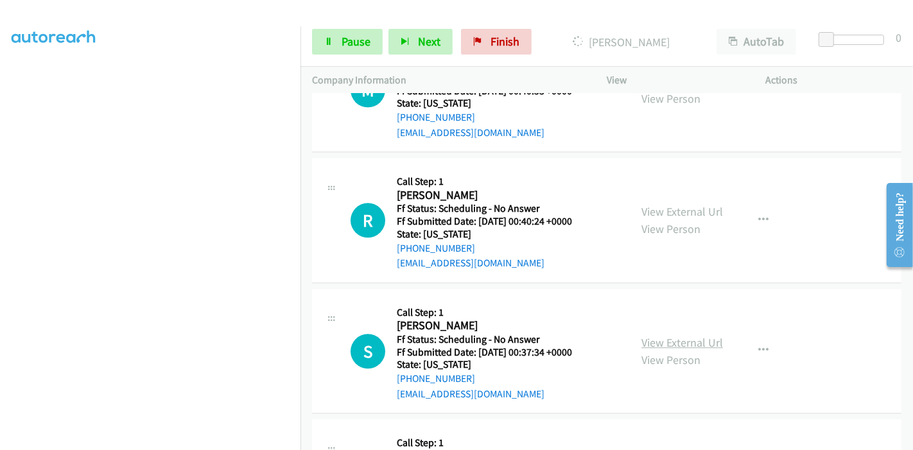
click at [677, 337] on link "View External Url" at bounding box center [683, 342] width 82 height 15
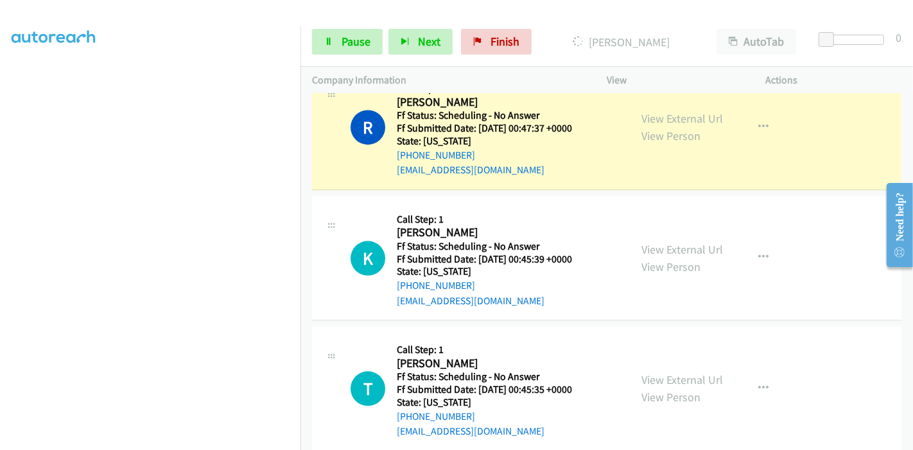
scroll to position [2508, 0]
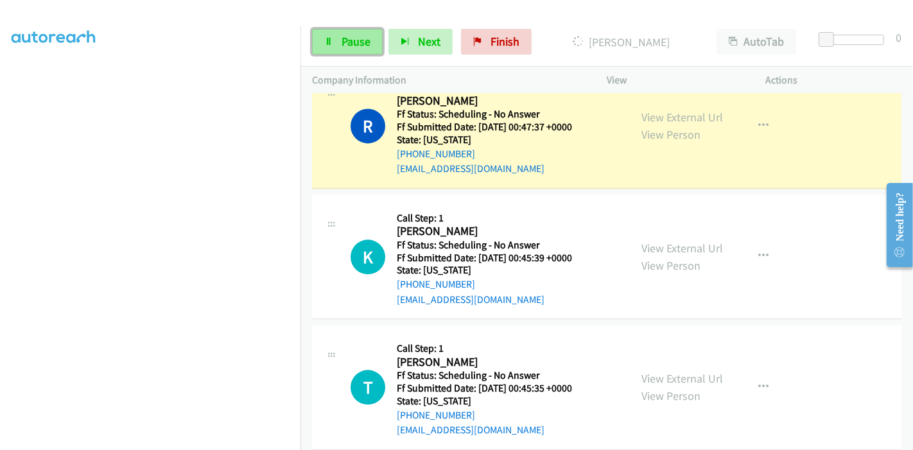
click at [356, 41] on span "Pause" at bounding box center [356, 41] width 29 height 15
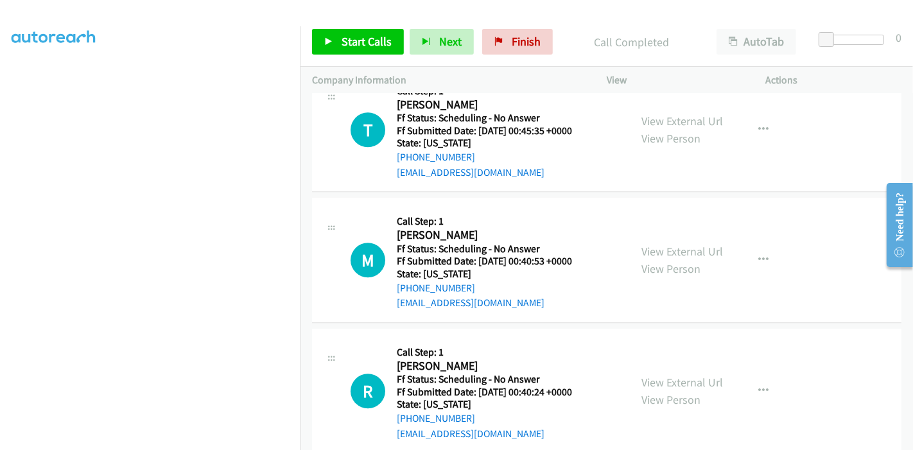
scroll to position [2436, 0]
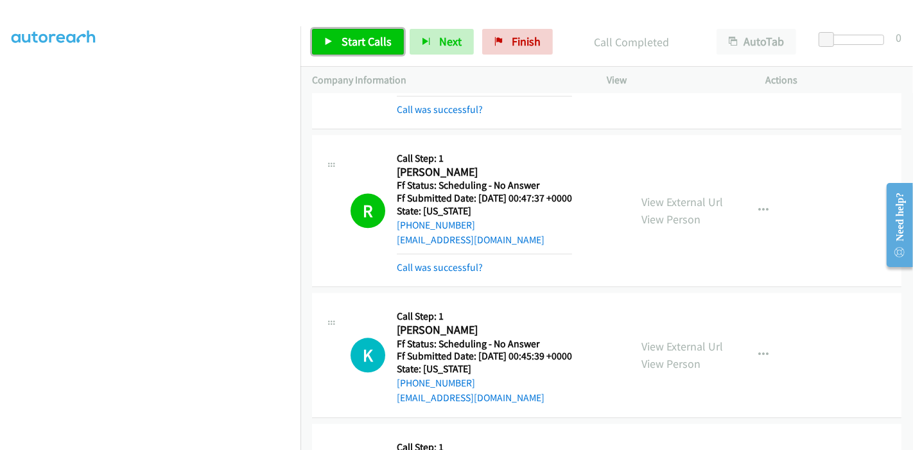
click at [336, 39] on link "Start Calls" at bounding box center [358, 42] width 92 height 26
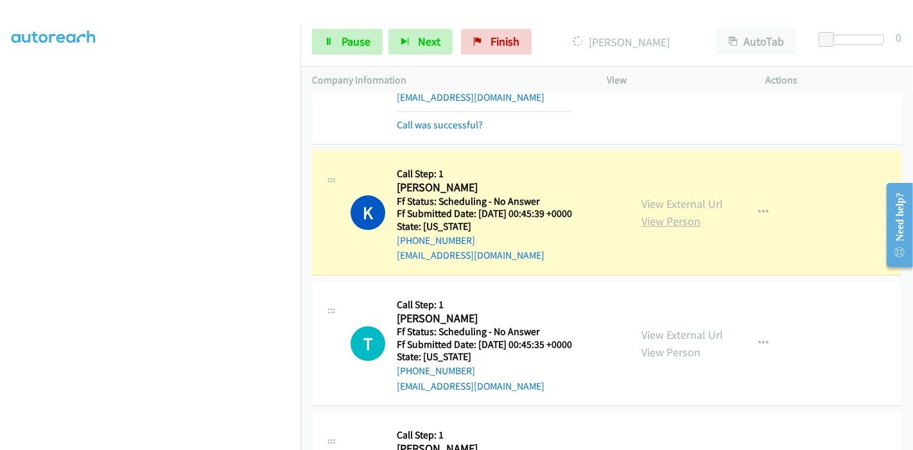
scroll to position [2650, 0]
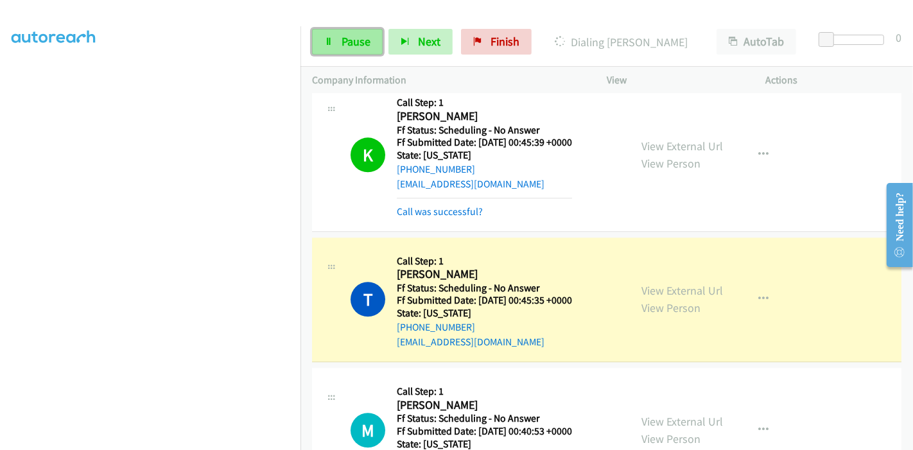
click at [342, 46] on span "Pause" at bounding box center [356, 41] width 29 height 15
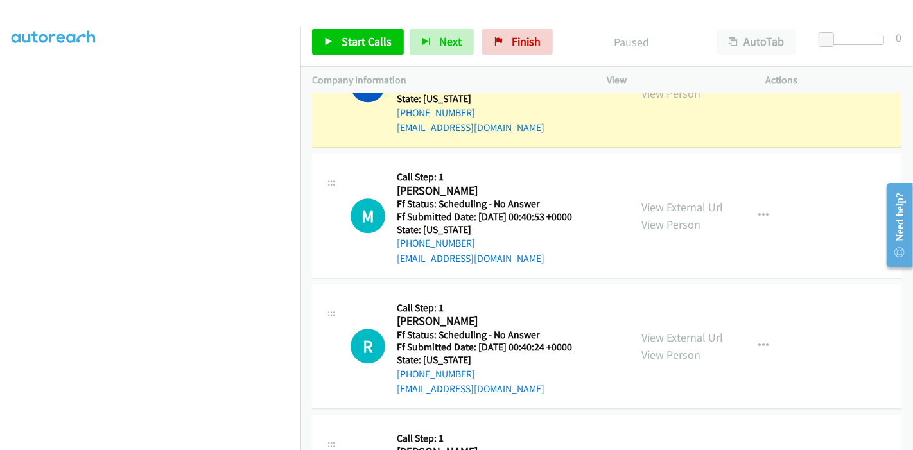
scroll to position [2878, 0]
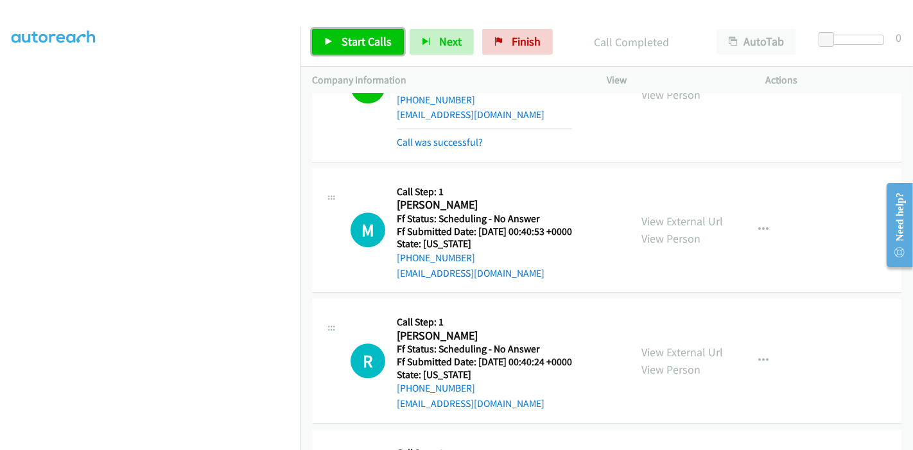
click at [342, 34] on span "Start Calls" at bounding box center [367, 41] width 50 height 15
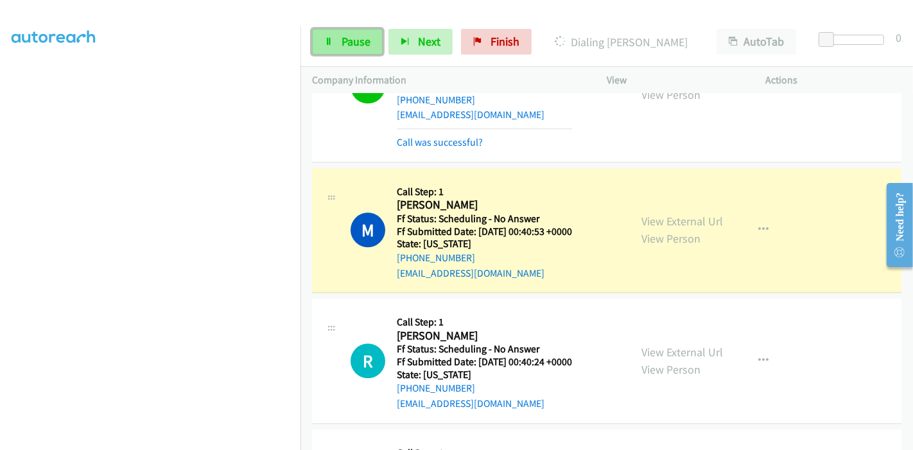
click at [339, 46] on link "Pause" at bounding box center [347, 42] width 71 height 26
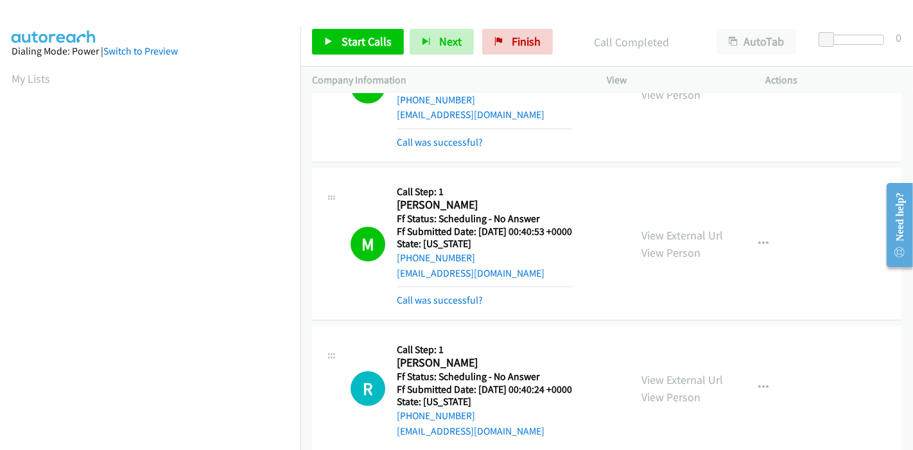
scroll to position [271, 0]
click at [336, 37] on link "Start Calls" at bounding box center [358, 42] width 92 height 26
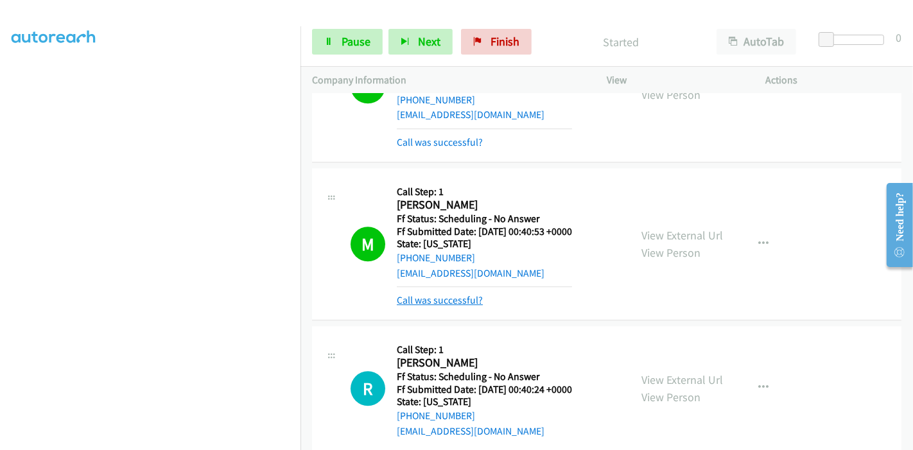
click at [426, 294] on link "Call was successful?" at bounding box center [440, 300] width 86 height 12
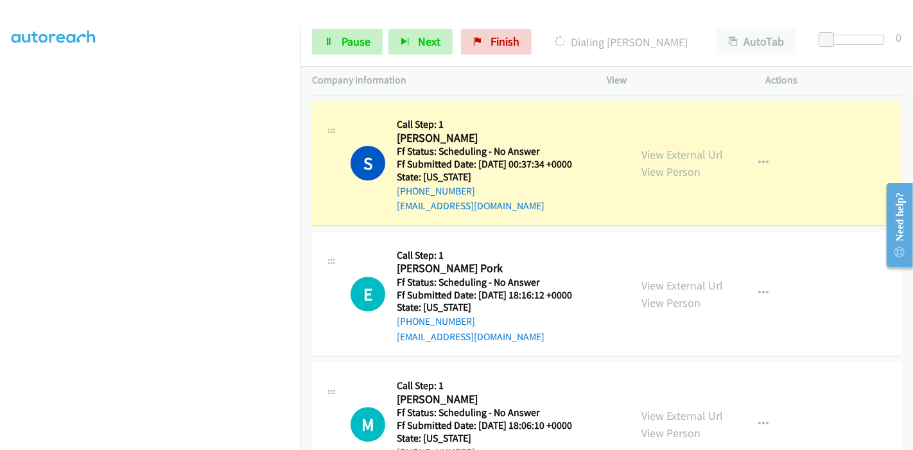
scroll to position [3235, 0]
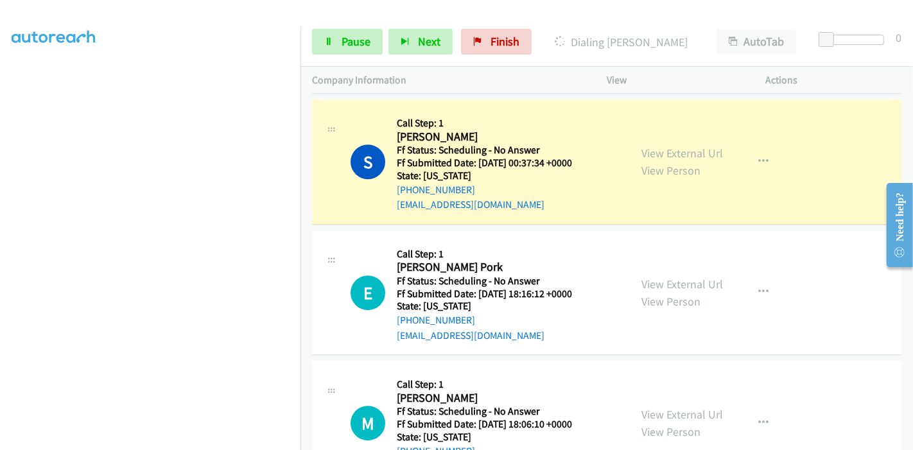
click at [671, 279] on div "View External Url View Person View External Url Email Schedule/Manage Callback …" at bounding box center [715, 292] width 171 height 101
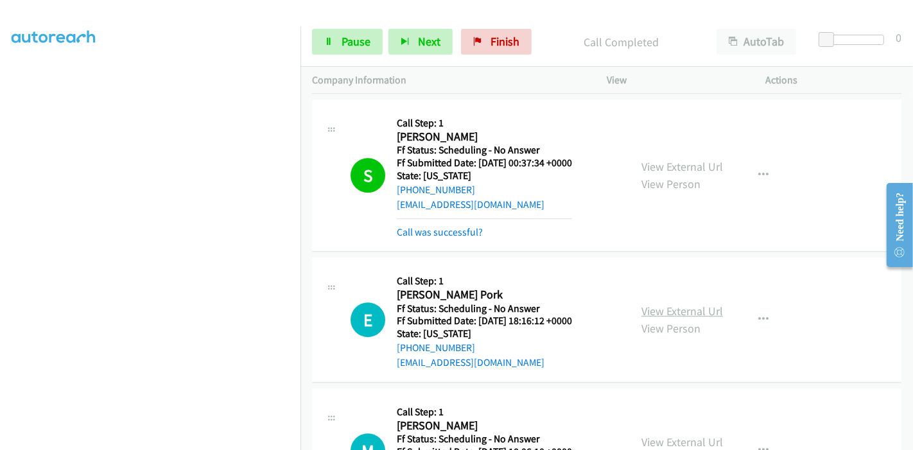
click at [667, 304] on link "View External Url" at bounding box center [683, 311] width 82 height 15
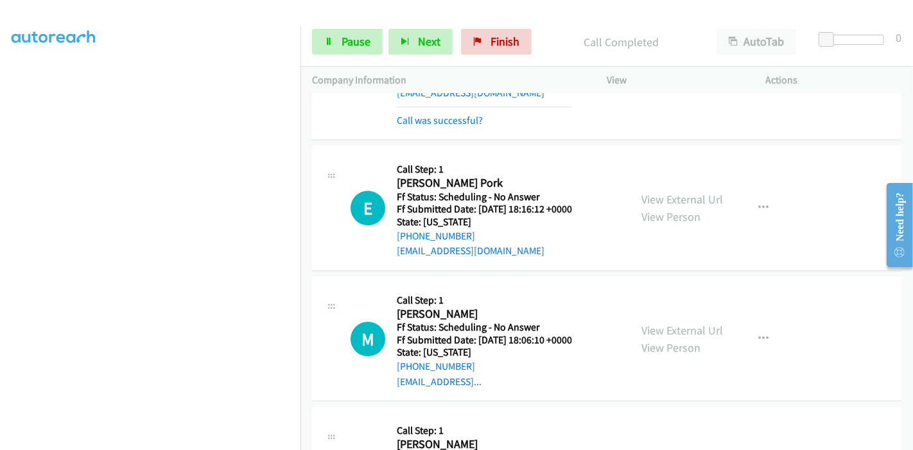
scroll to position [3377, 0]
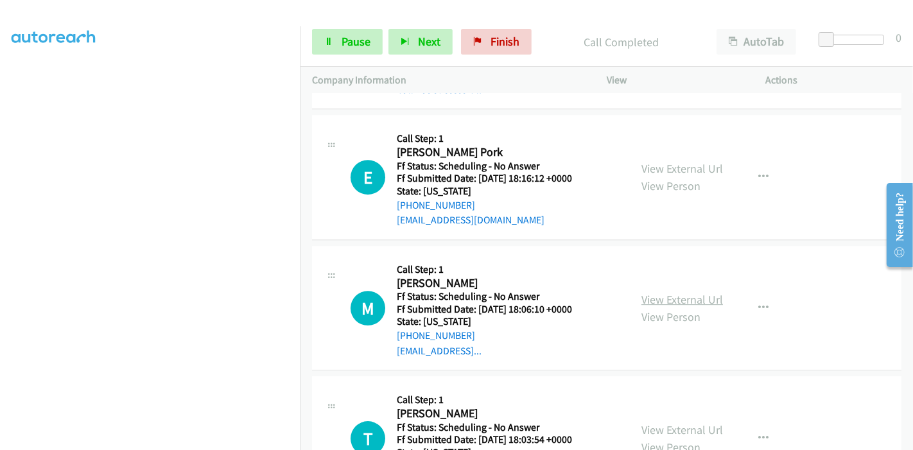
click at [676, 293] on link "View External Url" at bounding box center [683, 299] width 82 height 15
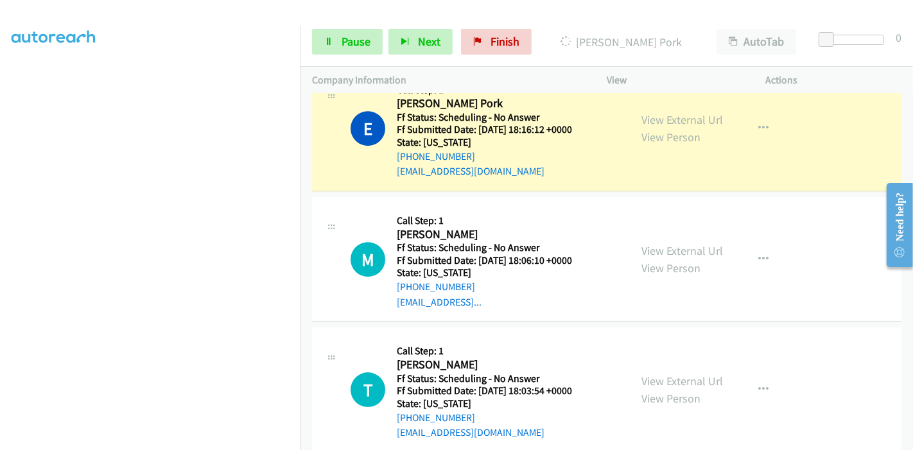
scroll to position [3449, 0]
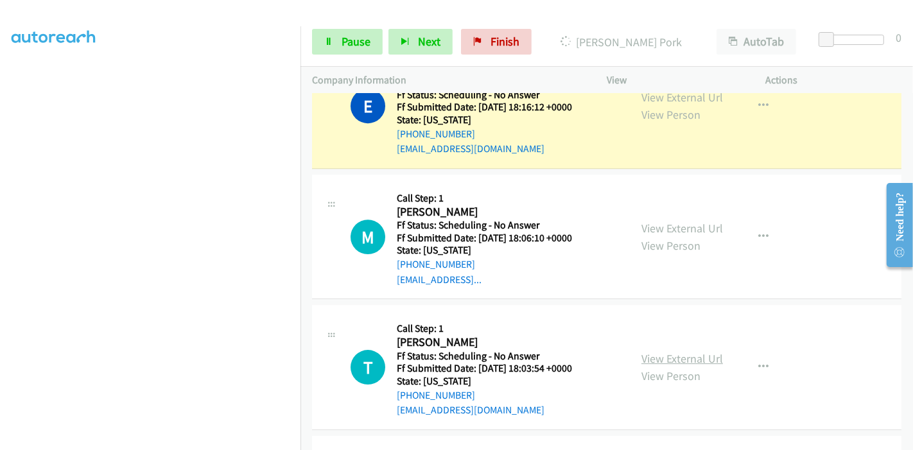
click at [649, 353] on link "View External Url" at bounding box center [683, 358] width 82 height 15
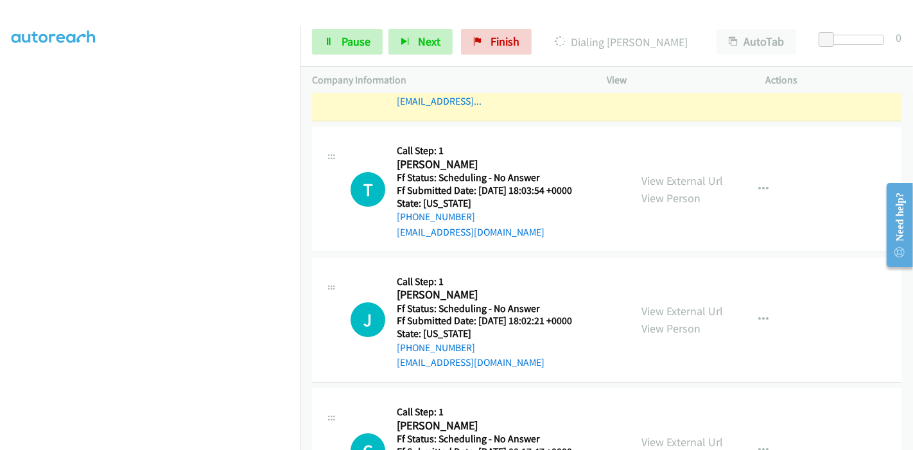
scroll to position [3677, 0]
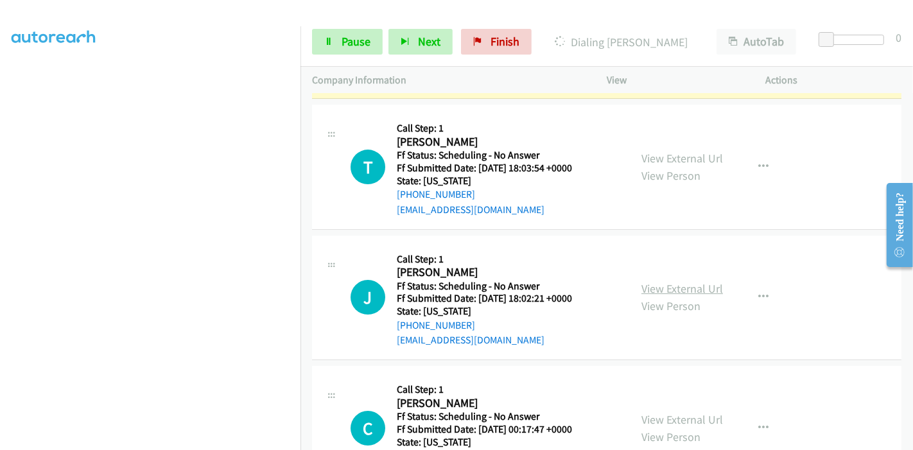
click at [684, 281] on link "View External Url" at bounding box center [683, 288] width 82 height 15
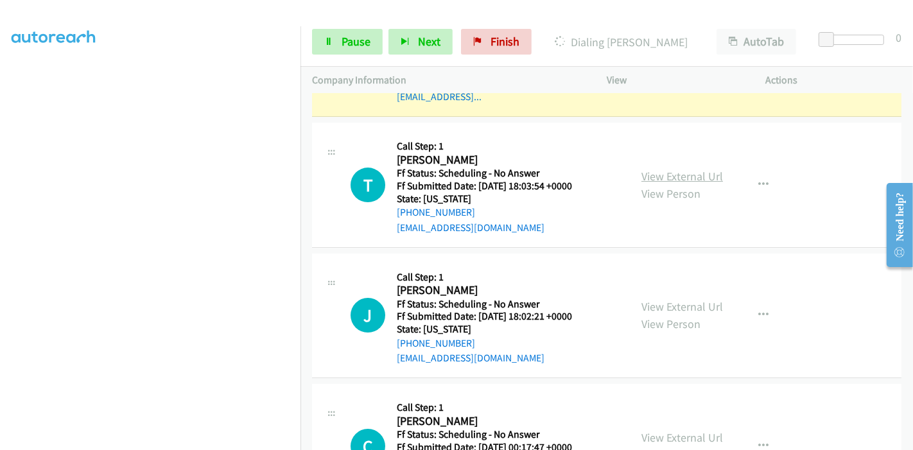
scroll to position [3748, 0]
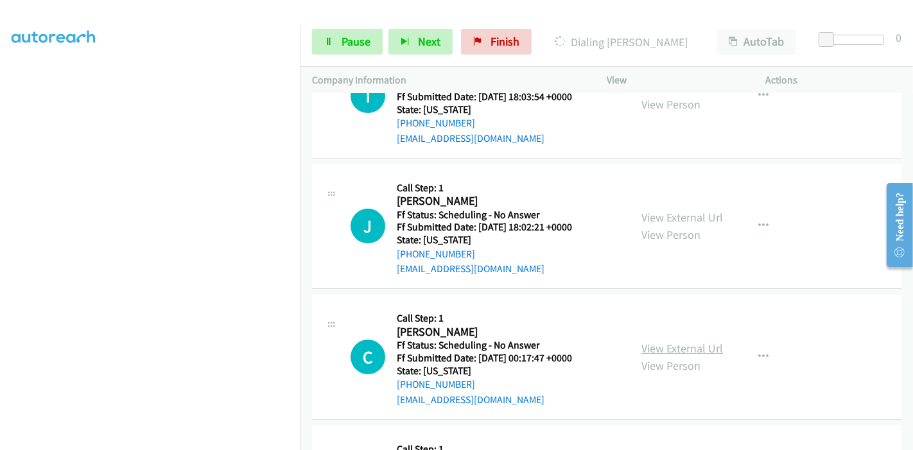
click at [659, 341] on link "View External Url" at bounding box center [683, 348] width 82 height 15
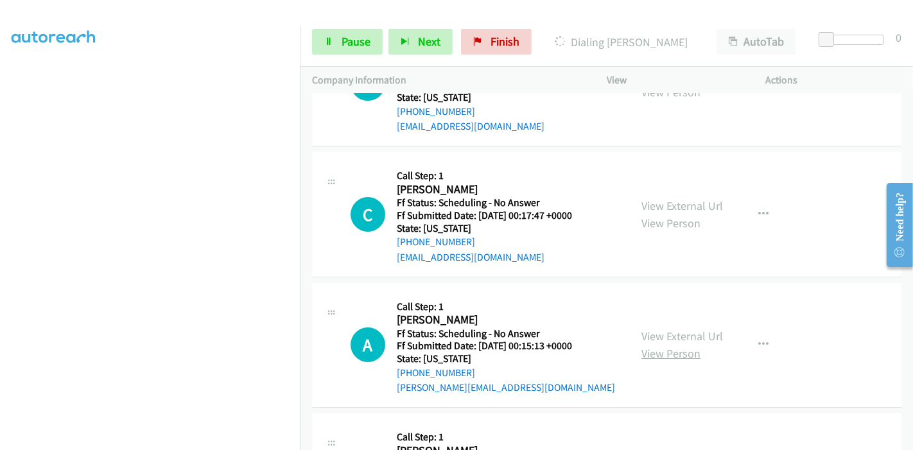
scroll to position [3890, 0]
click at [660, 334] on div "View External Url View Person" at bounding box center [683, 345] width 82 height 35
click at [663, 330] on link "View External Url" at bounding box center [683, 336] width 82 height 15
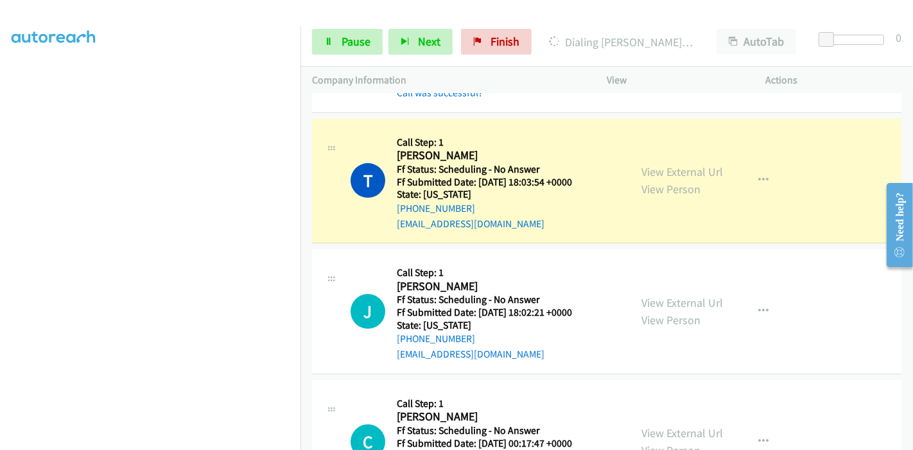
scroll to position [57, 0]
click at [344, 51] on link "Pause" at bounding box center [347, 42] width 71 height 26
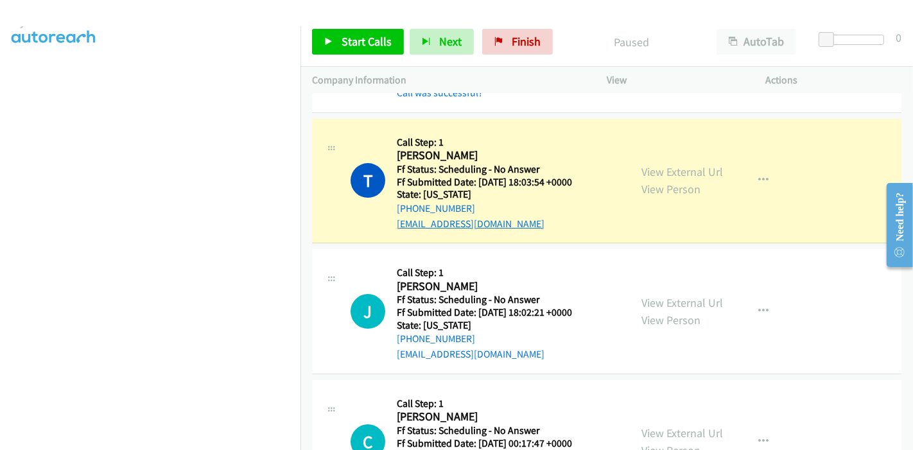
scroll to position [271, 0]
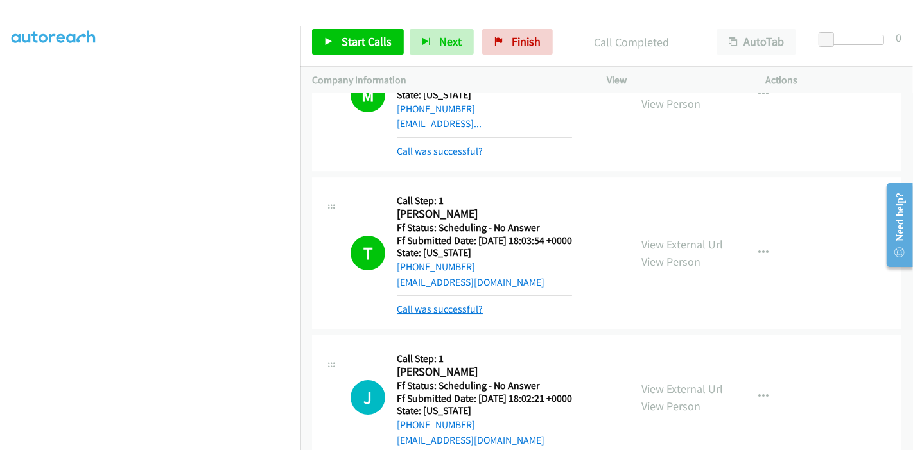
click at [466, 238] on div "Callback Scheduled Call Step: 1 Tanjina Islam America/New_York Ff Status: Sched…" at bounding box center [484, 253] width 175 height 128
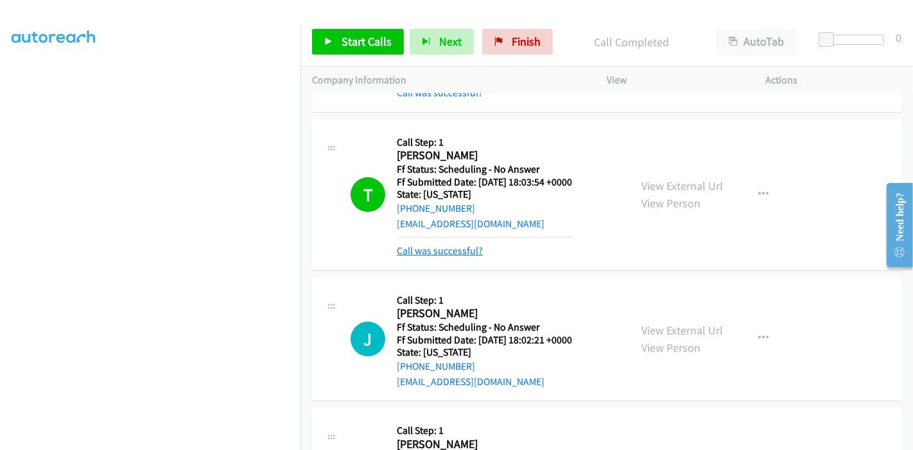
click at [464, 245] on link "Call was successful?" at bounding box center [440, 251] width 86 height 12
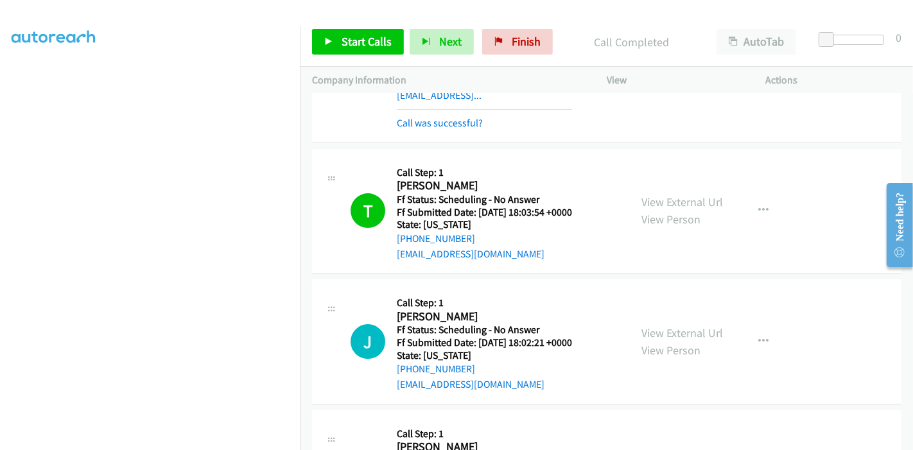
scroll to position [3761, 0]
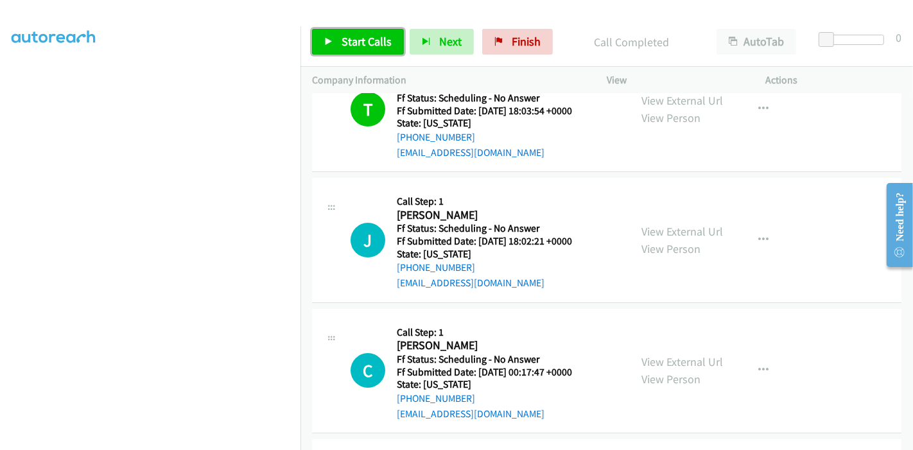
click at [361, 41] on span "Start Calls" at bounding box center [367, 41] width 50 height 15
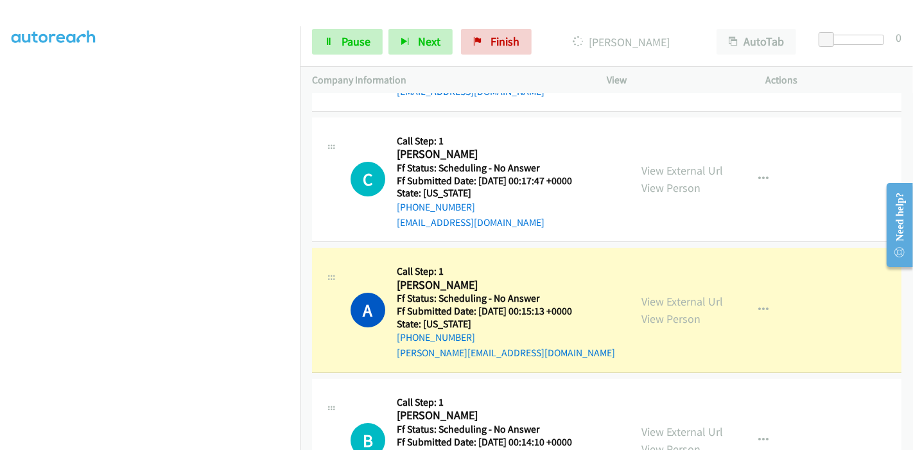
scroll to position [3975, 0]
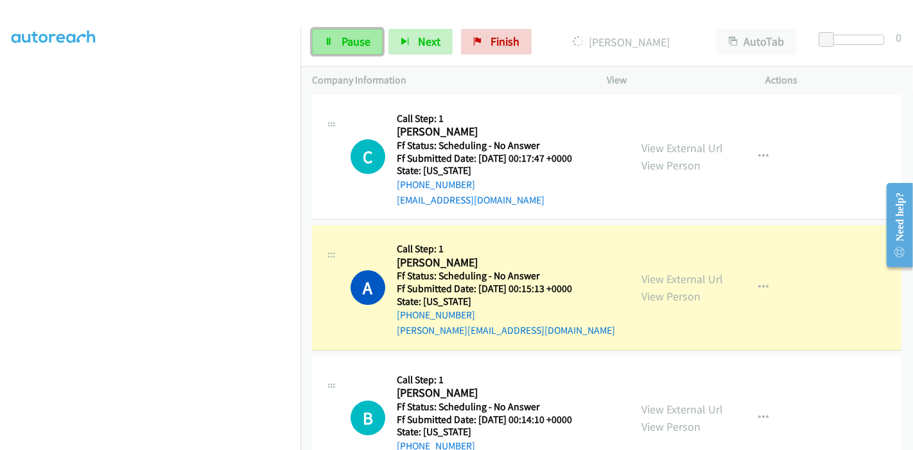
click at [332, 45] on icon at bounding box center [328, 42] width 9 height 9
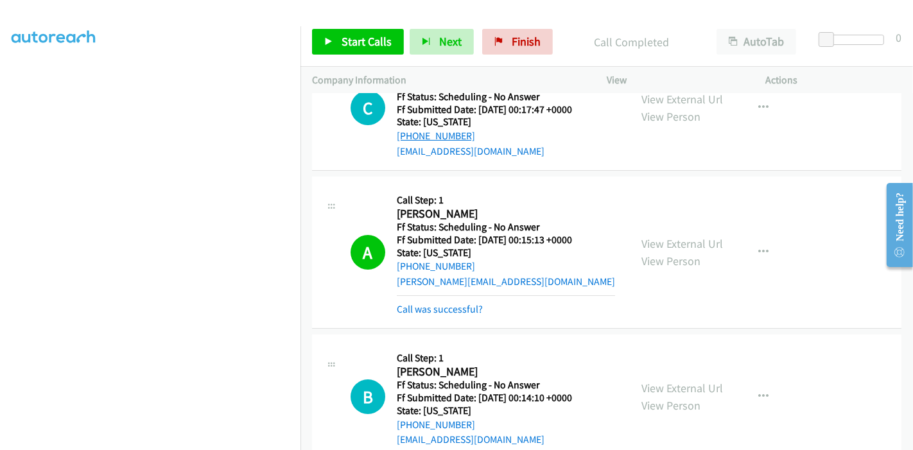
scroll to position [4047, 0]
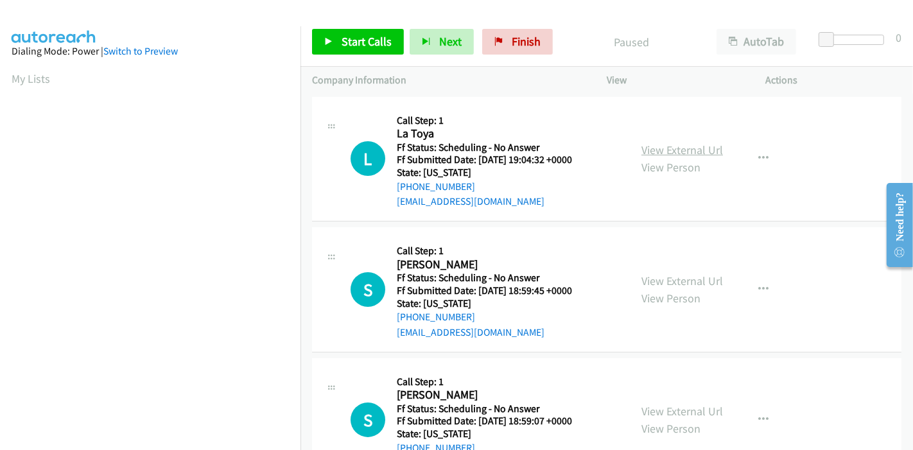
click at [694, 152] on link "View External Url" at bounding box center [683, 150] width 82 height 15
click at [647, 279] on link "View External Url" at bounding box center [683, 281] width 82 height 15
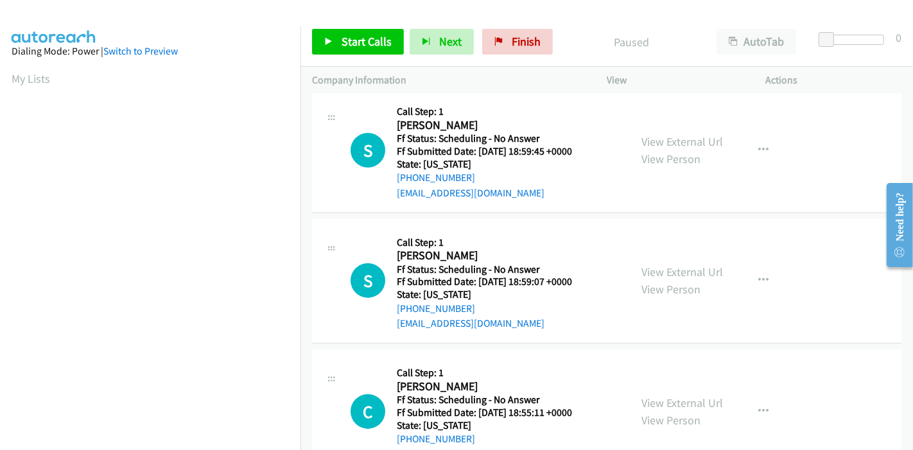
scroll to position [143, 0]
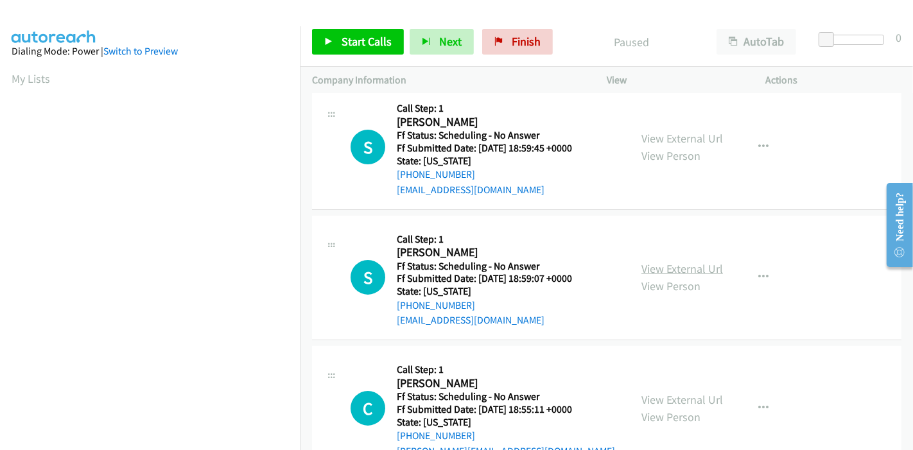
click at [651, 268] on link "View External Url" at bounding box center [683, 268] width 82 height 15
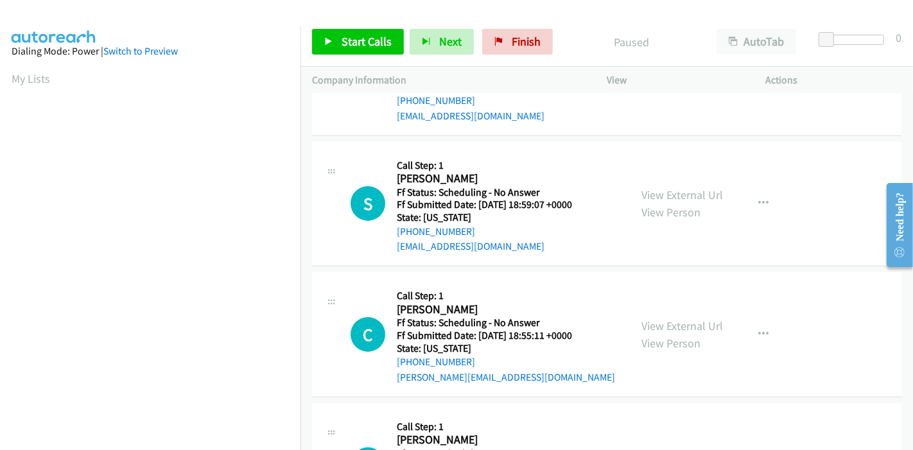
scroll to position [285, 0]
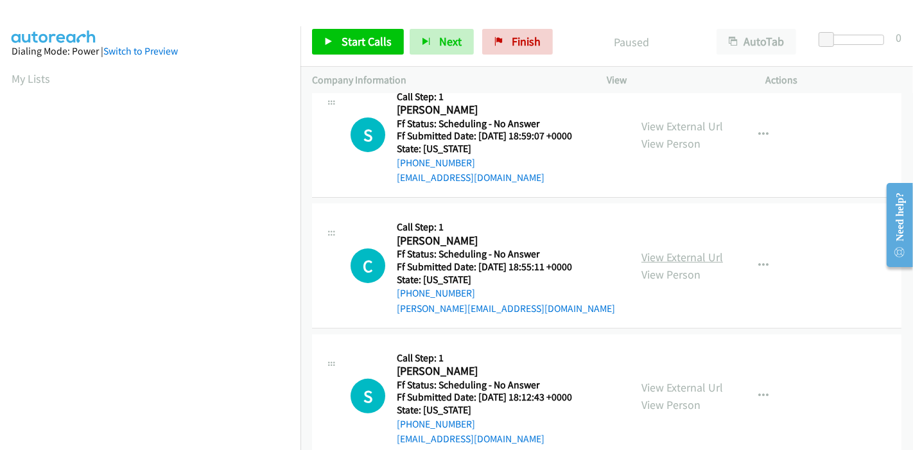
click at [647, 254] on link "View External Url" at bounding box center [683, 257] width 82 height 15
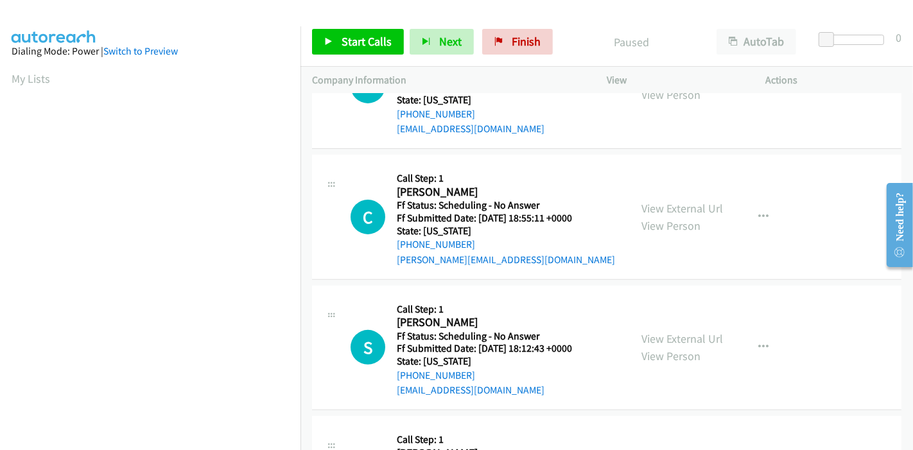
scroll to position [356, 0]
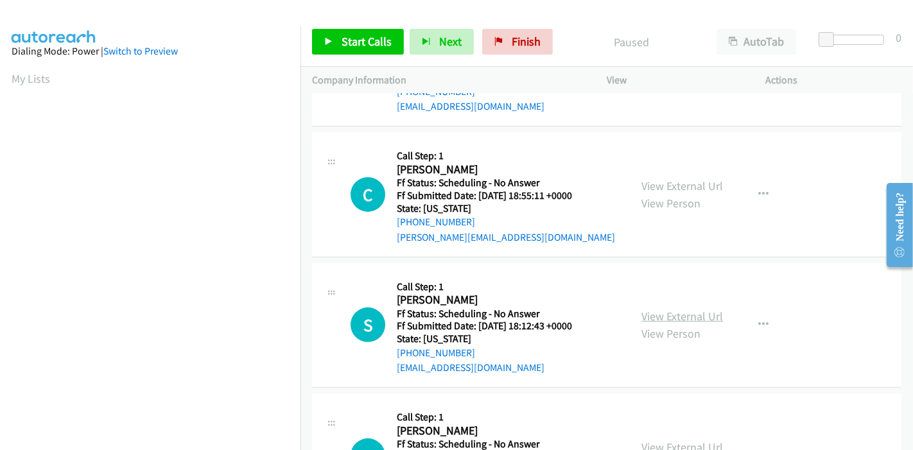
click at [649, 317] on link "View External Url" at bounding box center [683, 316] width 82 height 15
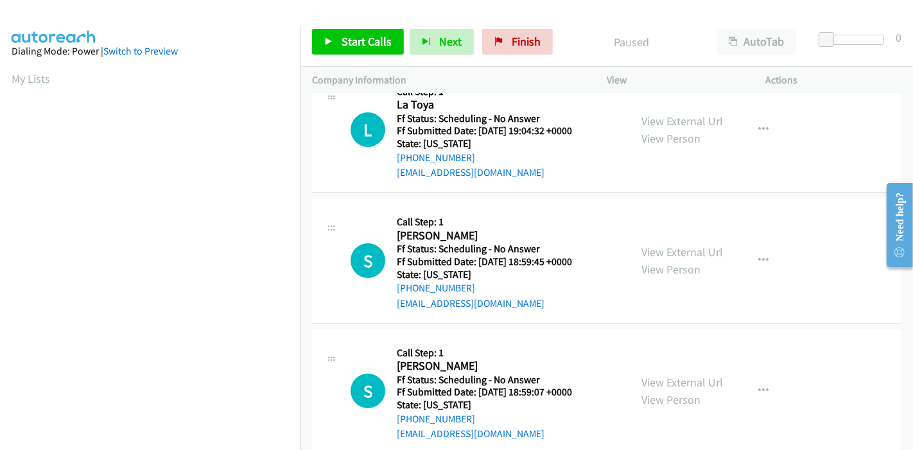
scroll to position [0, 0]
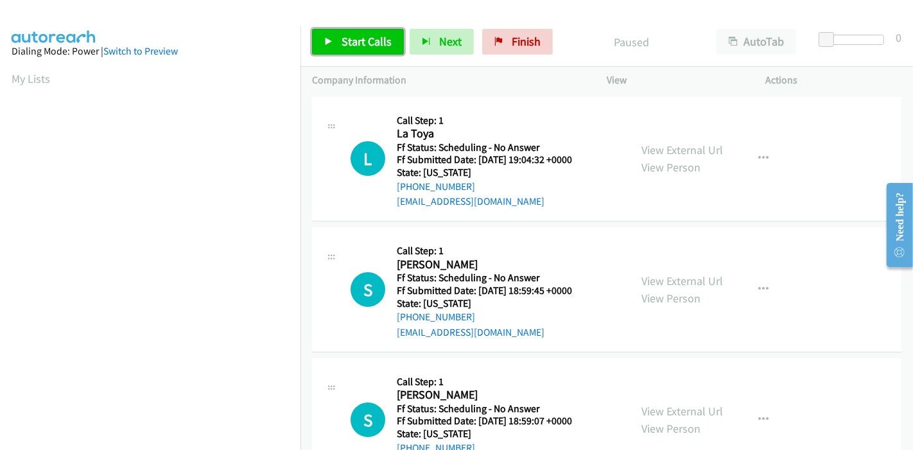
click at [349, 43] on span "Start Calls" at bounding box center [367, 41] width 50 height 15
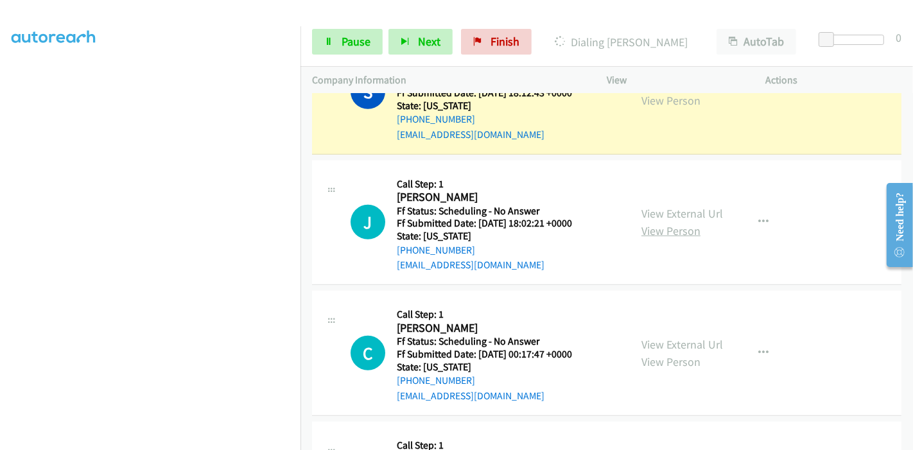
scroll to position [714, 0]
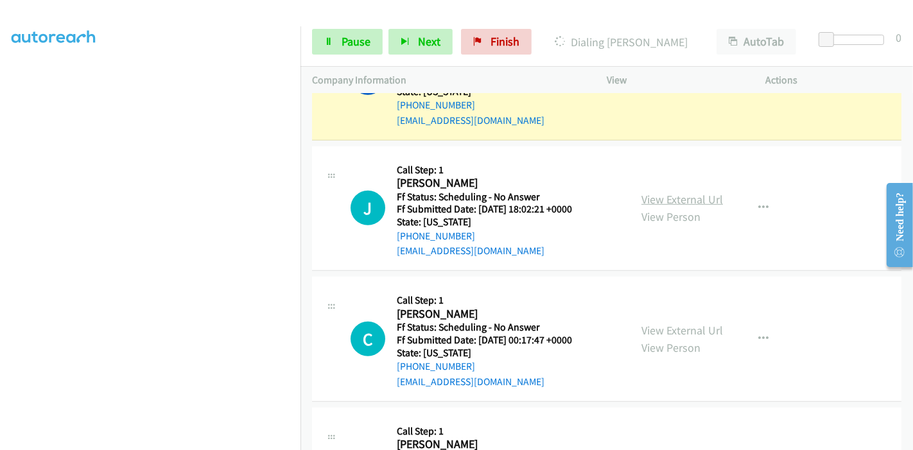
click at [669, 200] on link "View External Url" at bounding box center [683, 199] width 82 height 15
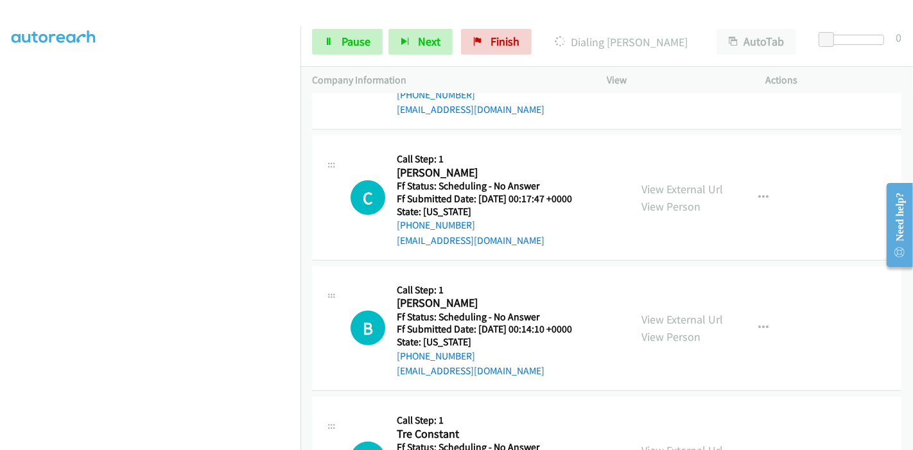
scroll to position [856, 0]
click at [690, 189] on link "View External Url" at bounding box center [683, 187] width 82 height 15
click at [654, 318] on link "View External Url" at bounding box center [683, 318] width 82 height 15
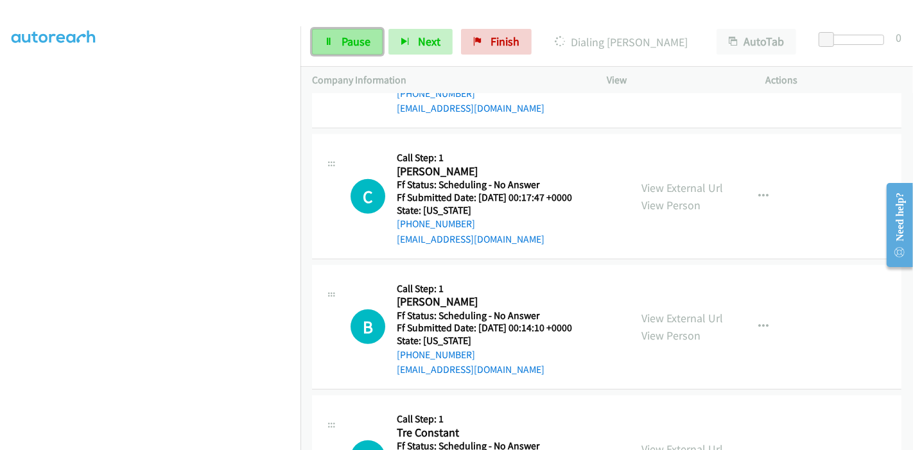
click at [350, 38] on span "Pause" at bounding box center [356, 41] width 29 height 15
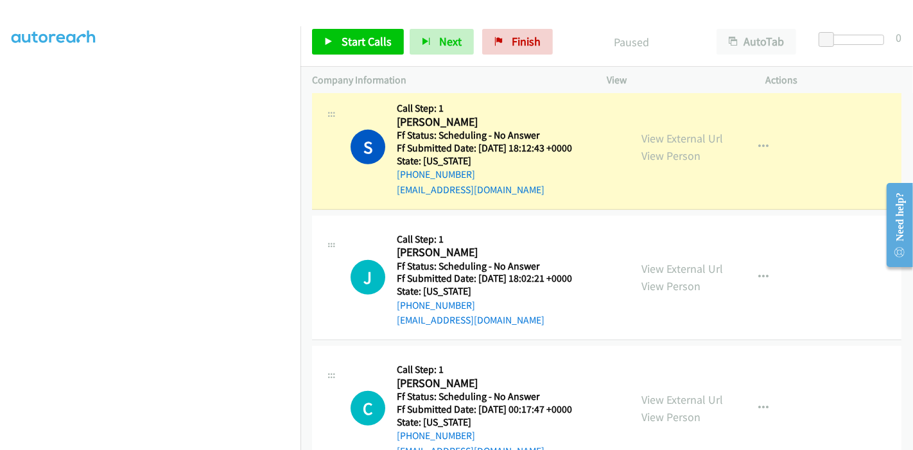
scroll to position [642, 0]
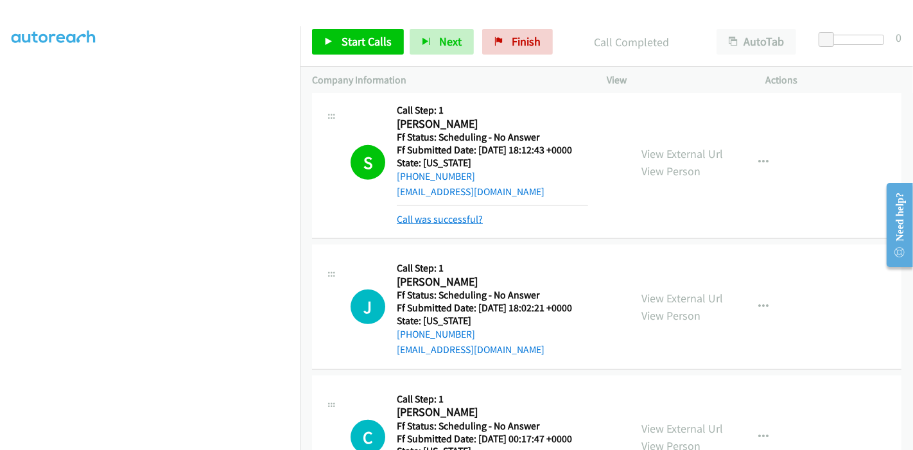
click at [466, 215] on link "Call was successful?" at bounding box center [440, 219] width 86 height 12
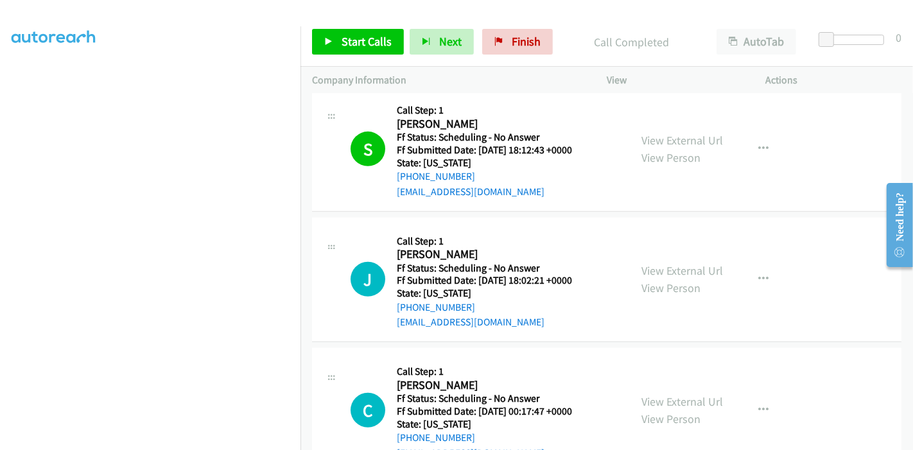
scroll to position [570, 0]
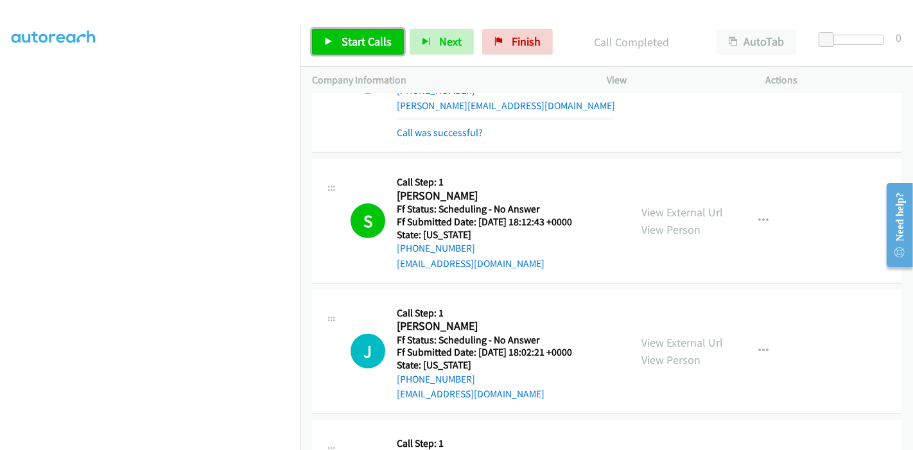
click at [357, 38] on span "Start Calls" at bounding box center [367, 41] width 50 height 15
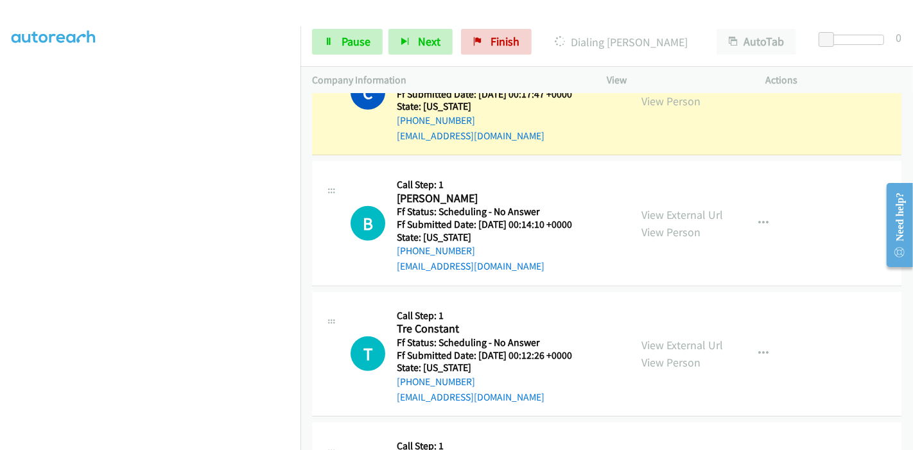
scroll to position [1070, 0]
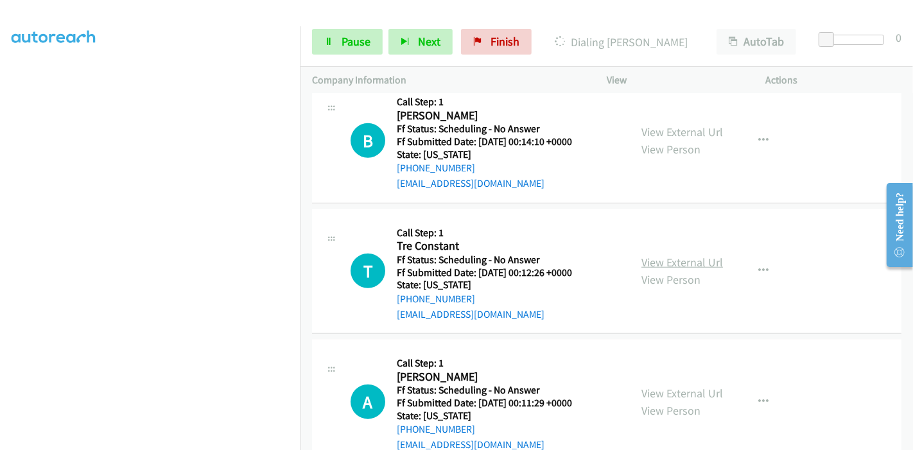
click at [651, 256] on link "View External Url" at bounding box center [683, 262] width 82 height 15
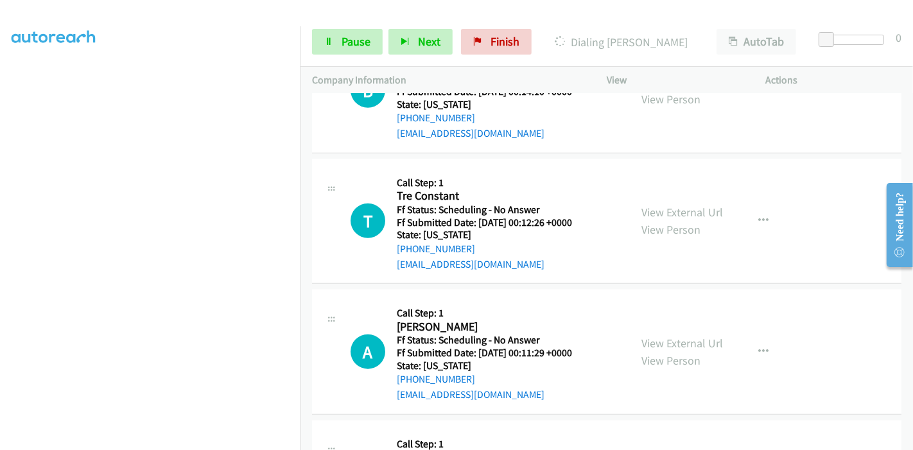
scroll to position [1141, 0]
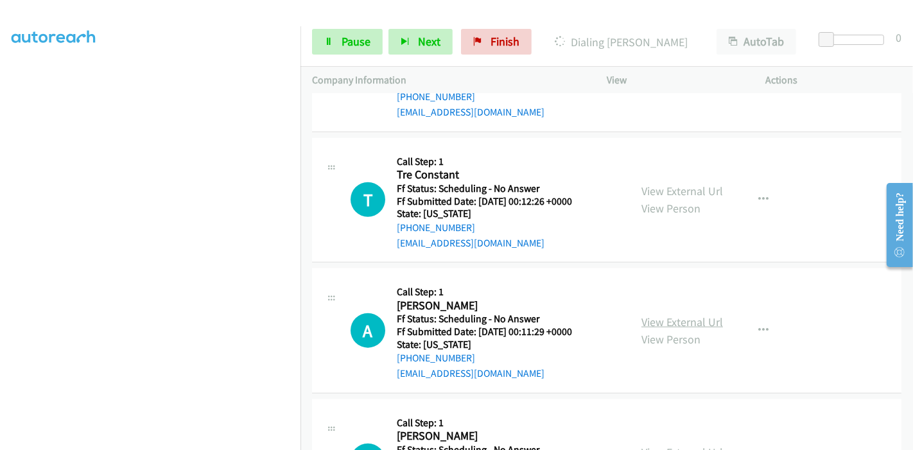
click at [663, 316] on link "View External Url" at bounding box center [683, 322] width 82 height 15
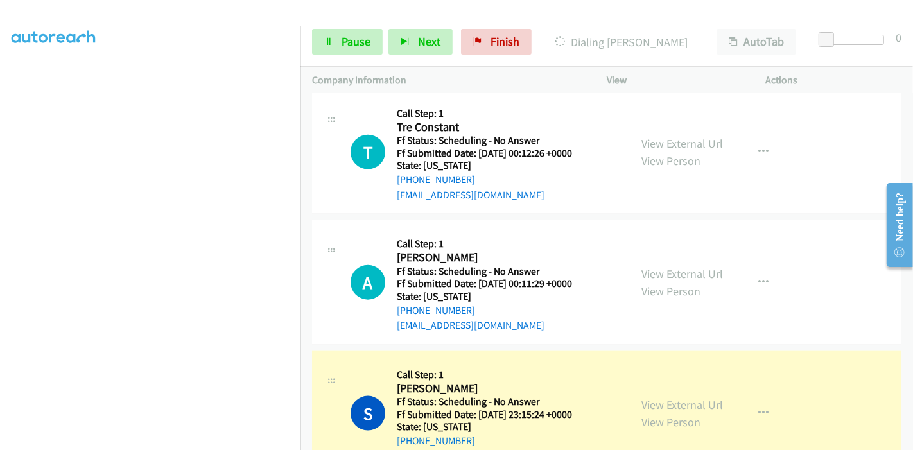
scroll to position [1383, 0]
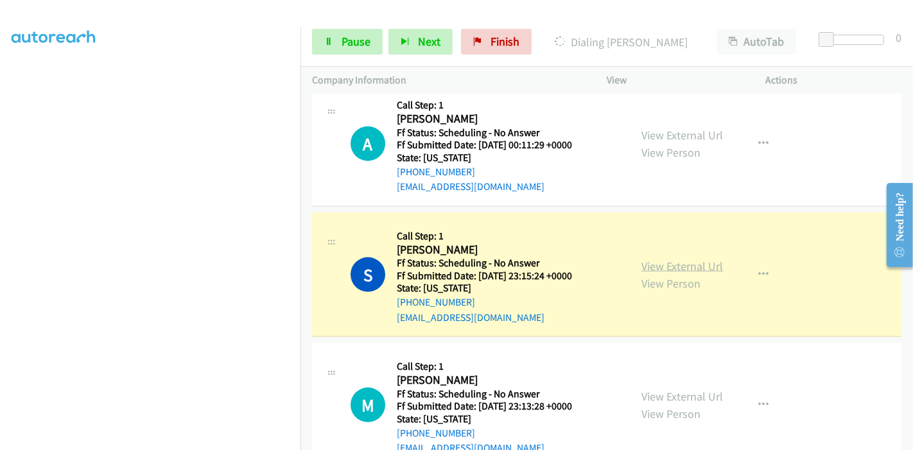
click at [658, 264] on link "View External Url" at bounding box center [683, 266] width 82 height 15
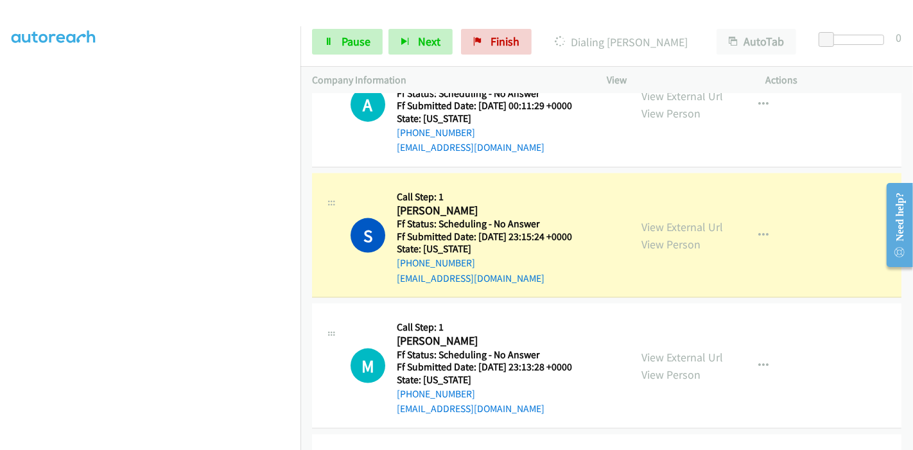
scroll to position [1454, 0]
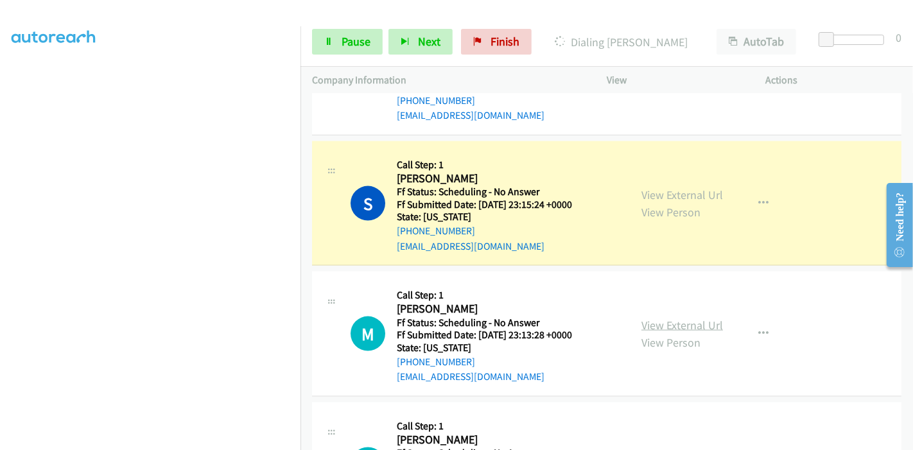
click at [647, 322] on link "View External Url" at bounding box center [683, 325] width 82 height 15
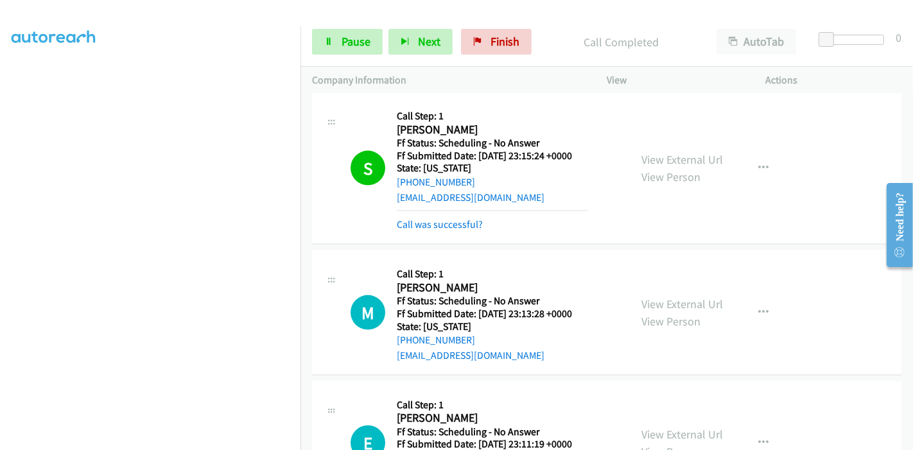
scroll to position [1525, 0]
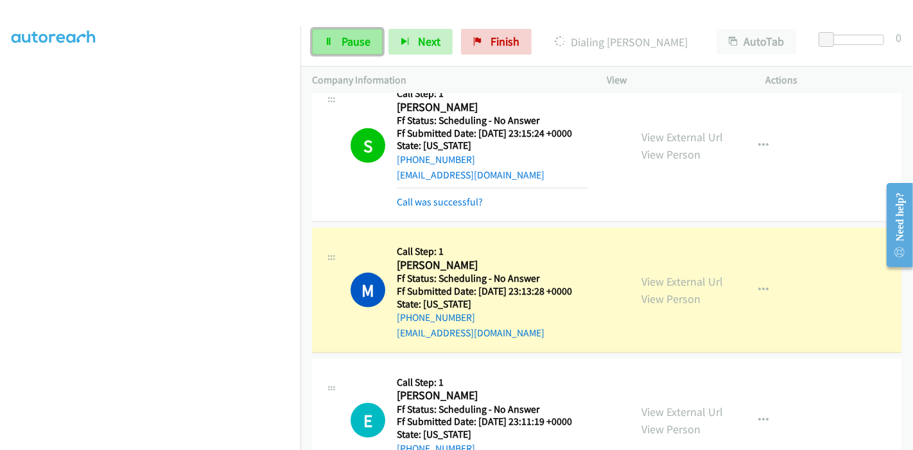
click at [351, 35] on span "Pause" at bounding box center [356, 41] width 29 height 15
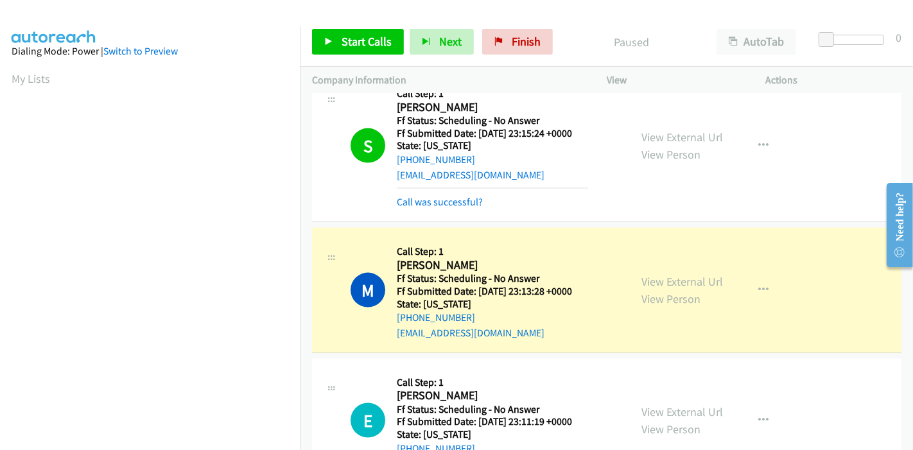
scroll to position [271, 0]
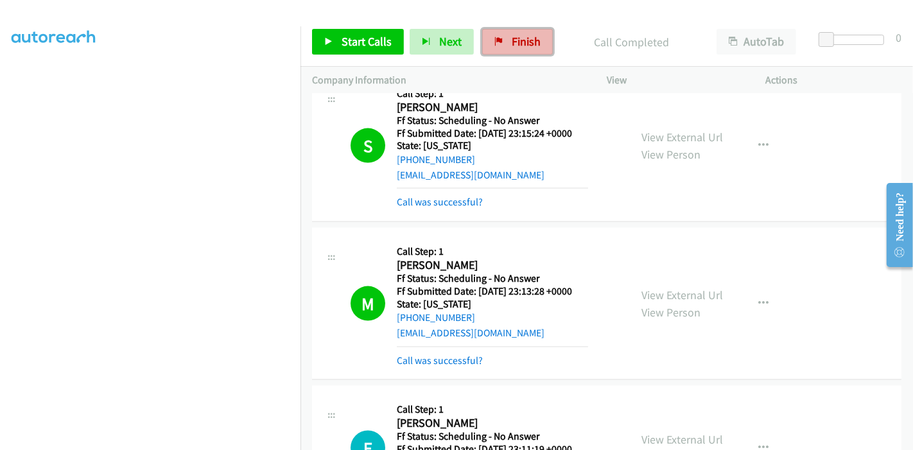
drag, startPoint x: 512, startPoint y: 45, endPoint x: 505, endPoint y: 52, distance: 9.5
click at [512, 45] on span "Finish" at bounding box center [526, 41] width 29 height 15
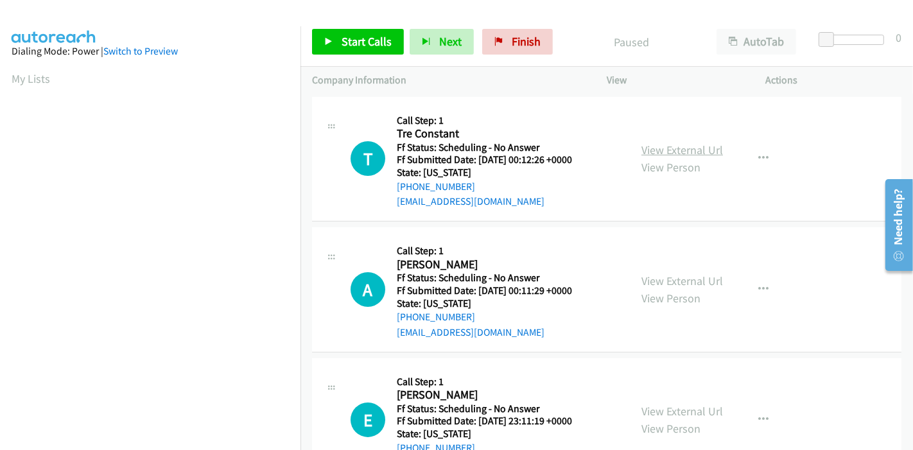
click at [661, 154] on link "View External Url" at bounding box center [683, 150] width 82 height 15
click at [658, 148] on link "View External Url" at bounding box center [683, 150] width 82 height 15
click at [656, 285] on link "View External Url" at bounding box center [683, 281] width 82 height 15
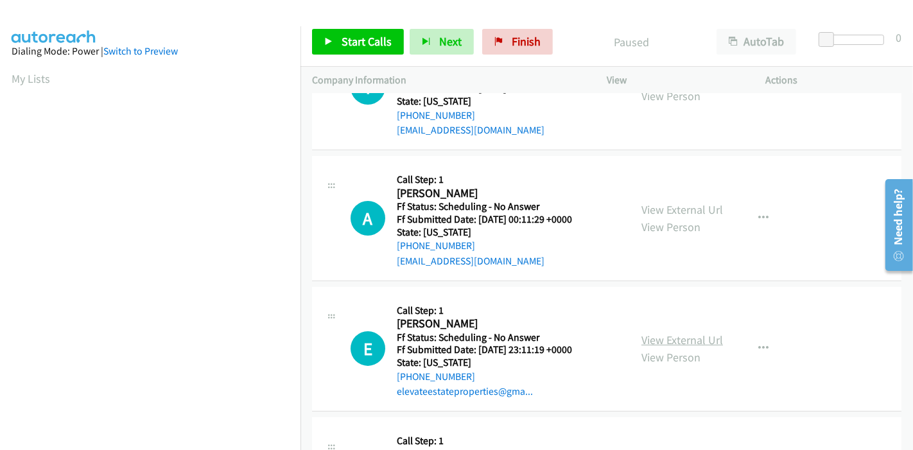
click at [658, 340] on link "View External Url" at bounding box center [683, 340] width 82 height 15
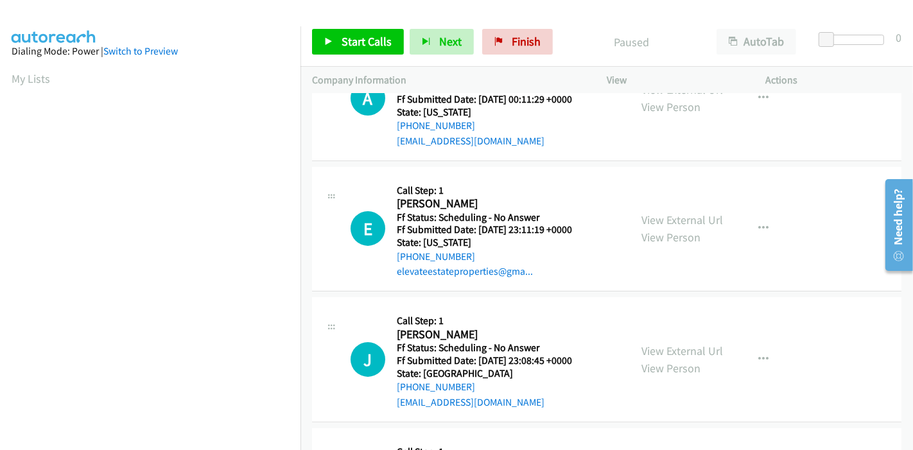
scroll to position [214, 0]
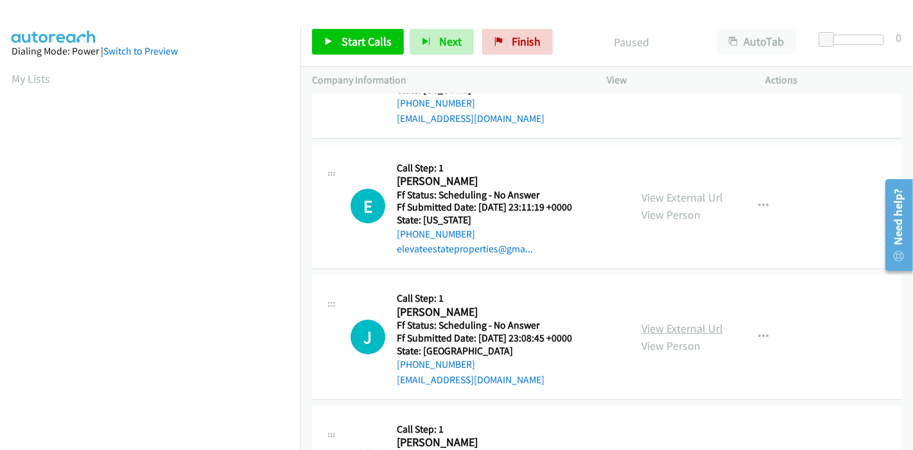
click at [656, 326] on link "View External Url" at bounding box center [683, 328] width 82 height 15
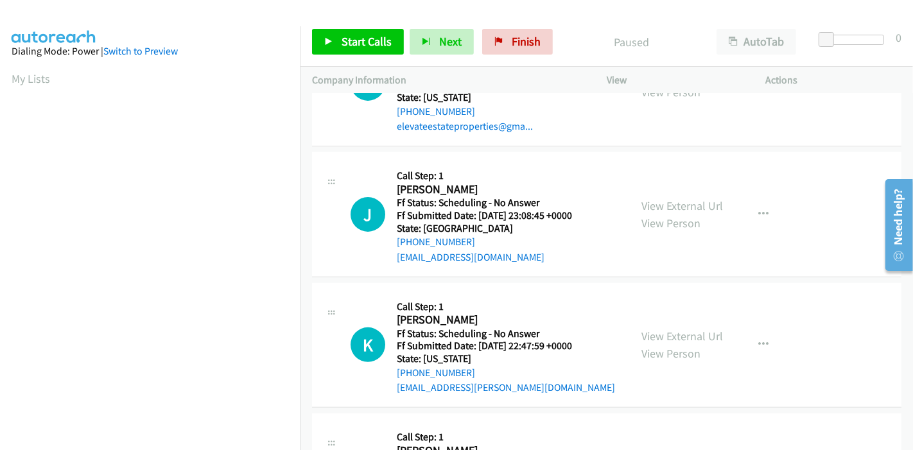
scroll to position [356, 0]
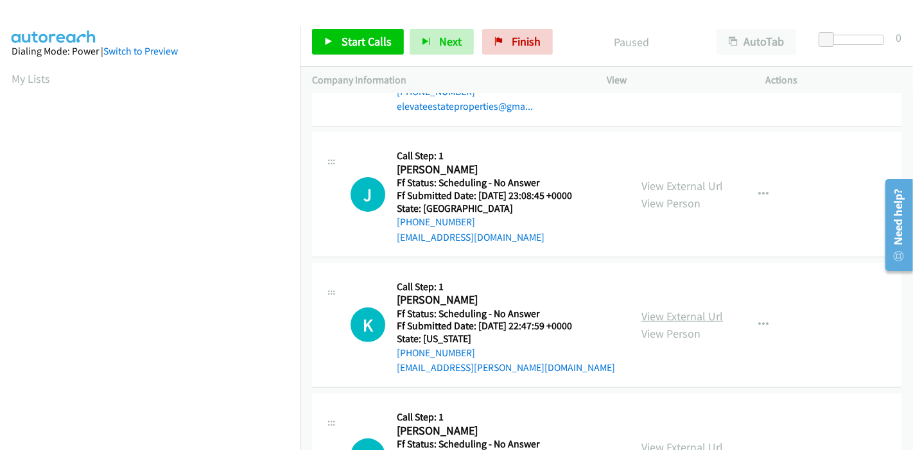
click at [685, 315] on link "View External Url" at bounding box center [683, 316] width 82 height 15
click at [340, 35] on link "Start Calls" at bounding box center [358, 42] width 92 height 26
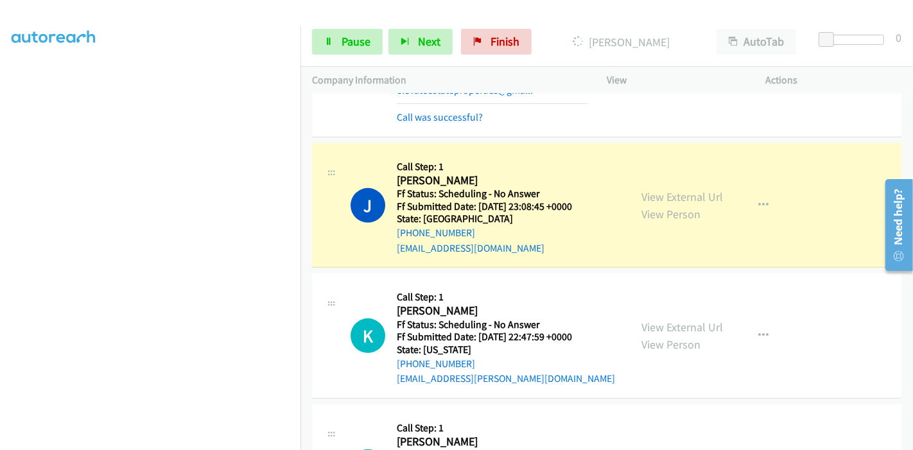
scroll to position [499, 0]
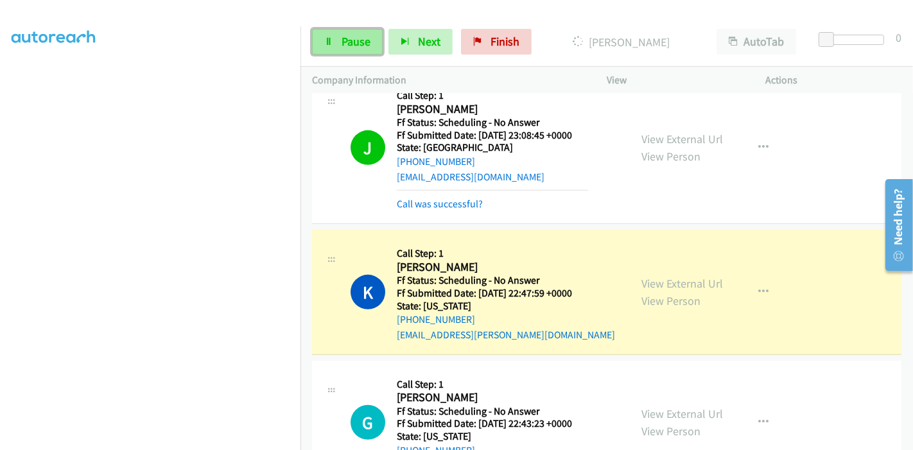
click at [343, 42] on span "Pause" at bounding box center [356, 41] width 29 height 15
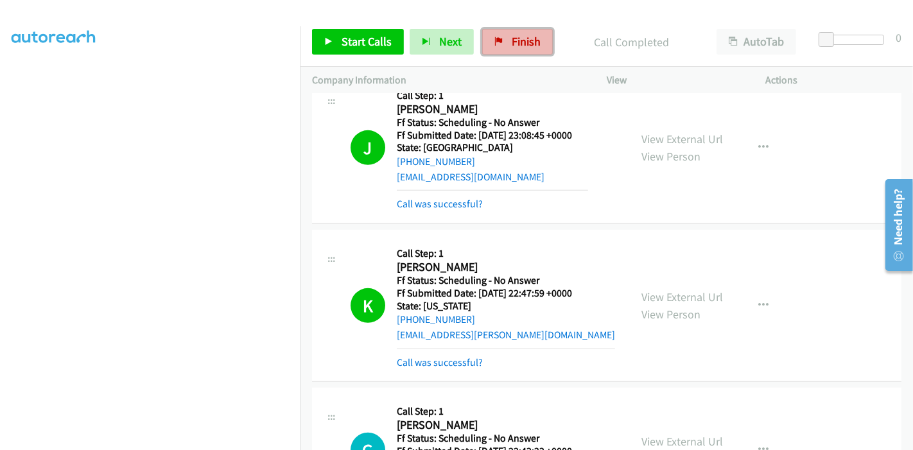
drag, startPoint x: 509, startPoint y: 50, endPoint x: 498, endPoint y: 43, distance: 13.0
click at [509, 50] on link "Finish" at bounding box center [517, 42] width 71 height 26
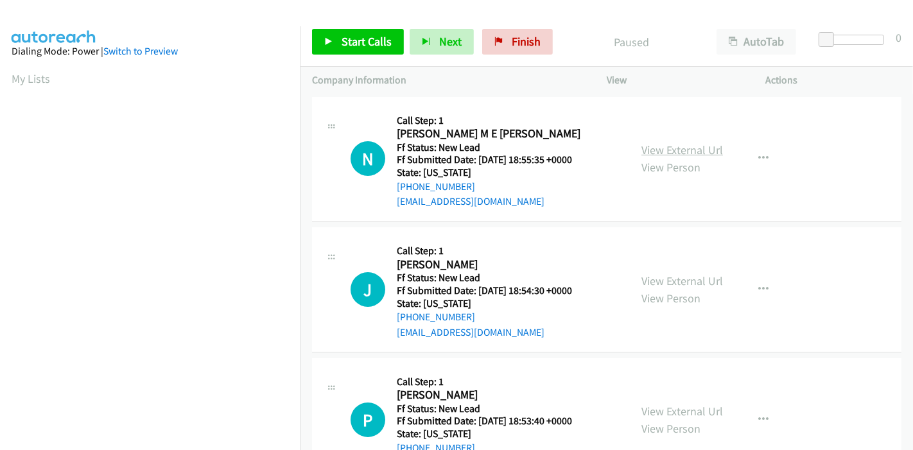
click at [685, 149] on link "View External Url" at bounding box center [683, 150] width 82 height 15
click at [658, 275] on link "View External Url" at bounding box center [683, 281] width 82 height 15
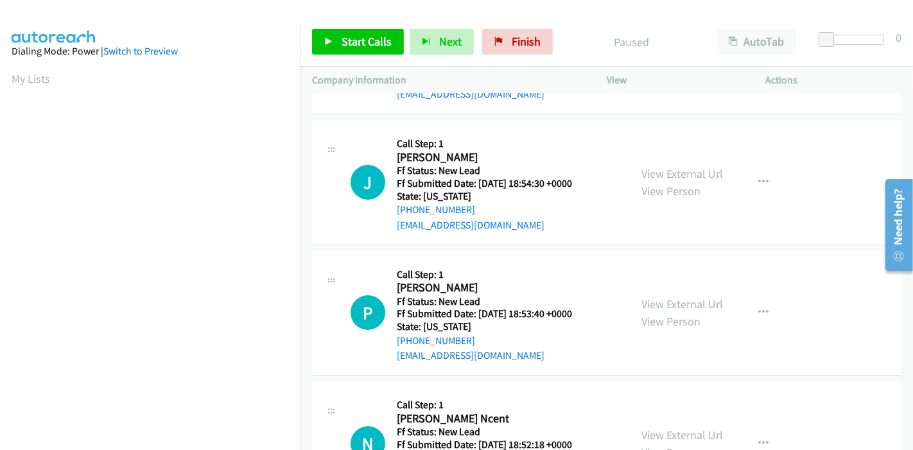
scroll to position [143, 0]
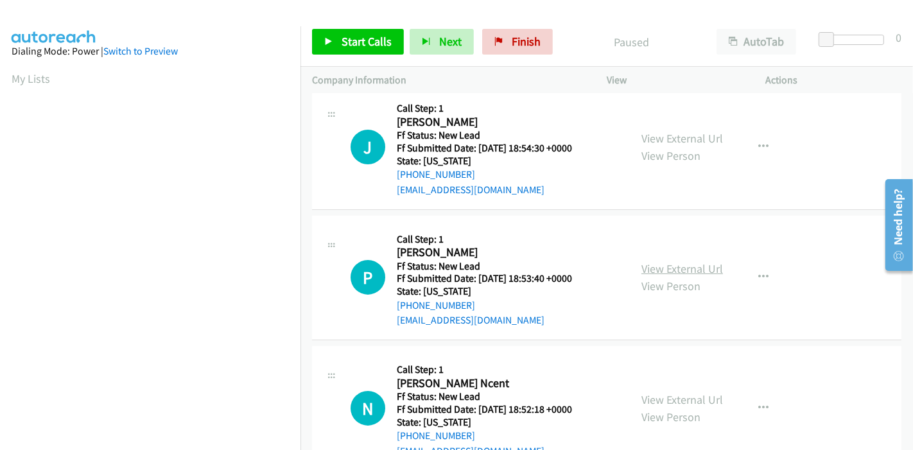
click at [669, 267] on link "View External Url" at bounding box center [683, 268] width 82 height 15
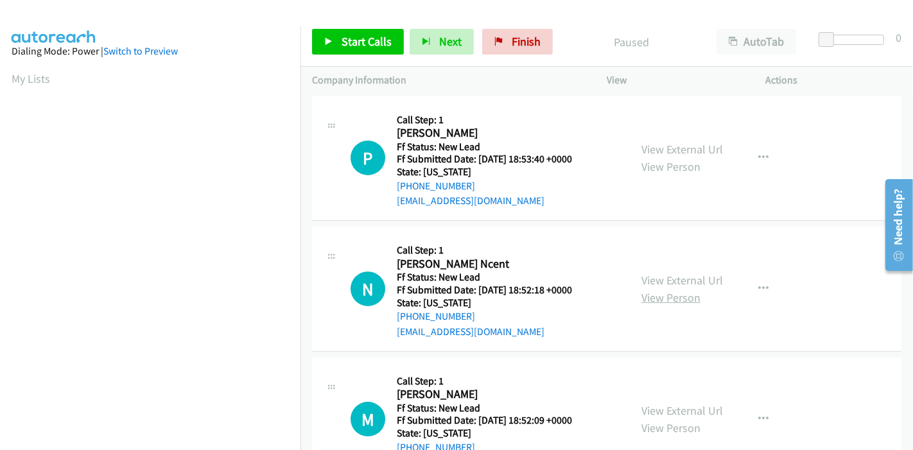
scroll to position [285, 0]
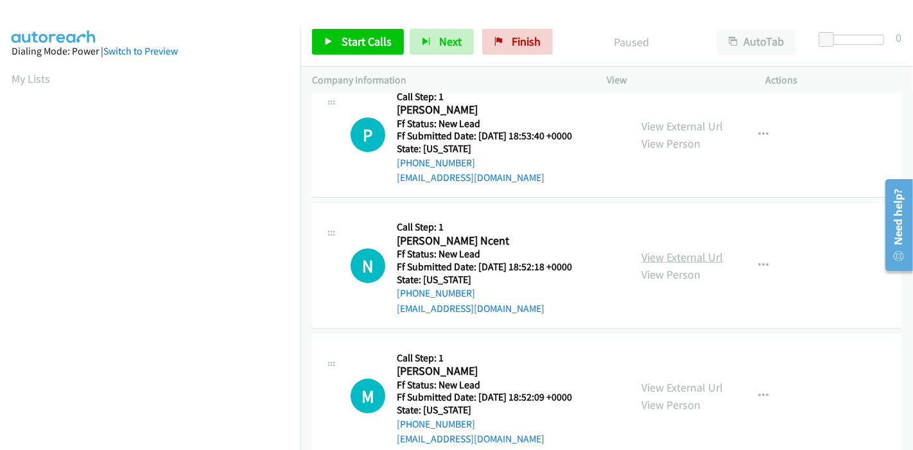
click at [661, 258] on link "View External Url" at bounding box center [683, 257] width 82 height 15
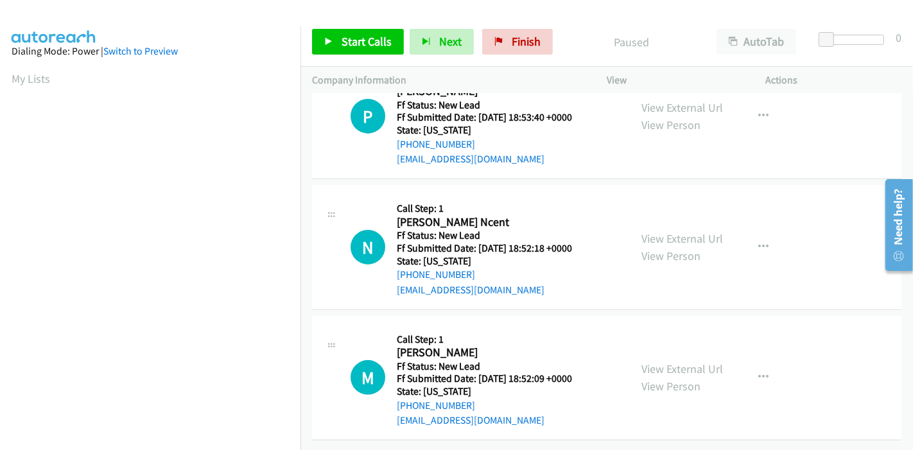
scroll to position [313, 0]
click at [659, 362] on link "View External Url" at bounding box center [683, 369] width 82 height 15
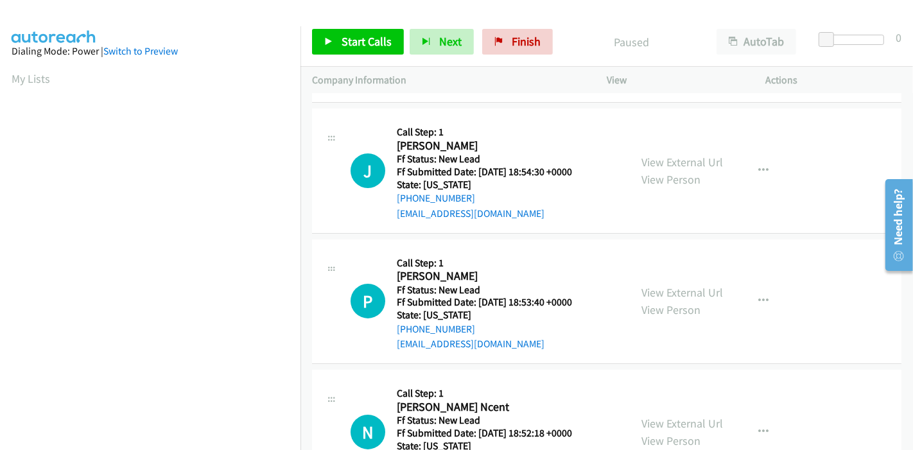
scroll to position [0, 0]
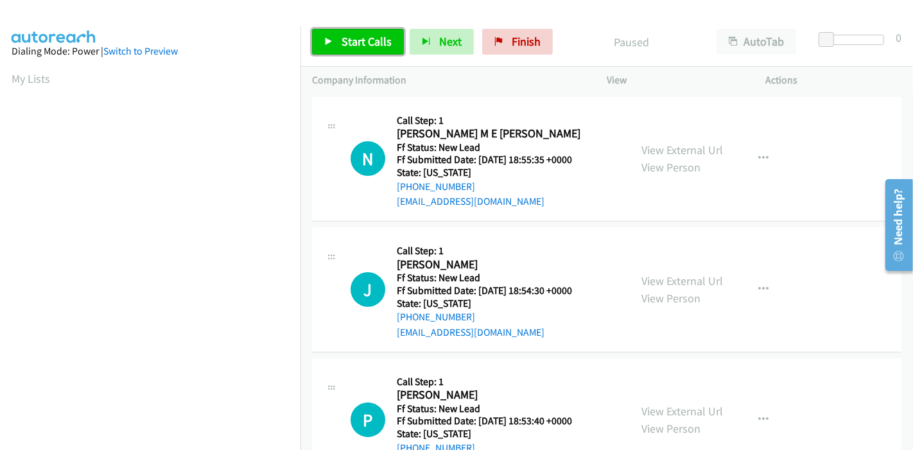
click at [350, 42] on span "Start Calls" at bounding box center [367, 41] width 50 height 15
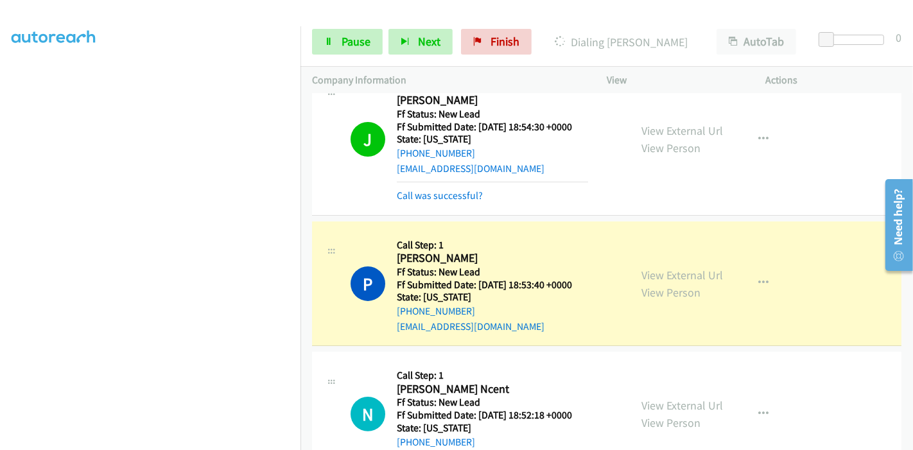
scroll to position [214, 0]
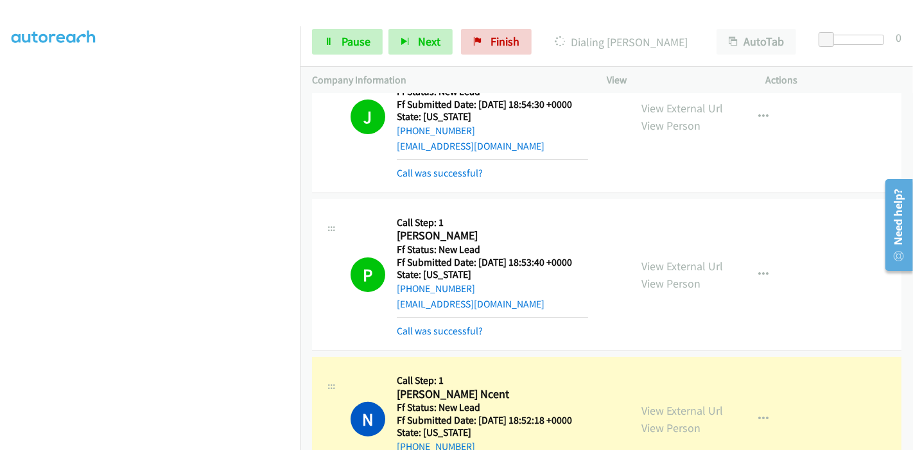
click at [448, 324] on div "Call was successful?" at bounding box center [492, 331] width 191 height 15
click at [448, 328] on link "Call was successful?" at bounding box center [440, 331] width 86 height 12
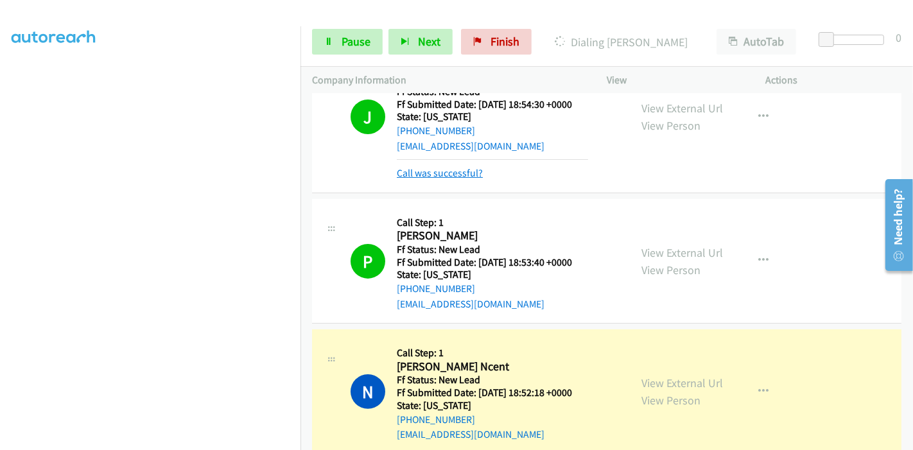
click at [457, 173] on link "Call was successful?" at bounding box center [440, 173] width 86 height 12
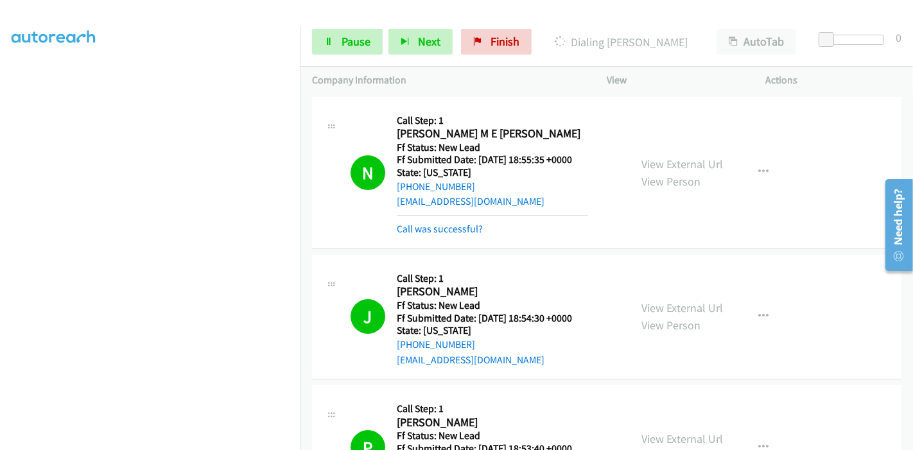
scroll to position [0, 0]
click at [449, 228] on link "Call was successful?" at bounding box center [440, 229] width 86 height 12
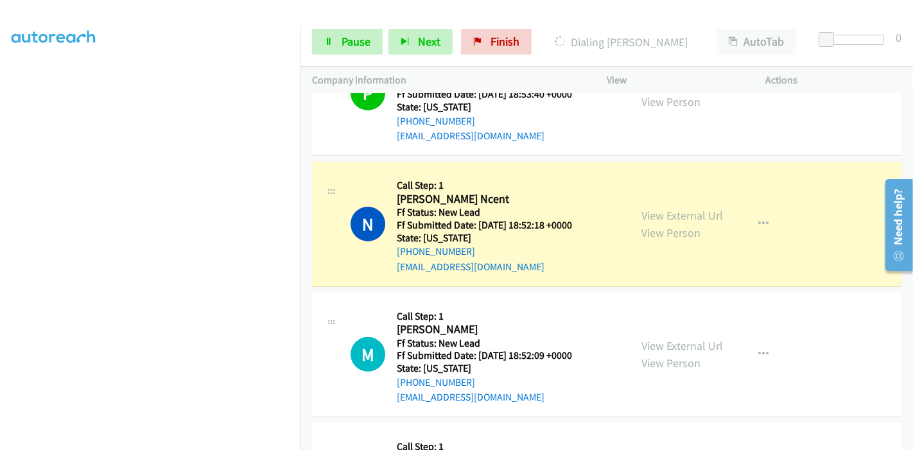
scroll to position [356, 0]
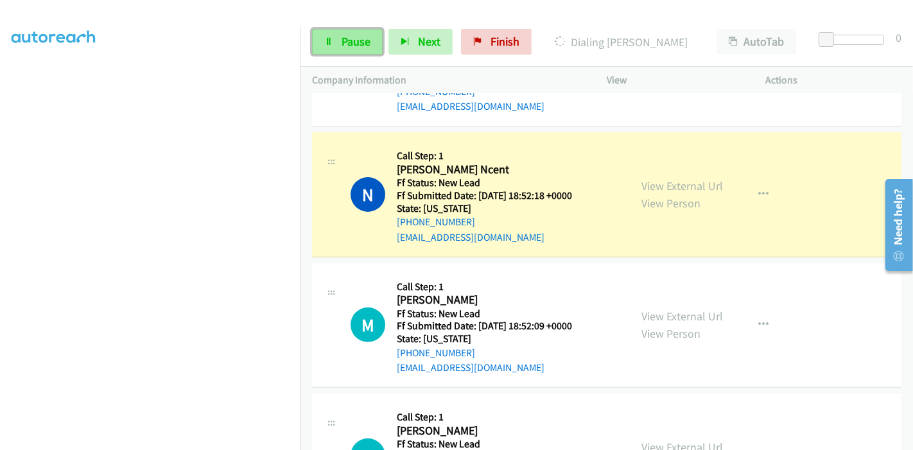
click at [369, 39] on span "Pause" at bounding box center [356, 41] width 29 height 15
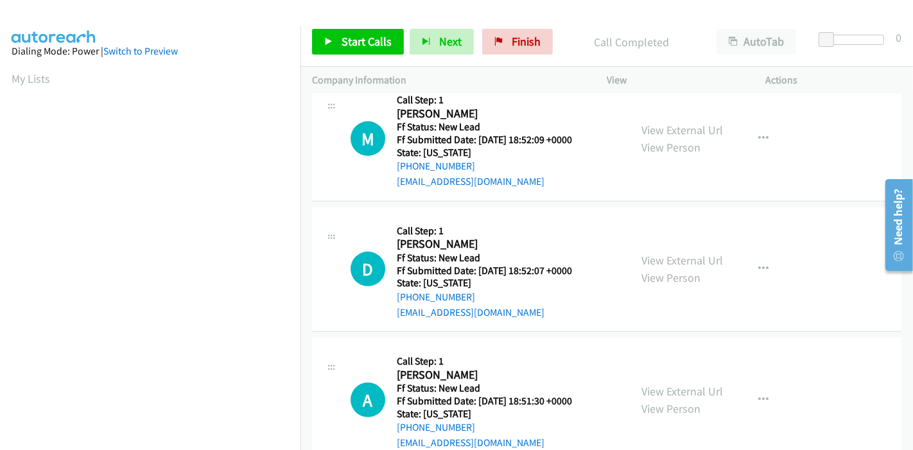
scroll to position [598, 0]
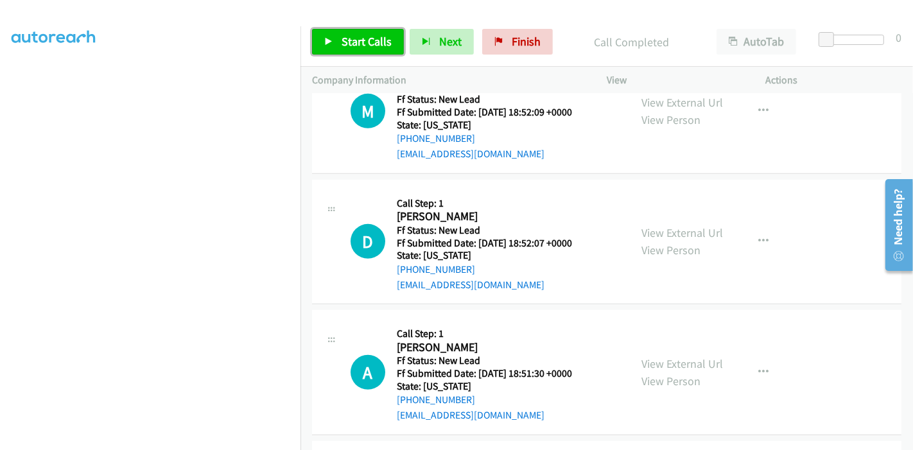
click at [350, 40] on span "Start Calls" at bounding box center [367, 41] width 50 height 15
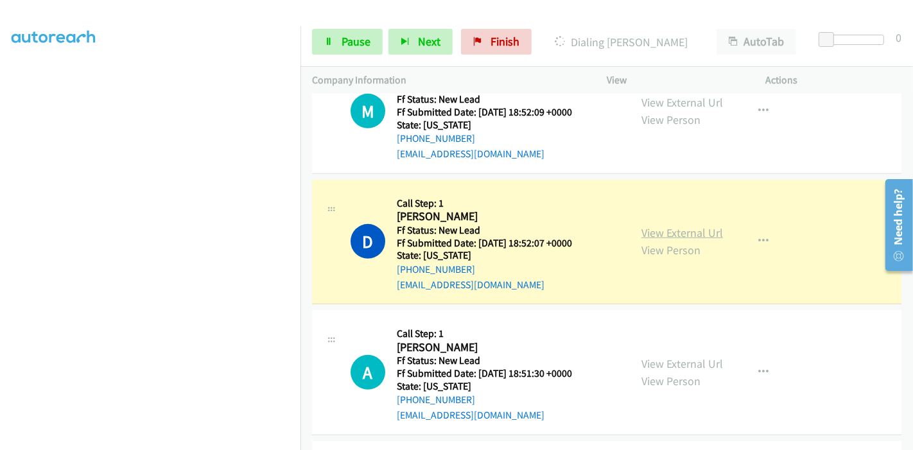
click at [673, 230] on link "View External Url" at bounding box center [683, 232] width 82 height 15
click at [331, 38] on icon at bounding box center [328, 42] width 9 height 9
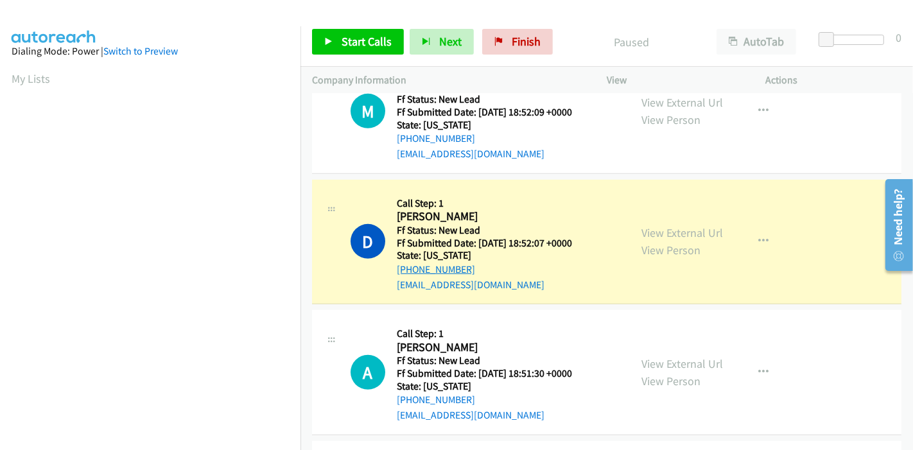
scroll to position [271, 0]
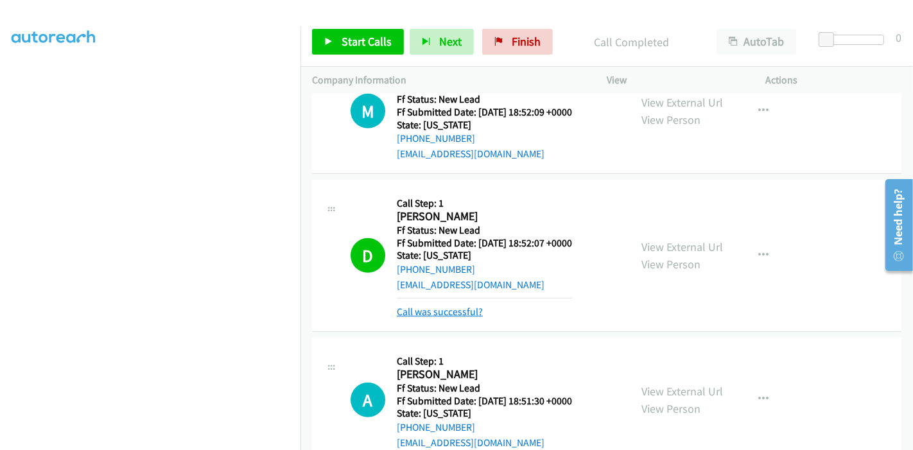
click at [439, 307] on link "Call was successful?" at bounding box center [440, 312] width 86 height 12
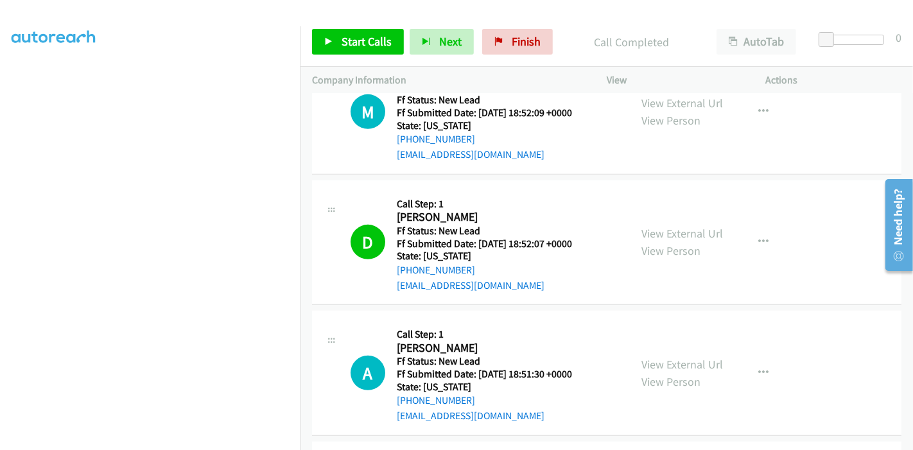
scroll to position [598, 0]
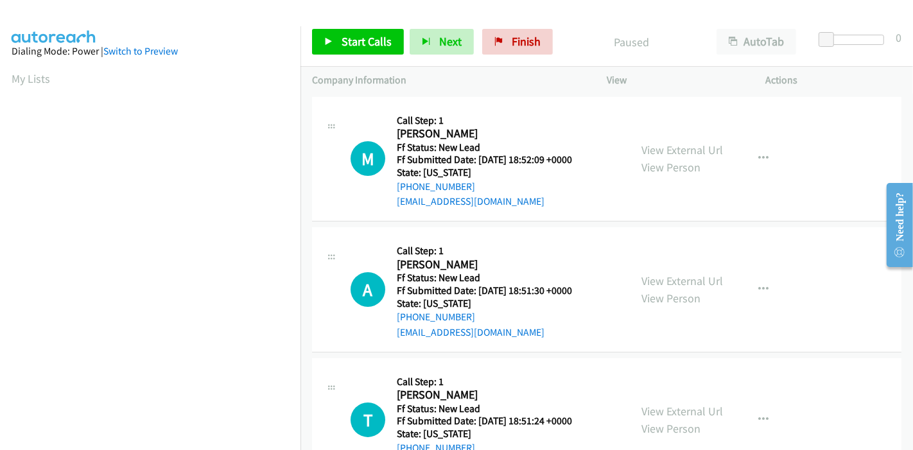
click at [507, 28] on div "Start Calls Pause Next Finish Paused AutoTab AutoTab 0" at bounding box center [607, 41] width 613 height 49
click at [512, 39] on span "Finish" at bounding box center [526, 41] width 29 height 15
click at [504, 49] on link "Finish" at bounding box center [517, 42] width 71 height 26
click at [662, 149] on link "View External Url" at bounding box center [683, 150] width 82 height 15
click at [670, 281] on link "View External Url" at bounding box center [683, 281] width 82 height 15
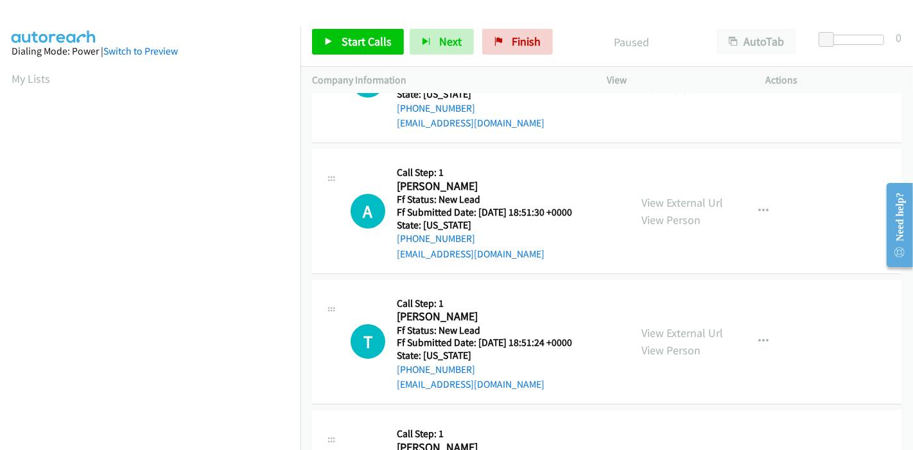
scroll to position [143, 0]
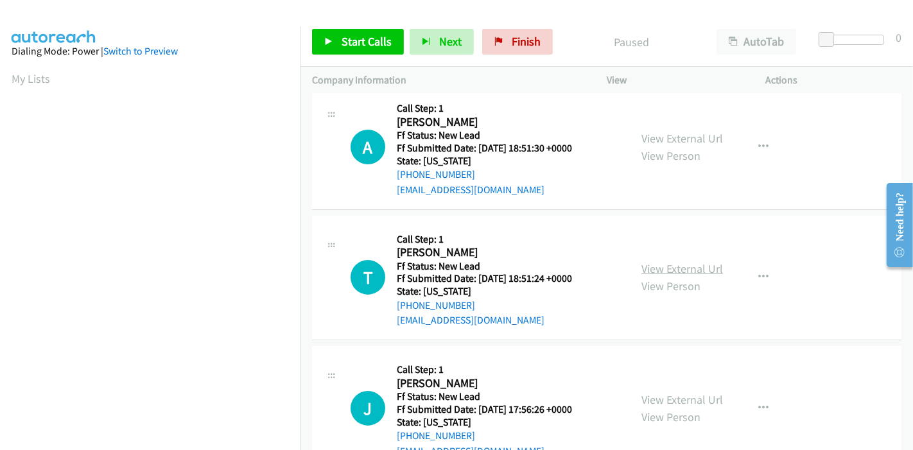
click at [662, 270] on link "View External Url" at bounding box center [683, 268] width 82 height 15
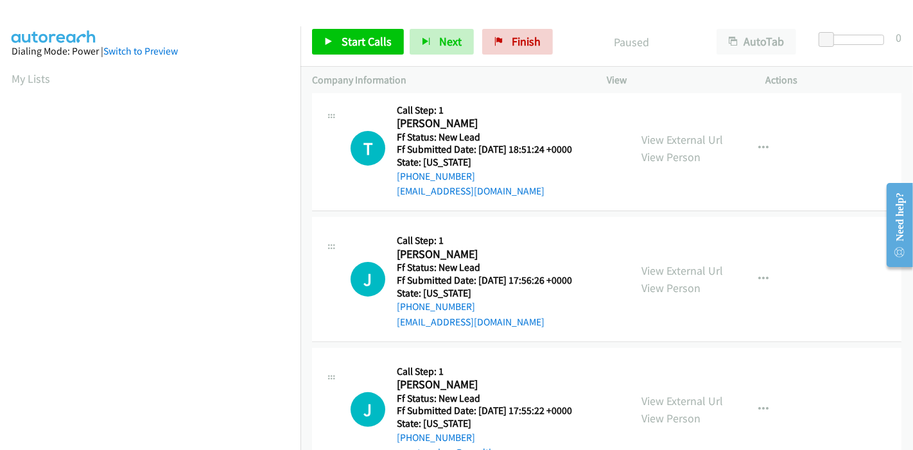
scroll to position [285, 0]
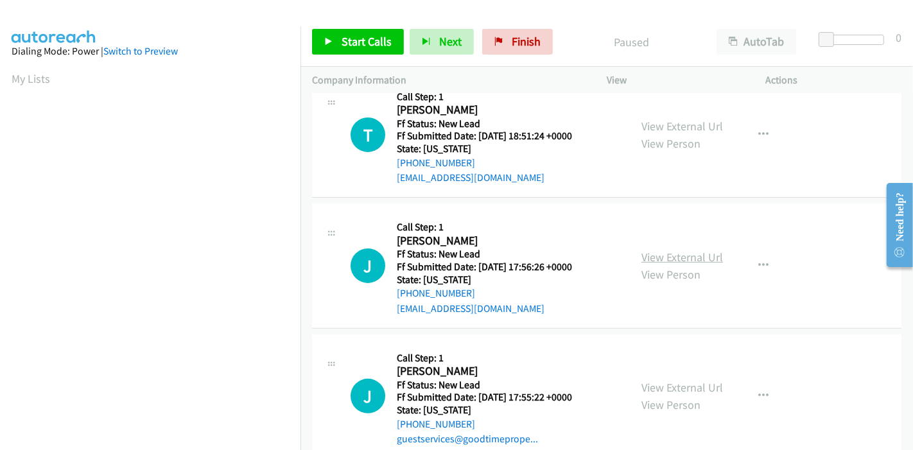
click at [671, 257] on link "View External Url" at bounding box center [683, 257] width 82 height 15
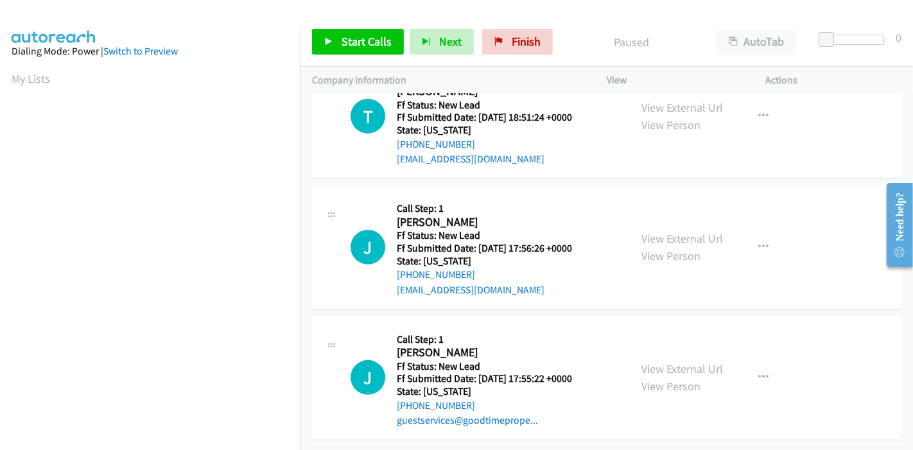
scroll to position [313, 0]
click at [647, 362] on link "View External Url" at bounding box center [683, 369] width 82 height 15
click at [352, 48] on span "Start Calls" at bounding box center [367, 41] width 50 height 15
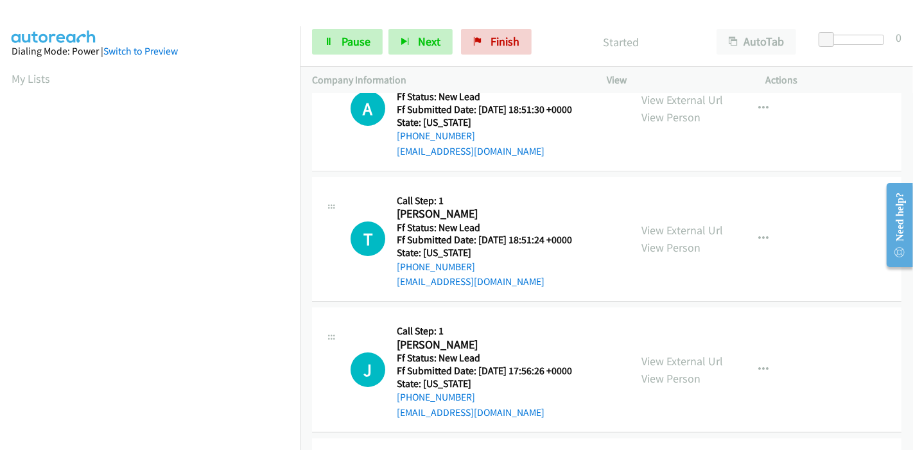
scroll to position [0, 0]
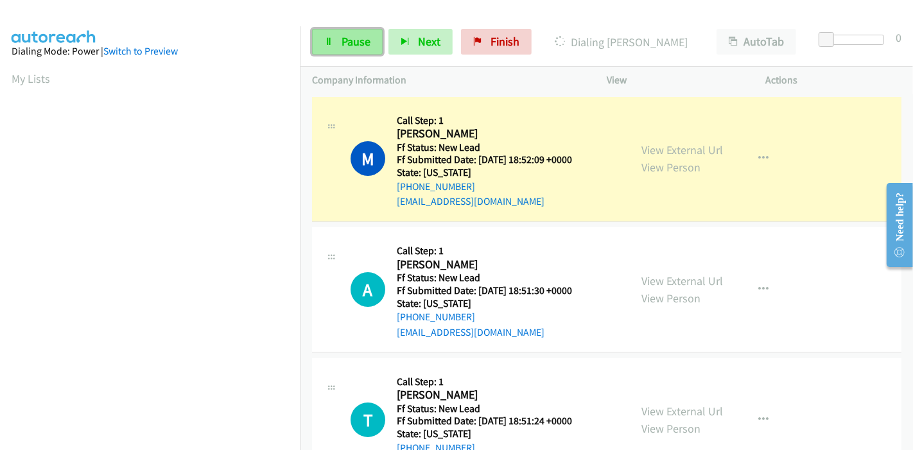
click at [342, 44] on span "Pause" at bounding box center [356, 41] width 29 height 15
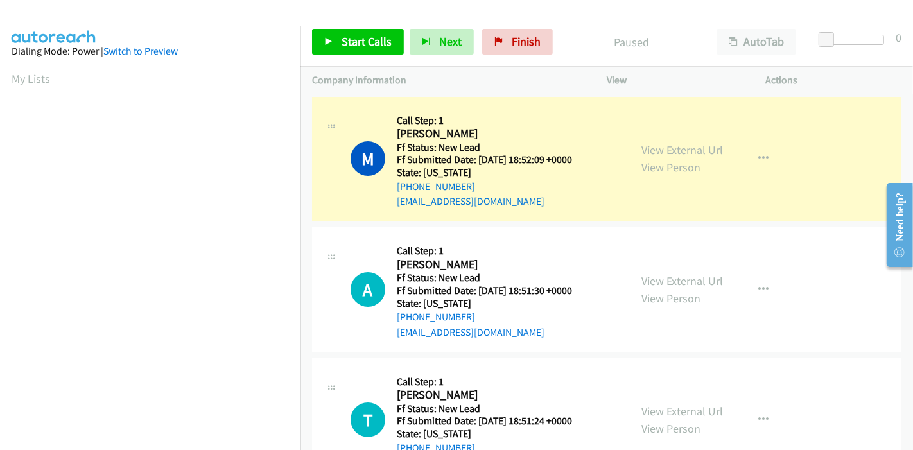
scroll to position [271, 0]
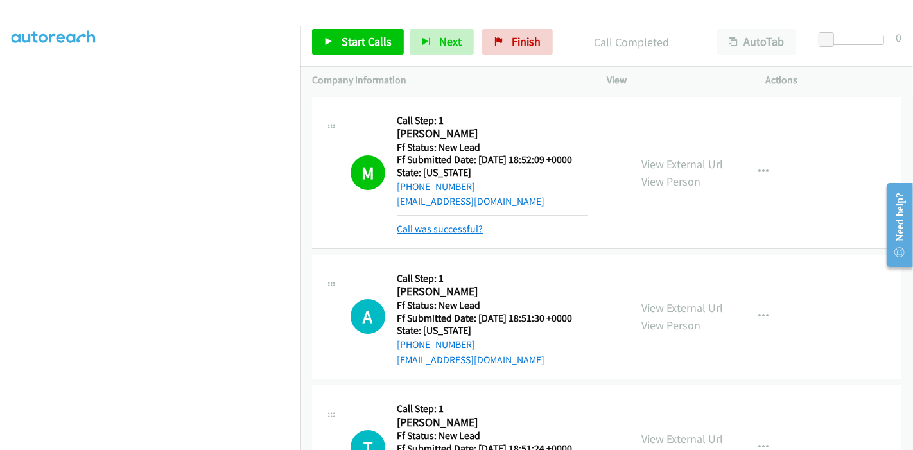
click at [448, 223] on link "Call was successful?" at bounding box center [440, 229] width 86 height 12
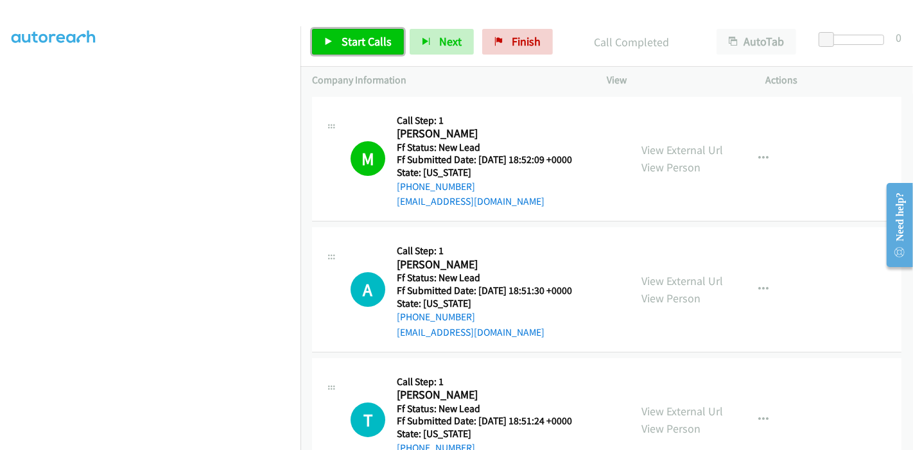
click at [353, 37] on span "Start Calls" at bounding box center [367, 41] width 50 height 15
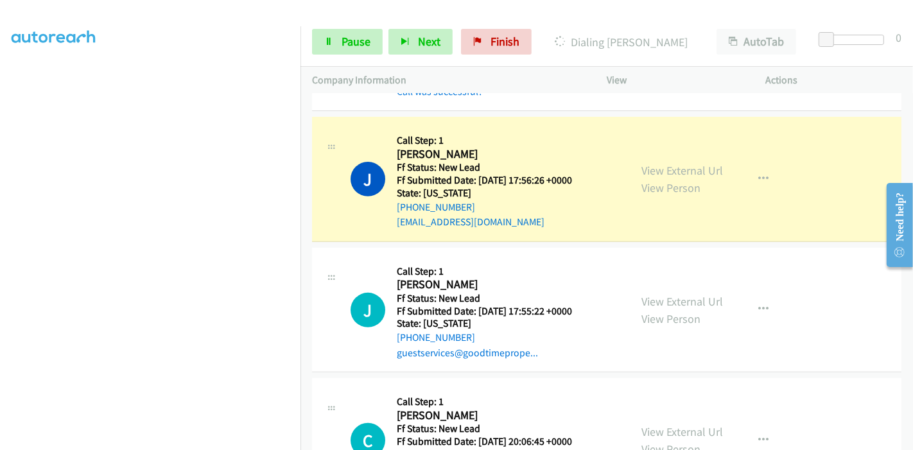
scroll to position [425, 0]
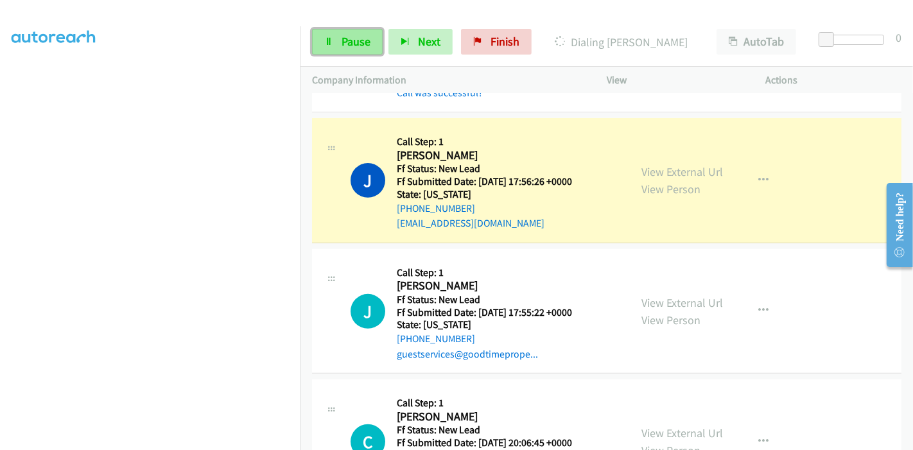
click at [335, 39] on link "Pause" at bounding box center [347, 42] width 71 height 26
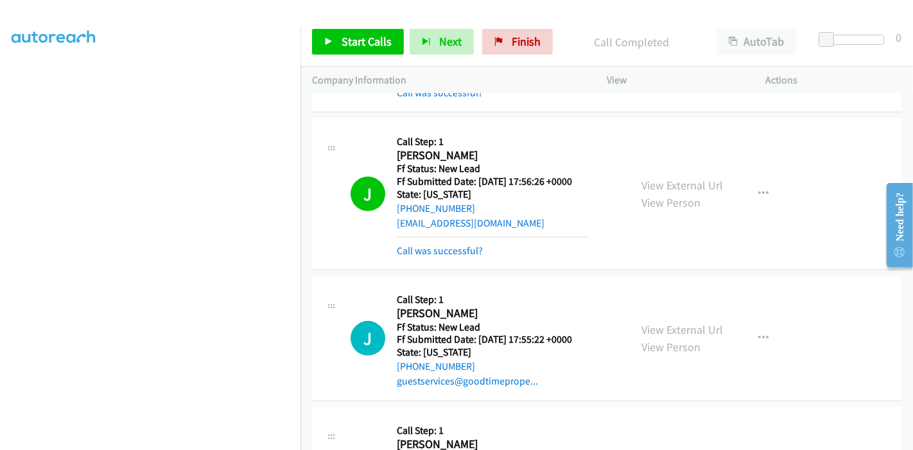
scroll to position [80, 0]
click at [450, 253] on link "Call was successful?" at bounding box center [440, 251] width 86 height 12
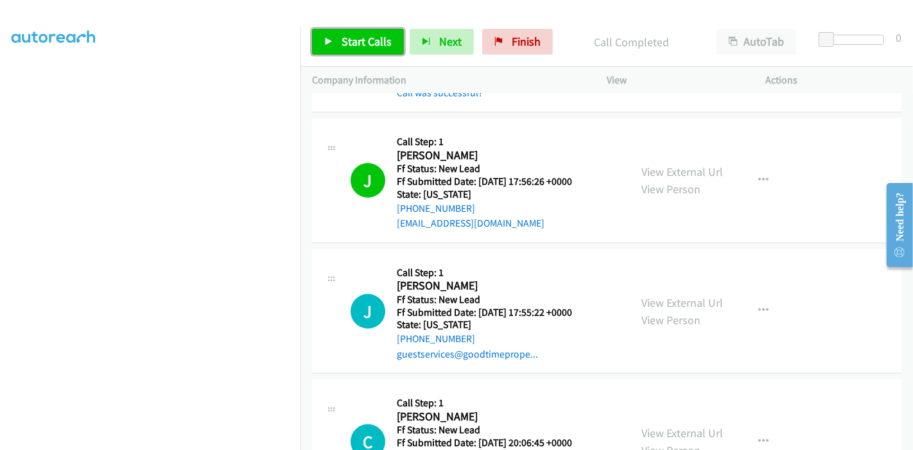
click at [343, 48] on span "Start Calls" at bounding box center [367, 41] width 50 height 15
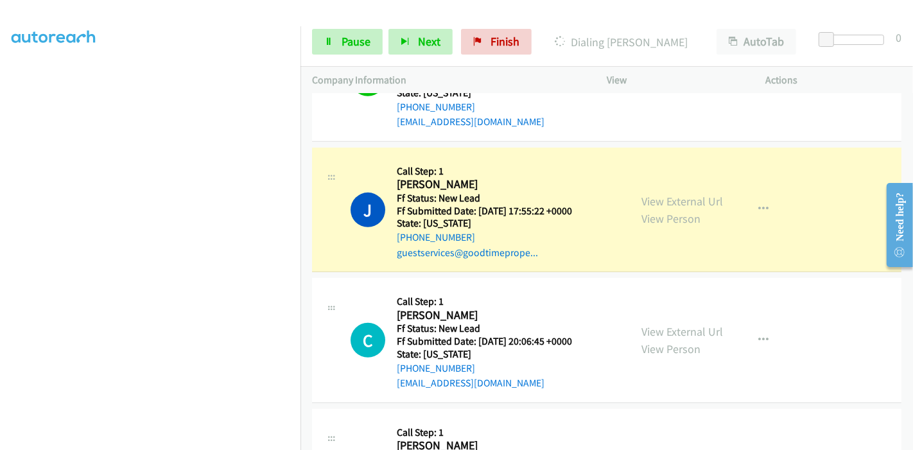
scroll to position [496, 0]
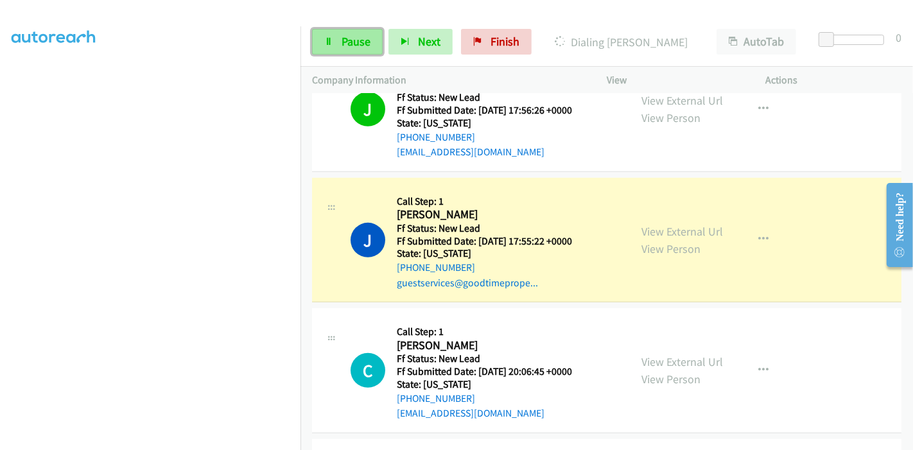
click at [342, 46] on span "Pause" at bounding box center [356, 41] width 29 height 15
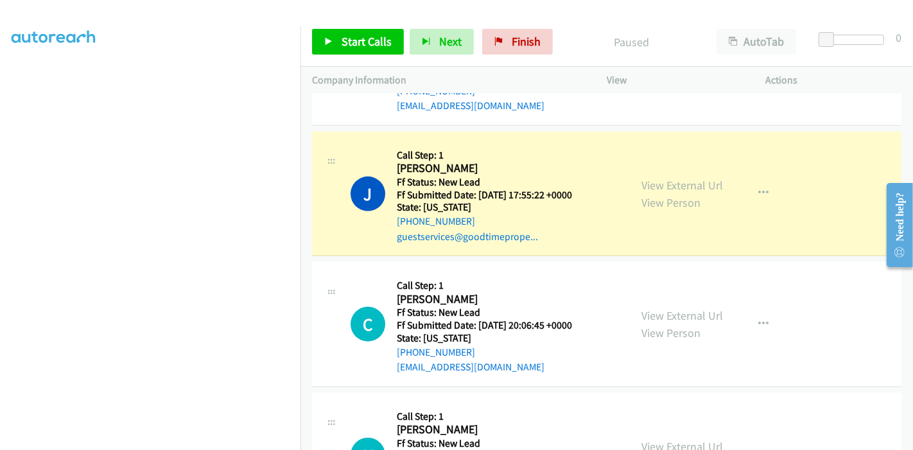
scroll to position [243, 0]
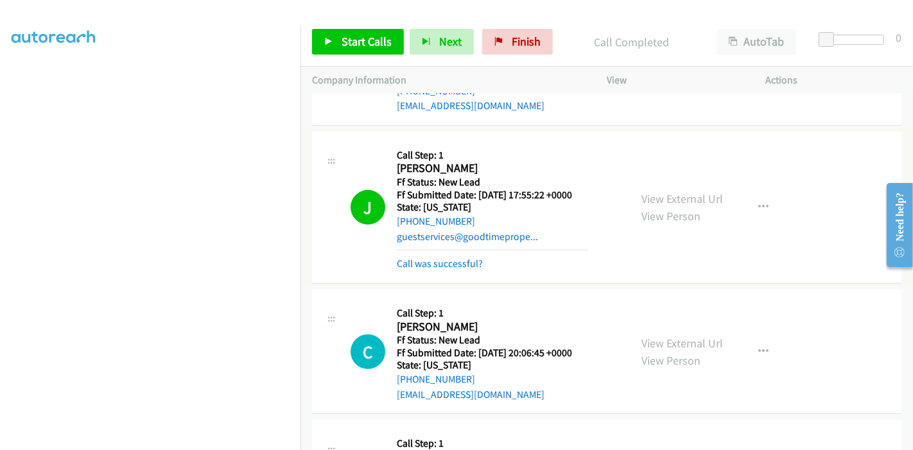
click at [464, 263] on link "Call was successful?" at bounding box center [440, 264] width 86 height 12
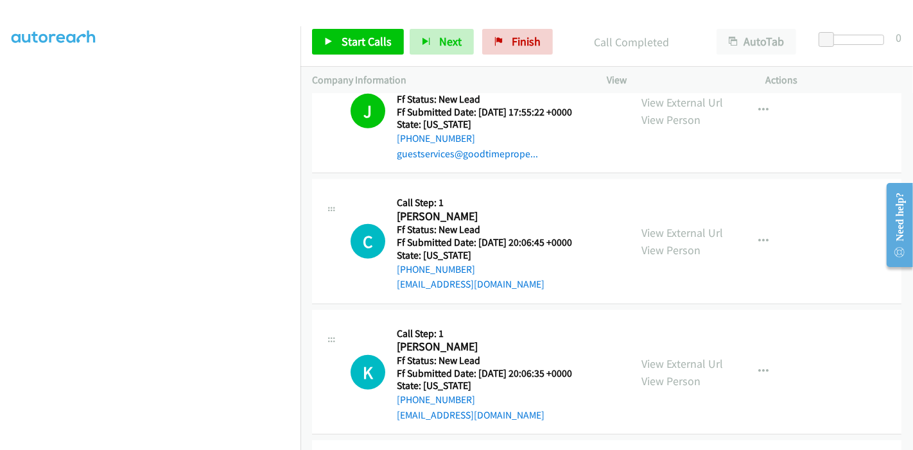
scroll to position [543, 0]
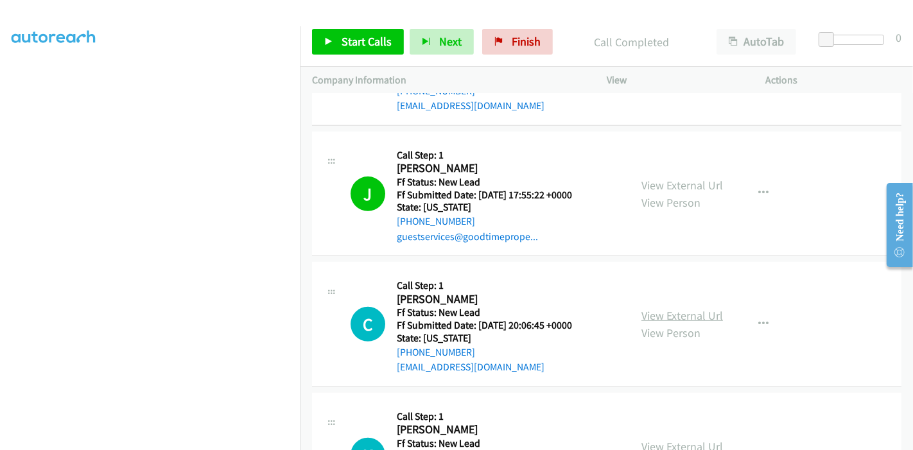
click at [658, 316] on link "View External Url" at bounding box center [683, 315] width 82 height 15
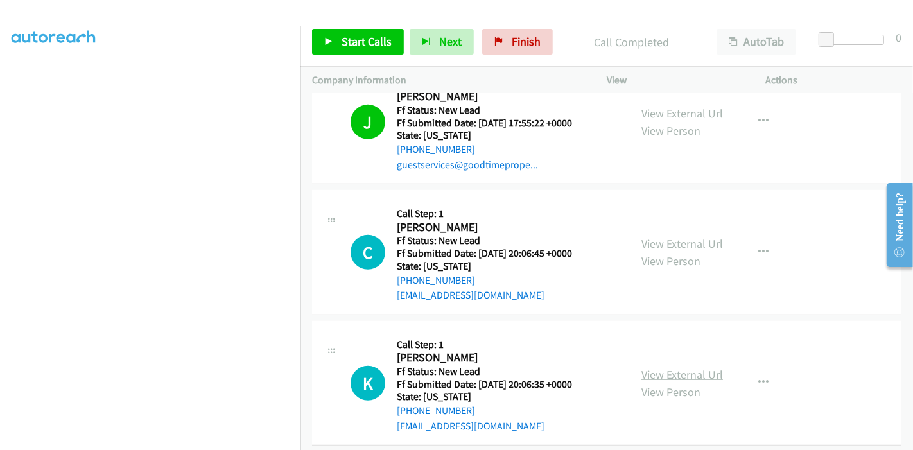
scroll to position [686, 0]
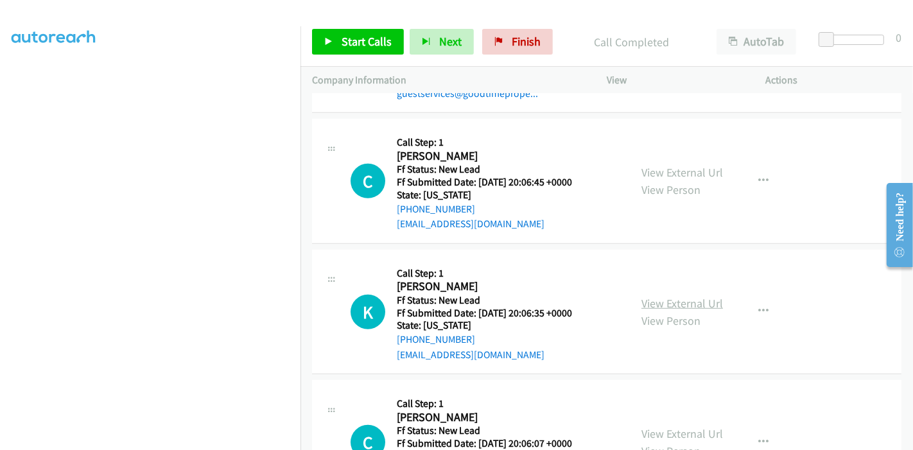
click at [658, 297] on link "View External Url" at bounding box center [683, 303] width 82 height 15
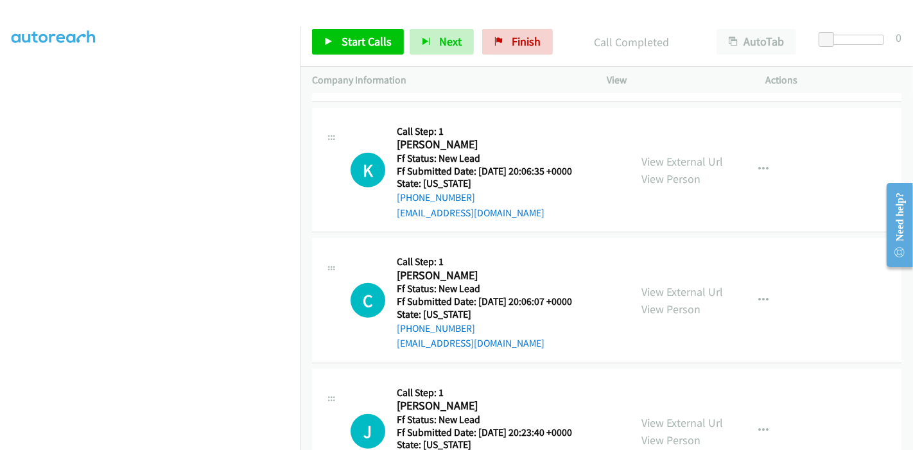
scroll to position [829, 0]
click at [651, 289] on link "View External Url" at bounding box center [683, 291] width 82 height 15
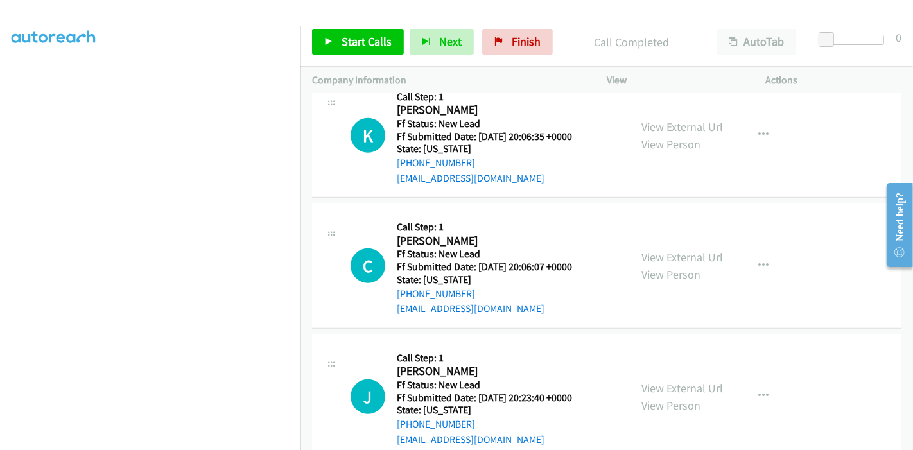
scroll to position [890, 0]
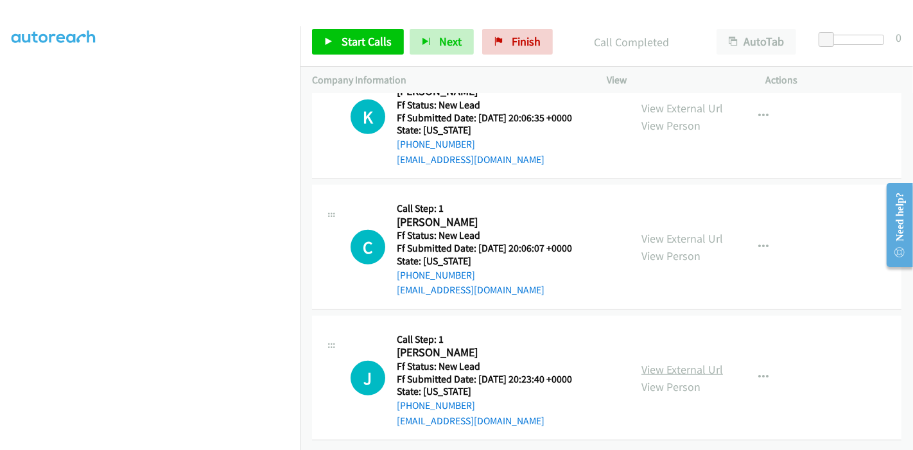
click at [649, 362] on link "View External Url" at bounding box center [683, 369] width 82 height 15
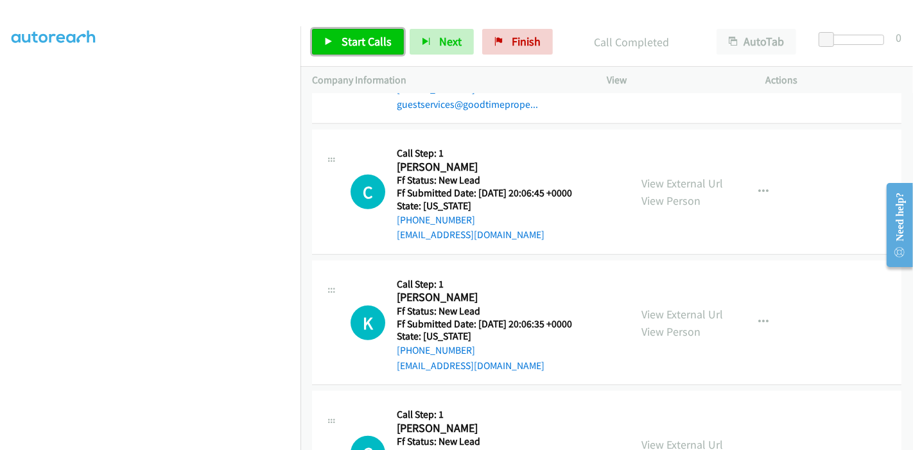
click at [335, 39] on link "Start Calls" at bounding box center [358, 42] width 92 height 26
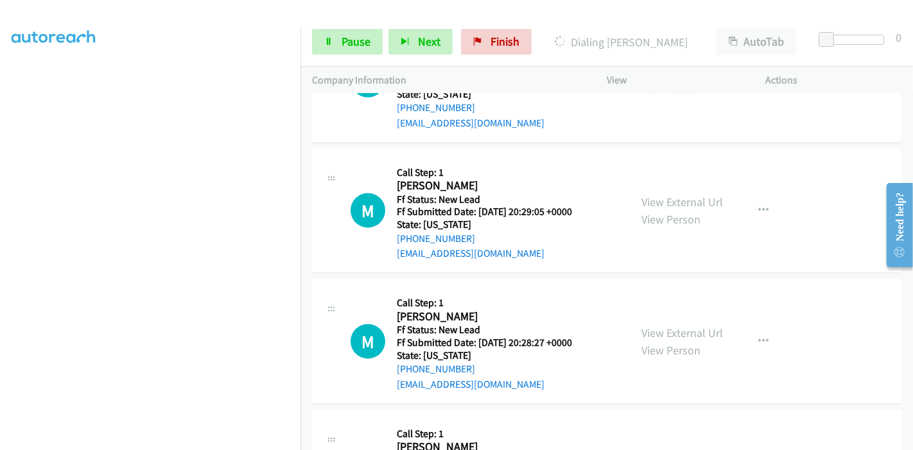
scroll to position [1264, 0]
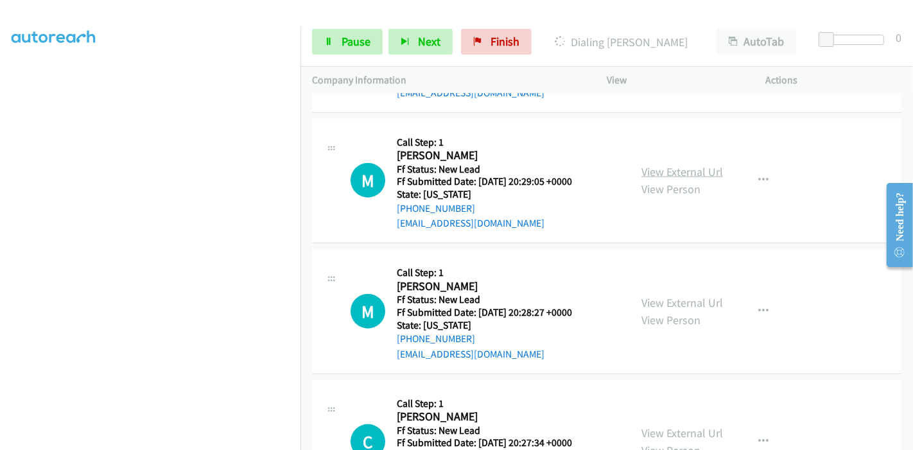
click at [667, 170] on link "View External Url" at bounding box center [683, 171] width 82 height 15
click at [652, 295] on link "View External Url" at bounding box center [683, 302] width 82 height 15
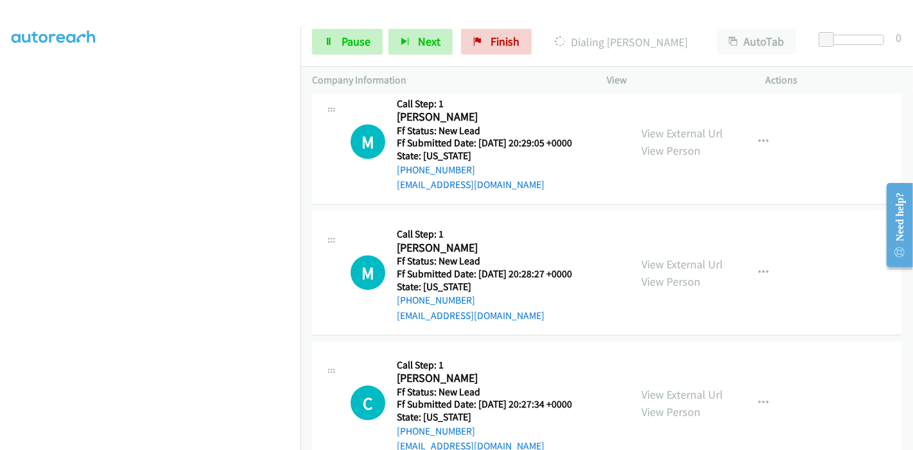
scroll to position [1335, 0]
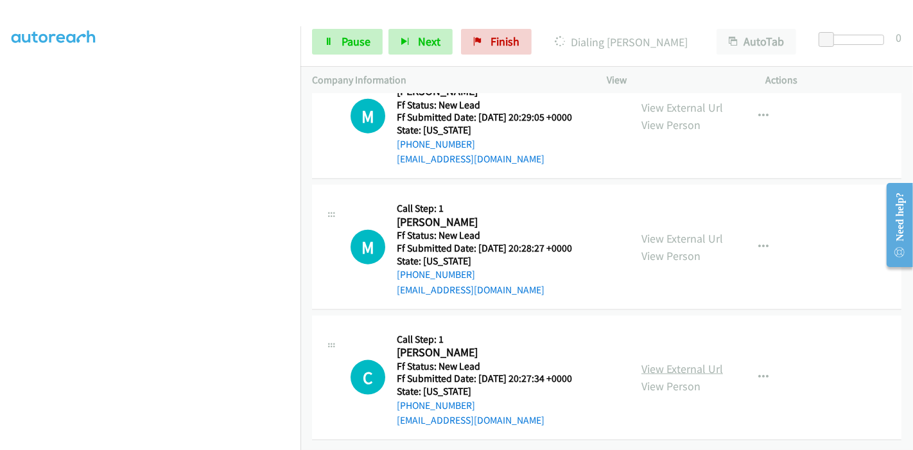
click at [655, 362] on link "View External Url" at bounding box center [683, 369] width 82 height 15
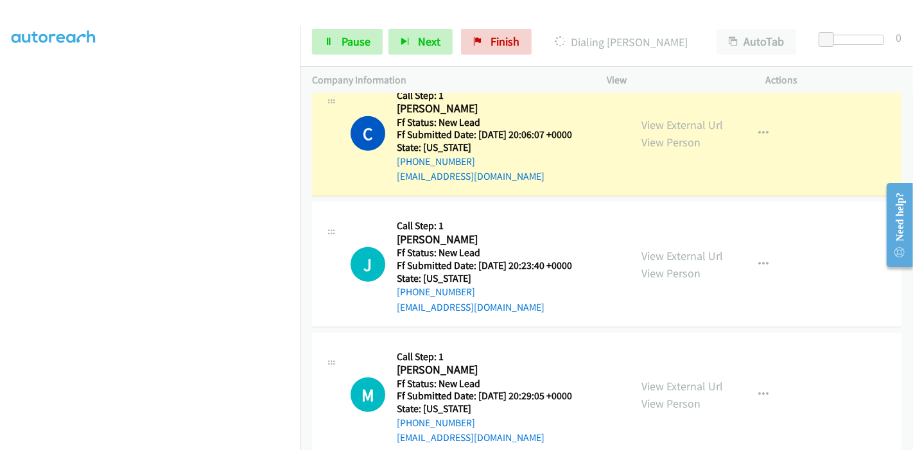
scroll to position [1121, 0]
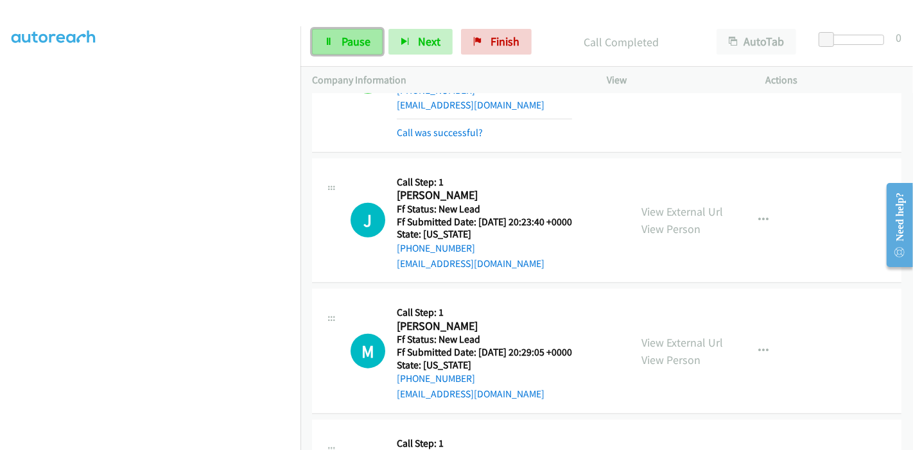
click at [337, 44] on link "Pause" at bounding box center [347, 42] width 71 height 26
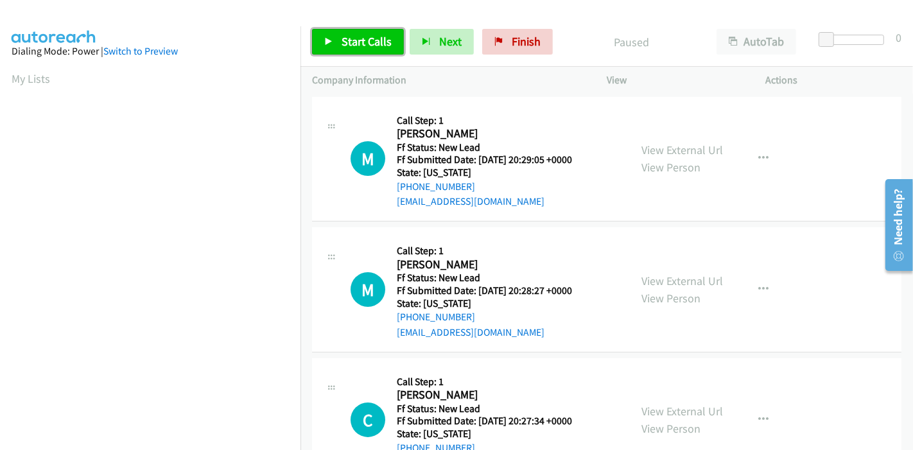
click at [350, 44] on span "Start Calls" at bounding box center [367, 41] width 50 height 15
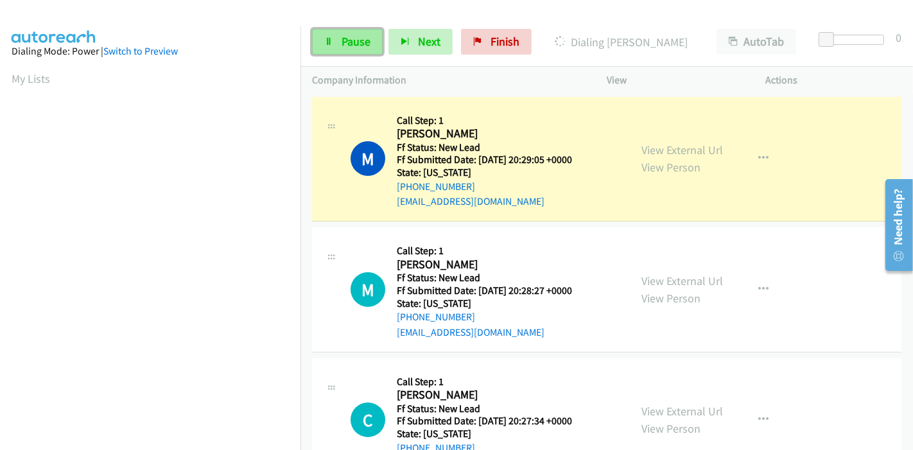
click at [350, 39] on span "Pause" at bounding box center [356, 41] width 29 height 15
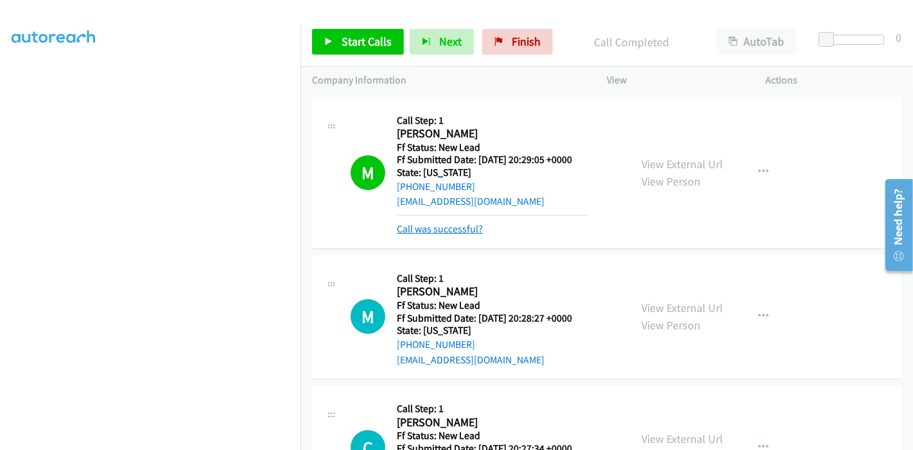
click at [453, 226] on link "Call was successful?" at bounding box center [440, 229] width 86 height 12
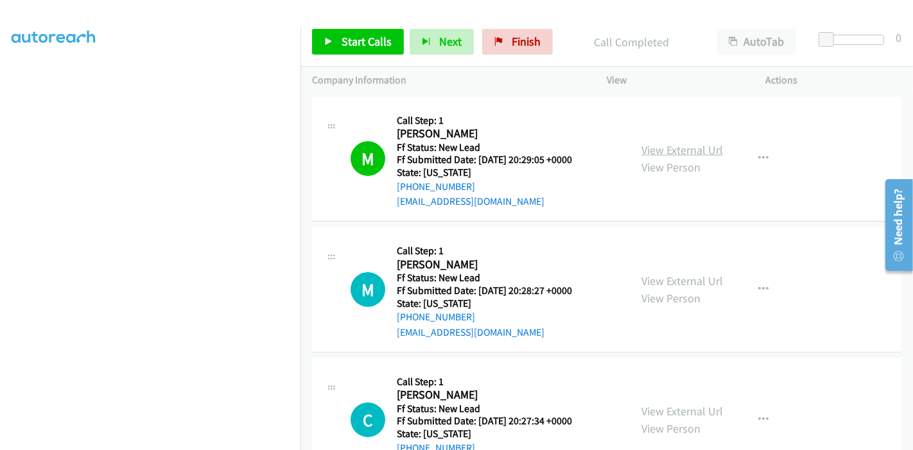
click at [685, 151] on link "View External Url" at bounding box center [683, 150] width 82 height 15
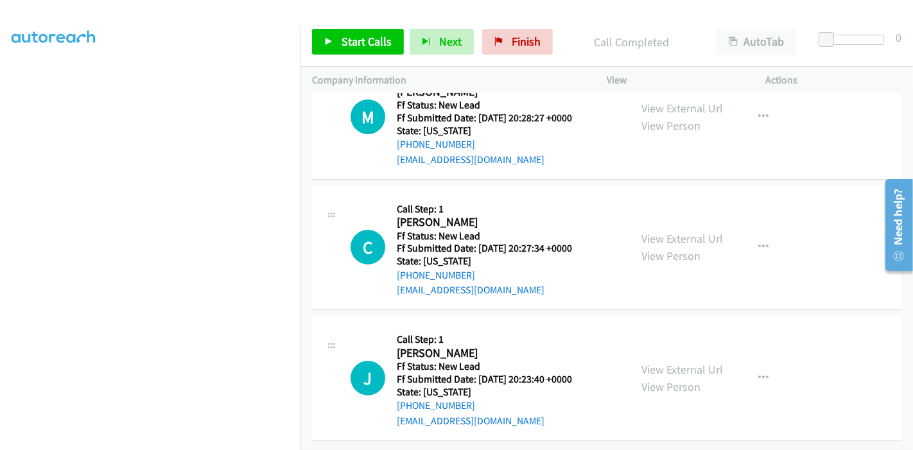
scroll to position [111, 0]
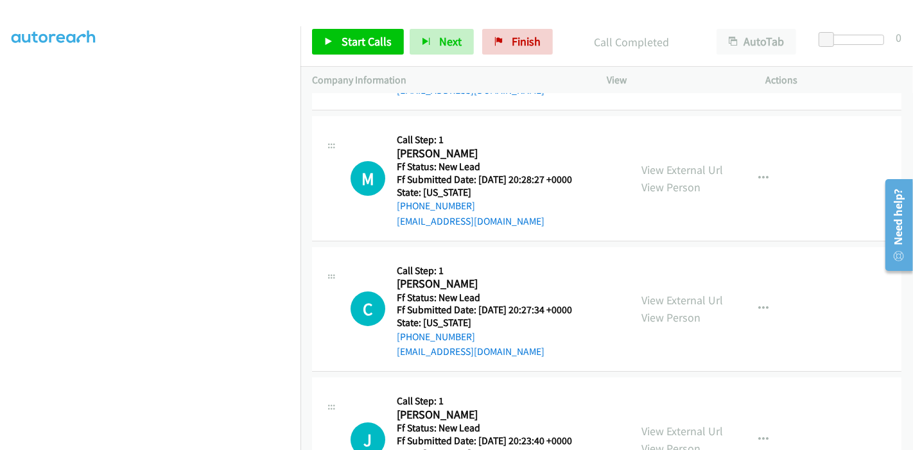
click at [348, 24] on div "Start Calls Pause Next Finish Call Completed AutoTab AutoTab 0" at bounding box center [607, 41] width 613 height 49
click at [349, 41] on span "Start Calls" at bounding box center [367, 41] width 50 height 15
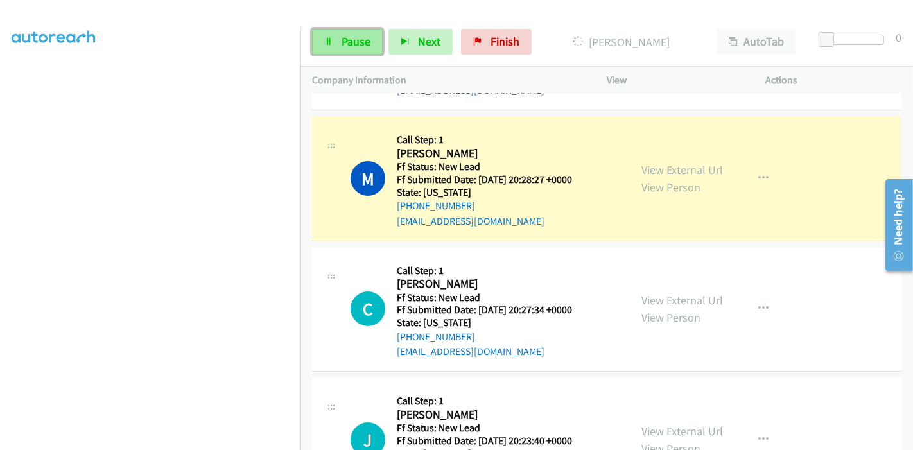
click at [345, 40] on span "Pause" at bounding box center [356, 41] width 29 height 15
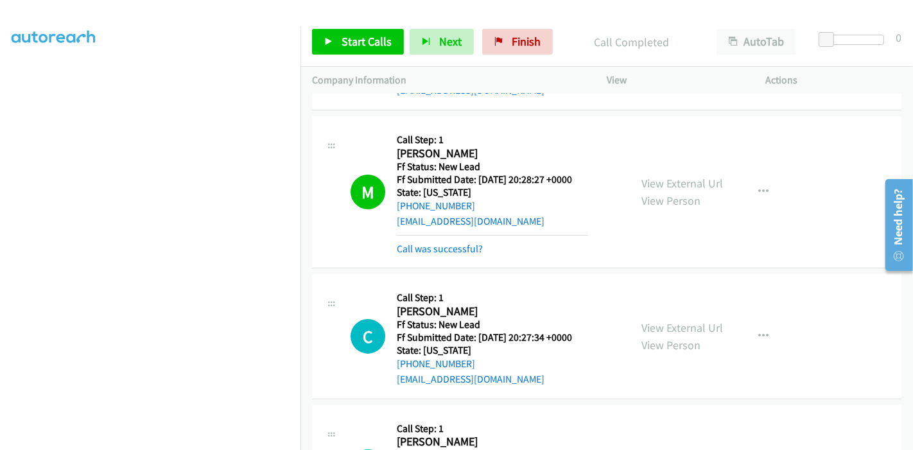
click at [506, 57] on div "Start Calls Pause Next Finish Call Completed AutoTab AutoTab 0" at bounding box center [607, 41] width 613 height 49
click at [512, 45] on span "Finish" at bounding box center [526, 41] width 29 height 15
